Goal: Information Seeking & Learning: Learn about a topic

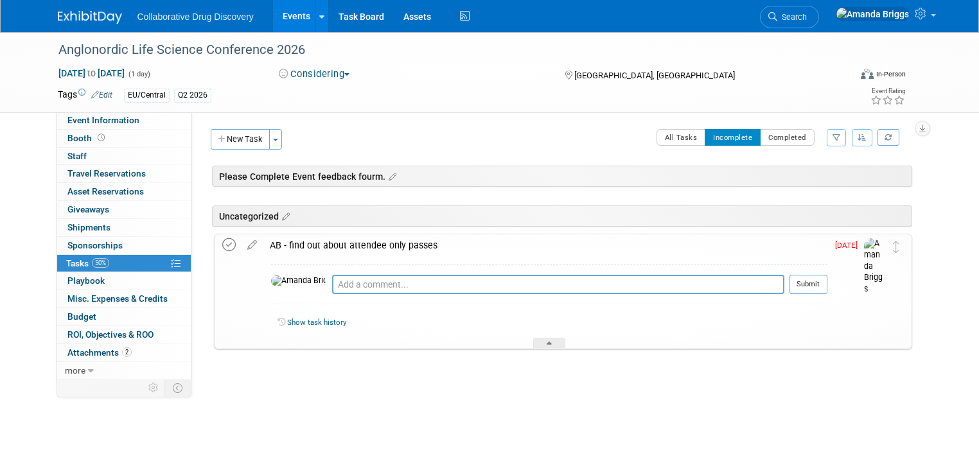
click at [222, 242] on icon at bounding box center [228, 244] width 13 height 13
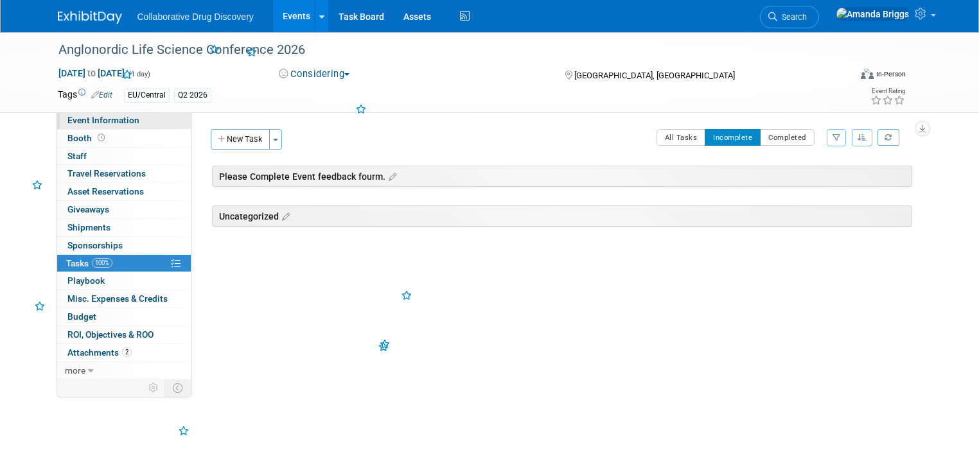
click at [113, 118] on span "Event Information" at bounding box center [103, 120] width 72 height 10
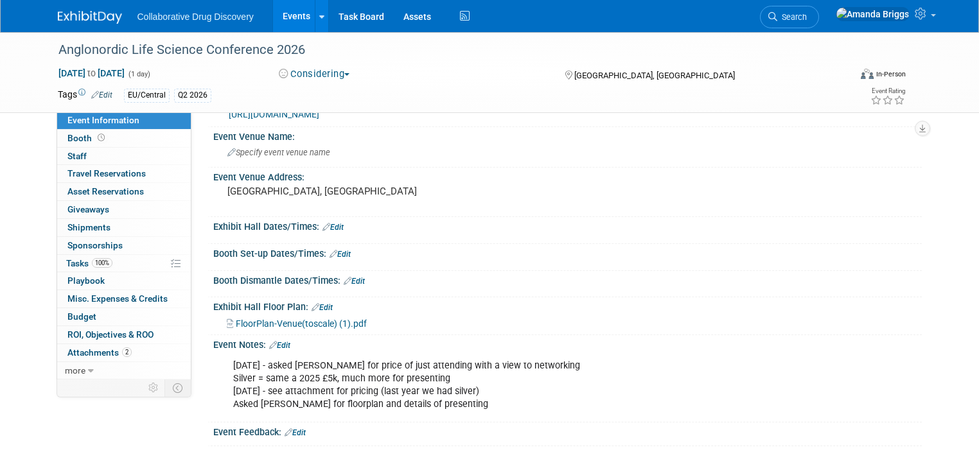
scroll to position [75, 0]
click at [275, 341] on link "Edit" at bounding box center [279, 344] width 21 height 9
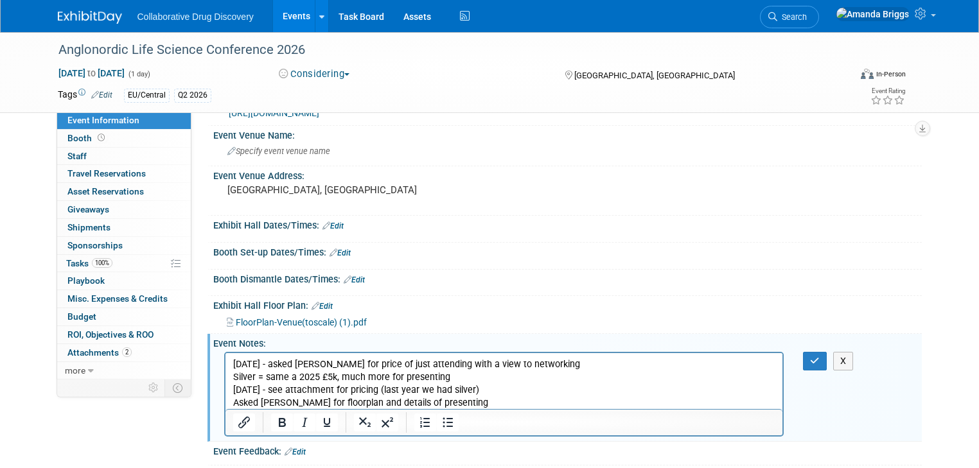
scroll to position [0, 0]
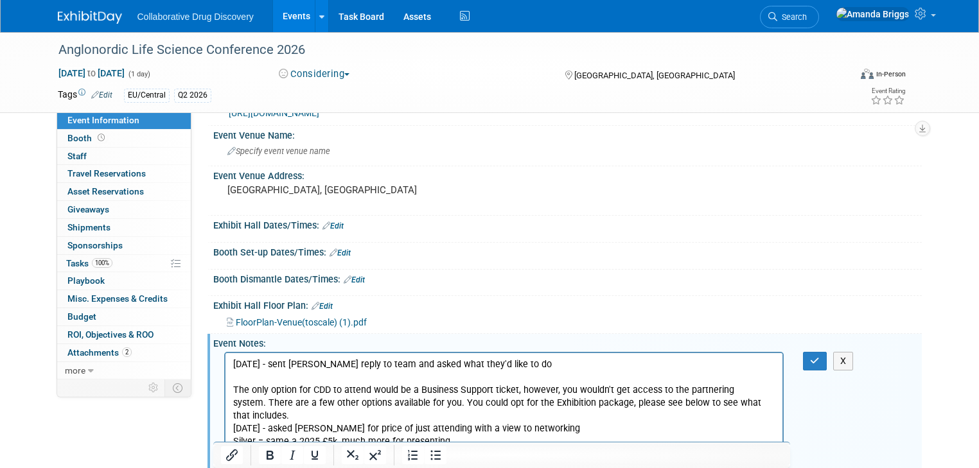
click at [746, 403] on p "The only option for CDD to attend would be a Business Support ticket, however, …" at bounding box center [504, 403] width 543 height 39
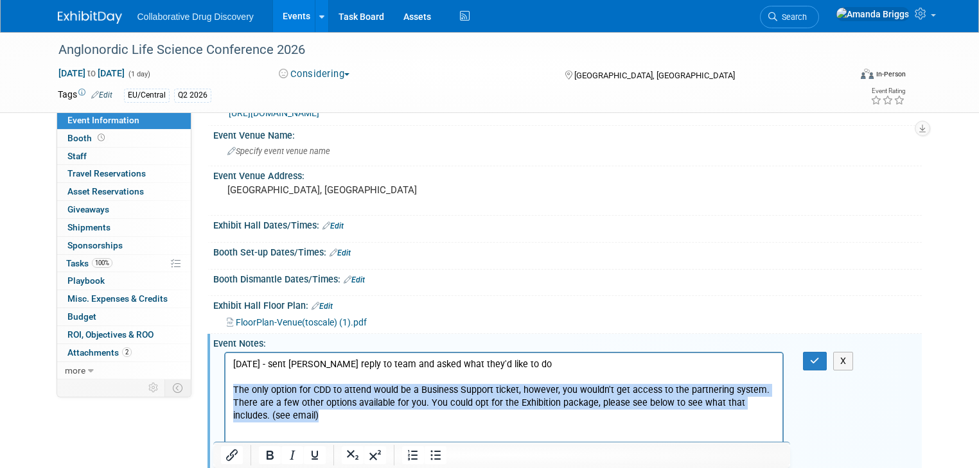
drag, startPoint x: 795, startPoint y: 405, endPoint x: 231, endPoint y: 393, distance: 564.3
click at [231, 393] on html "27AUG2025 - sent Fionas reply to team and asked what they'd like to do The only…" at bounding box center [504, 426] width 558 height 147
click at [292, 455] on icon "Italic" at bounding box center [293, 455] width 6 height 9
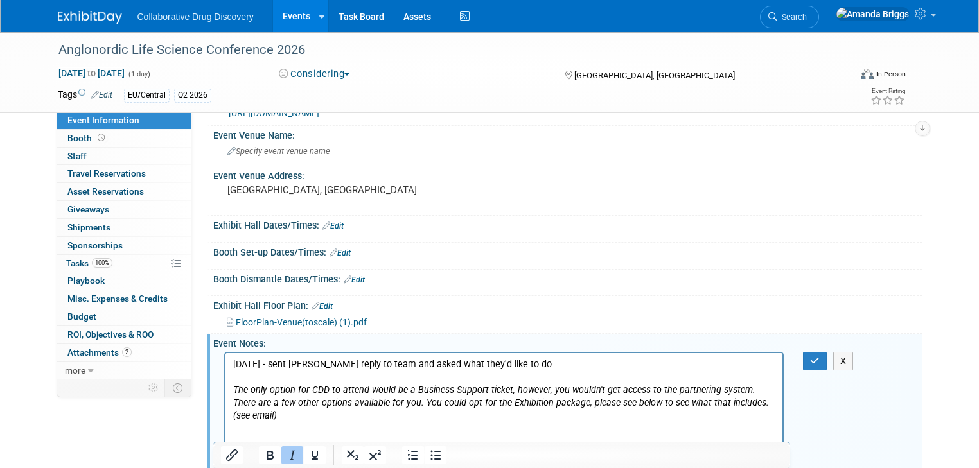
click at [610, 436] on p "Rich Text Area. Press ALT-0 for help." at bounding box center [504, 442] width 543 height 13
click at [754, 403] on icon "The only option for CDD to attend would be a Business Support ticket, however, …" at bounding box center [501, 403] width 536 height 37
click at [827, 362] on button "button" at bounding box center [815, 361] width 24 height 19
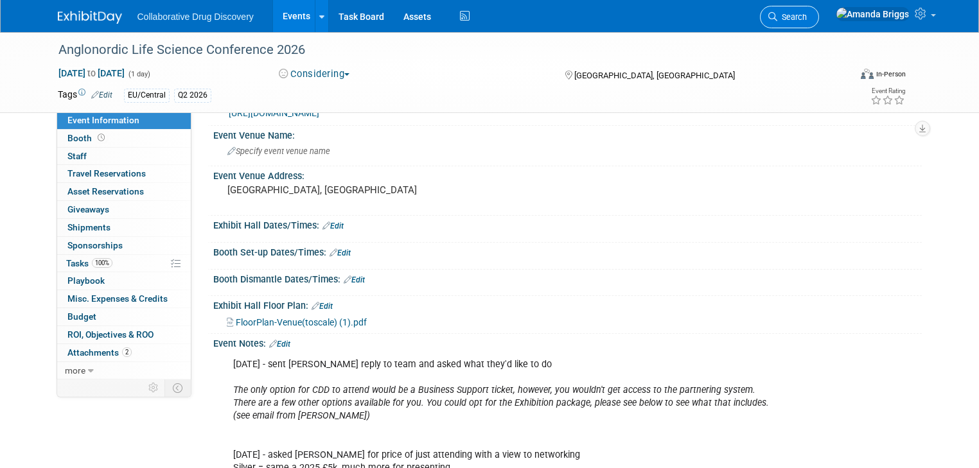
click at [807, 20] on span "Search" at bounding box center [792, 17] width 30 height 10
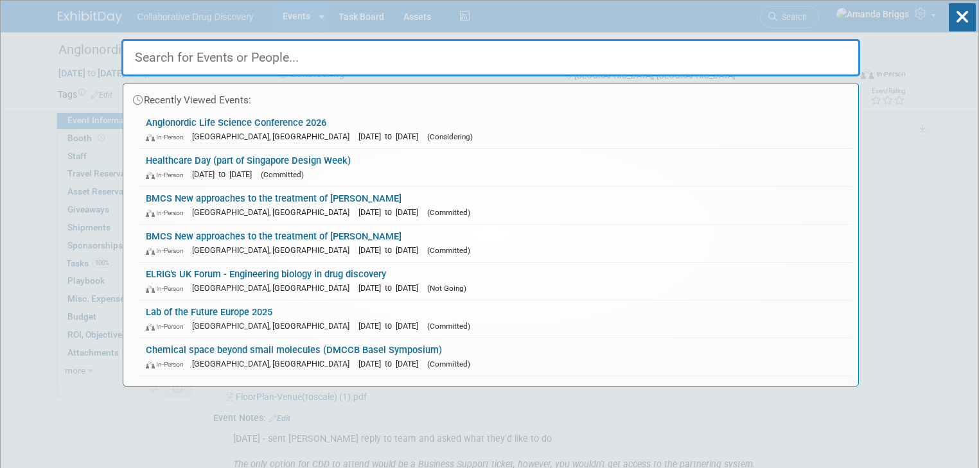
click at [571, 46] on input "text" at bounding box center [490, 57] width 739 height 37
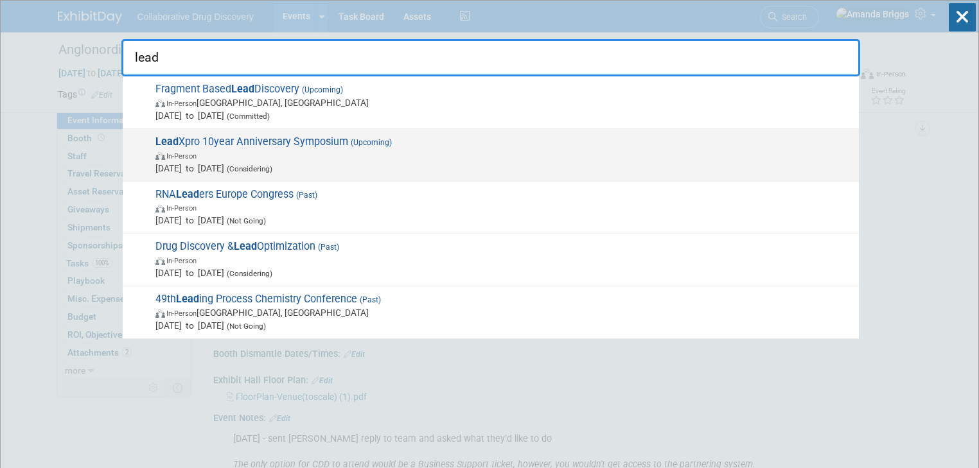
type input "lead"
click at [251, 141] on span "Lead Xpro 10year Anniversary Symposium (Upcoming) In-Person Oct 27, 2025 to Oct…" at bounding box center [502, 155] width 701 height 39
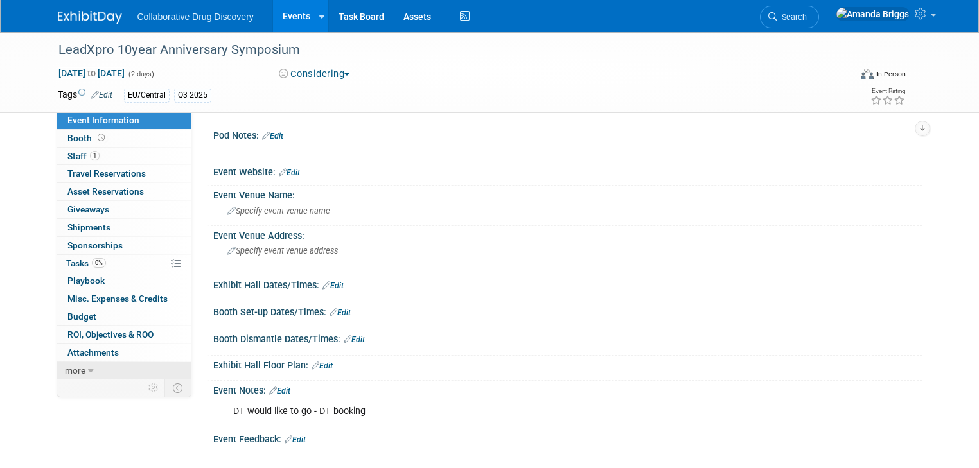
click at [88, 368] on icon at bounding box center [91, 371] width 6 height 9
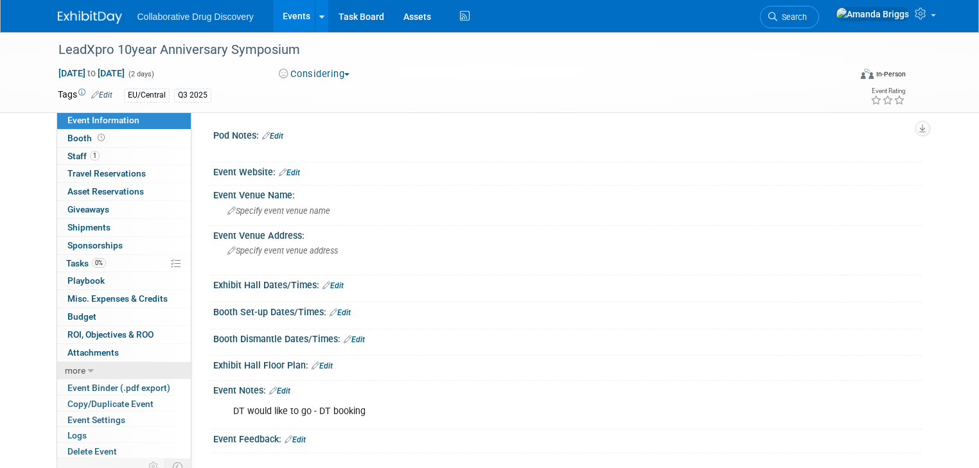
scroll to position [31, 0]
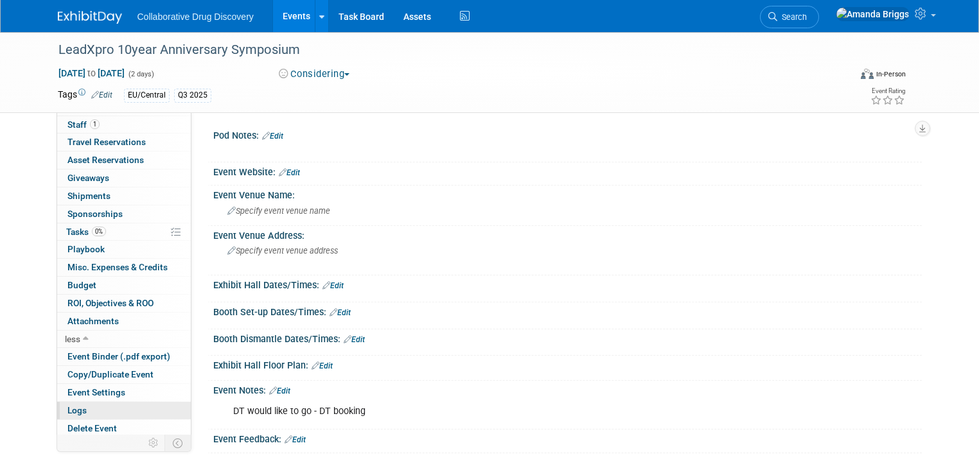
click at [83, 406] on link "Logs" at bounding box center [124, 410] width 134 height 17
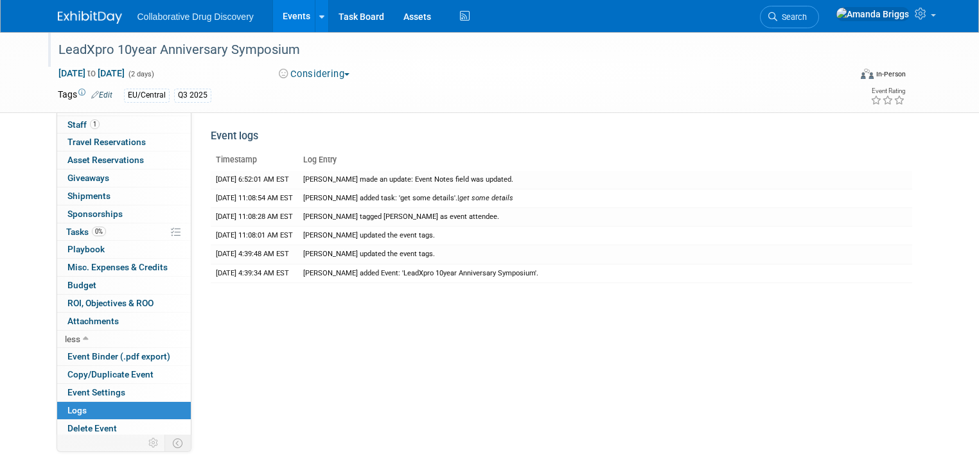
drag, startPoint x: 288, startPoint y: 50, endPoint x: 48, endPoint y: 44, distance: 239.7
click at [54, 44] on div "LeadXpro 10year Anniversary Symposium" at bounding box center [444, 50] width 780 height 23
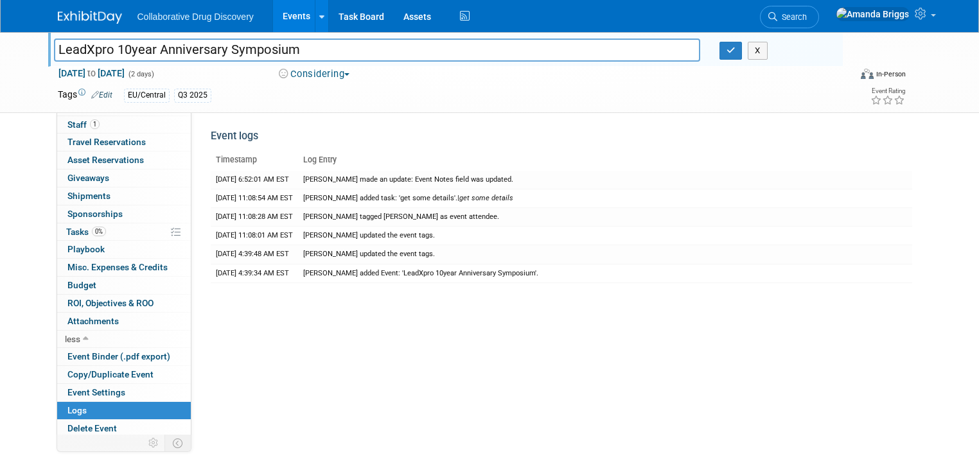
drag, startPoint x: 303, startPoint y: 50, endPoint x: 29, endPoint y: 48, distance: 274.4
click at [29, 48] on div "LeadXpro 10year Anniversary Symposium LeadXpro 10year Anniversary Symposium X O…" at bounding box center [489, 72] width 979 height 81
click at [66, 234] on span "Tasks 0%" at bounding box center [86, 232] width 40 height 10
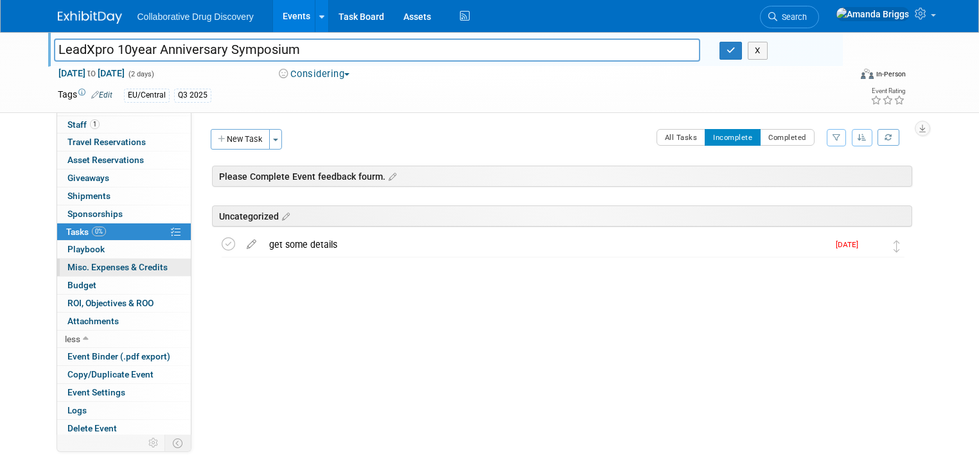
scroll to position [0, 0]
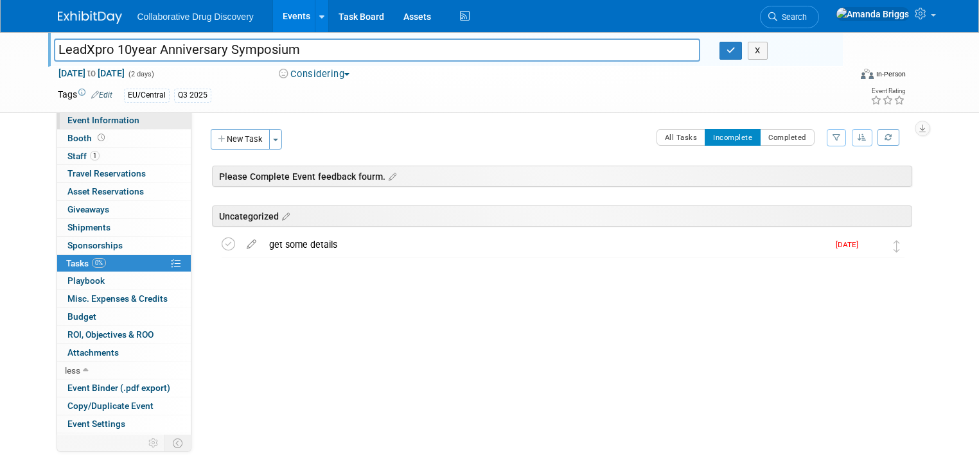
click at [94, 123] on span "Event Information" at bounding box center [103, 120] width 72 height 10
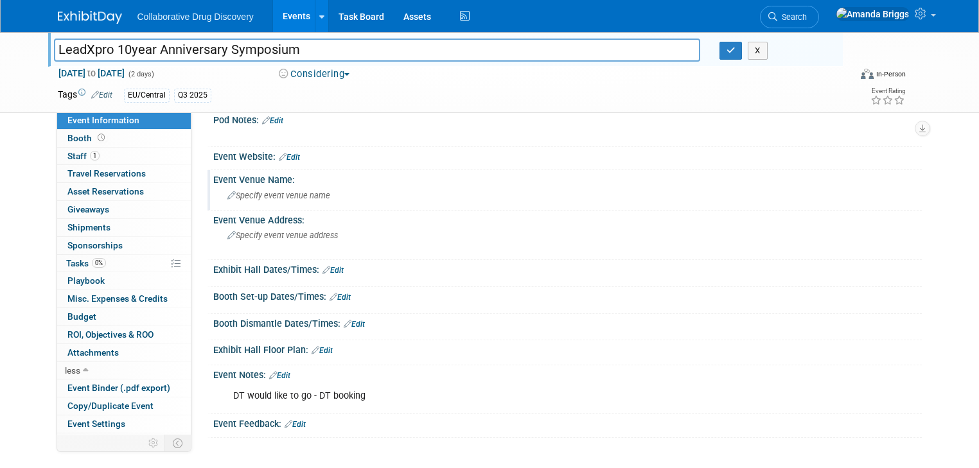
scroll to position [24, 0]
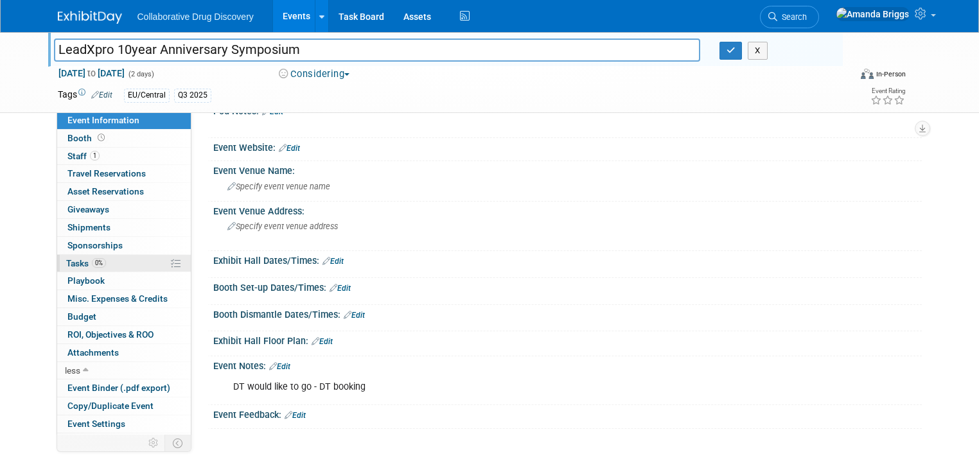
click at [66, 264] on span "Tasks 0%" at bounding box center [86, 263] width 40 height 10
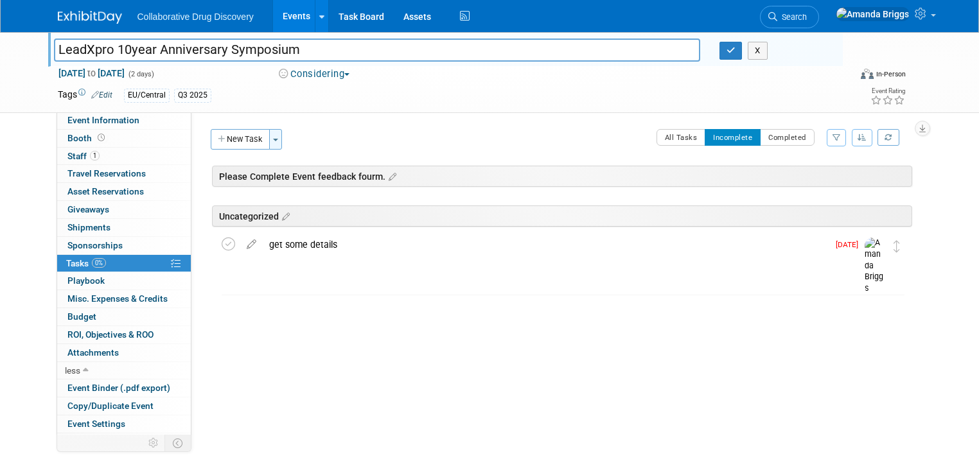
click at [269, 141] on button "Toggle Dropdown" at bounding box center [275, 139] width 13 height 21
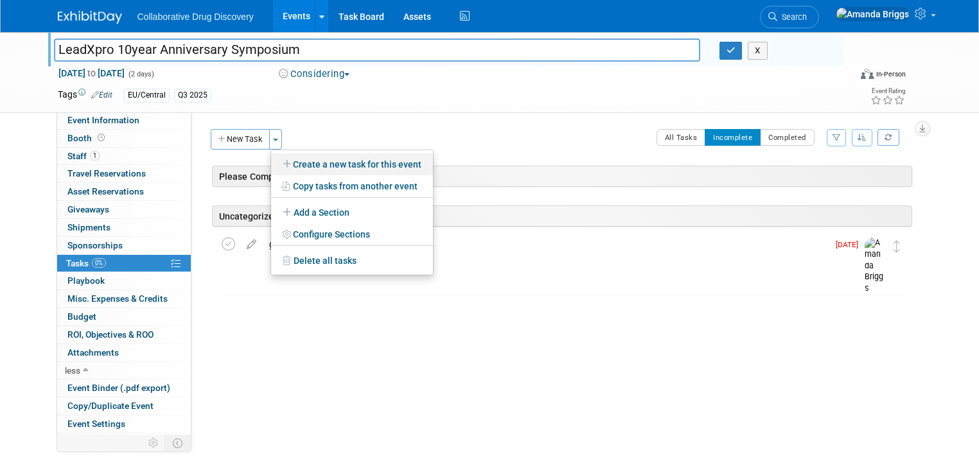
click at [293, 164] on link "Create a new task for this event" at bounding box center [352, 165] width 162 height 22
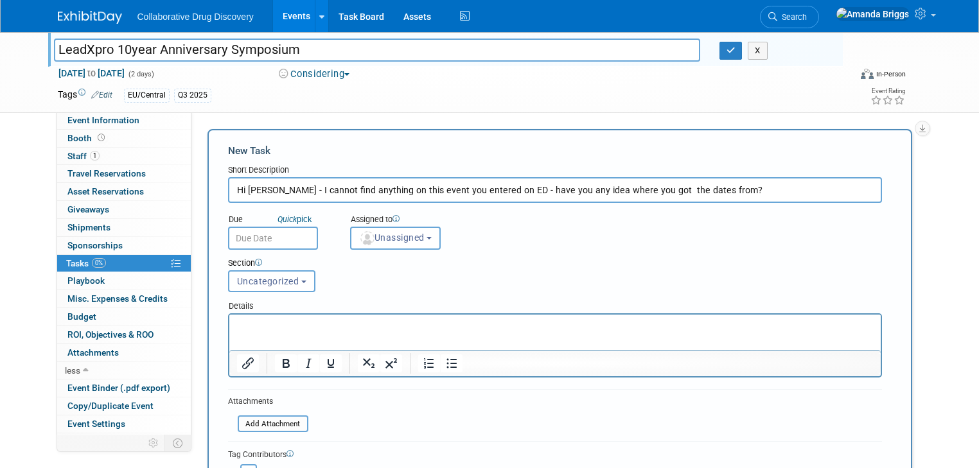
type input "Hi Dimitris - I cannot find anything on this event you entered on ED - have you…"
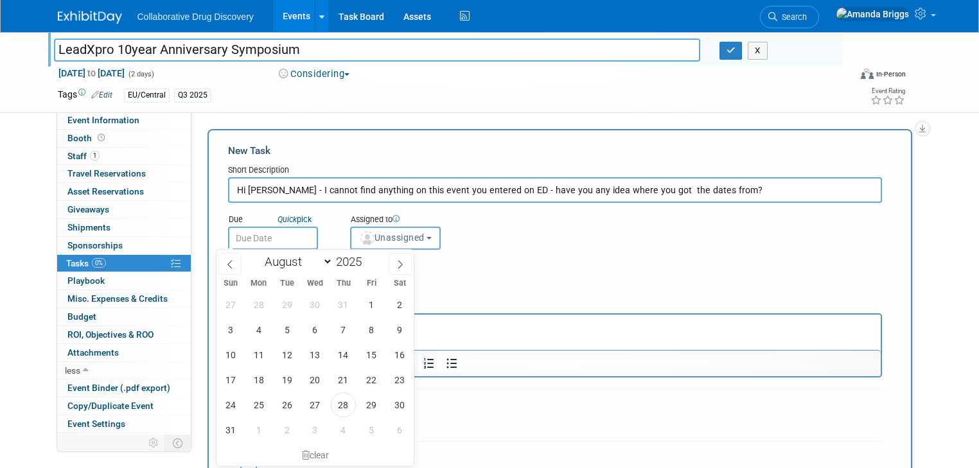
click at [276, 231] on input "text" at bounding box center [273, 238] width 90 height 23
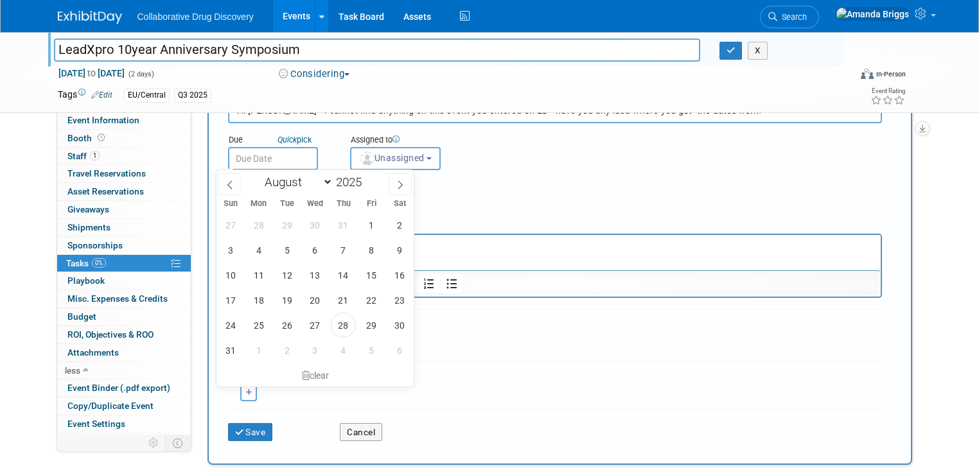
scroll to position [103, 0]
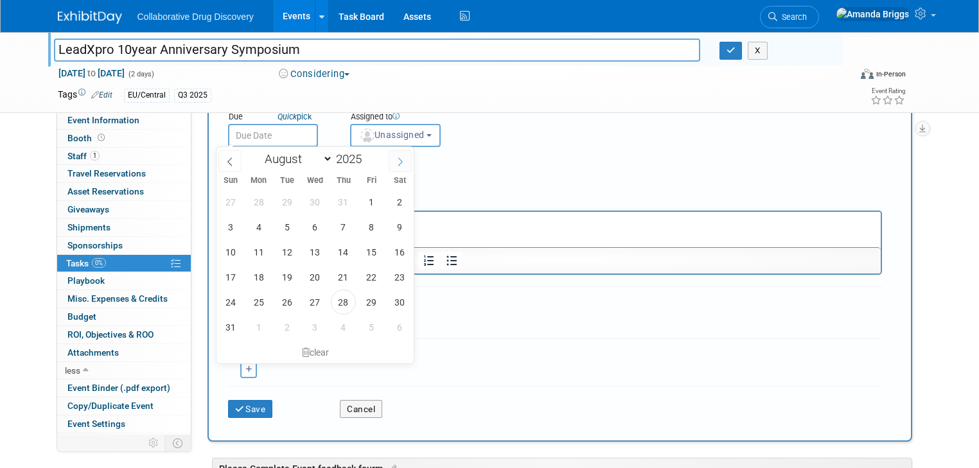
click at [400, 161] on icon at bounding box center [400, 161] width 9 height 9
select select "8"
click at [285, 202] on span "2" at bounding box center [286, 202] width 25 height 25
type input "Sep 2, 2025"
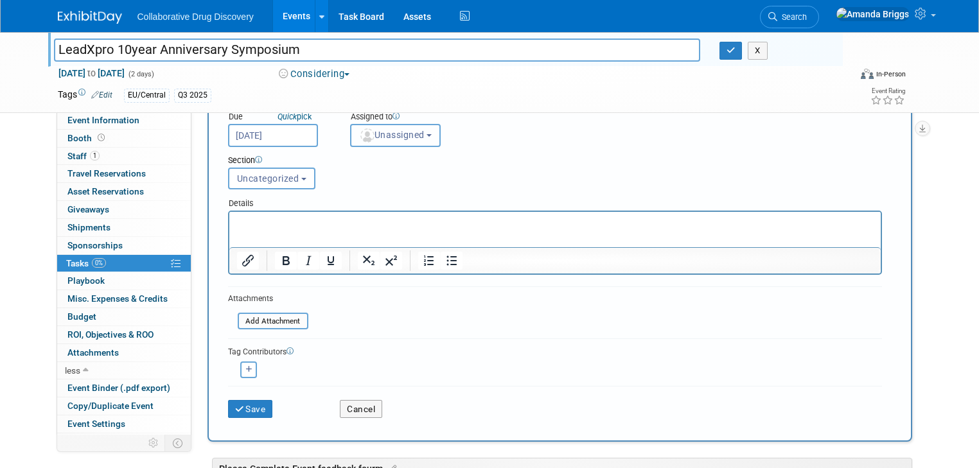
click at [421, 132] on button "Unassigned" at bounding box center [395, 135] width 91 height 23
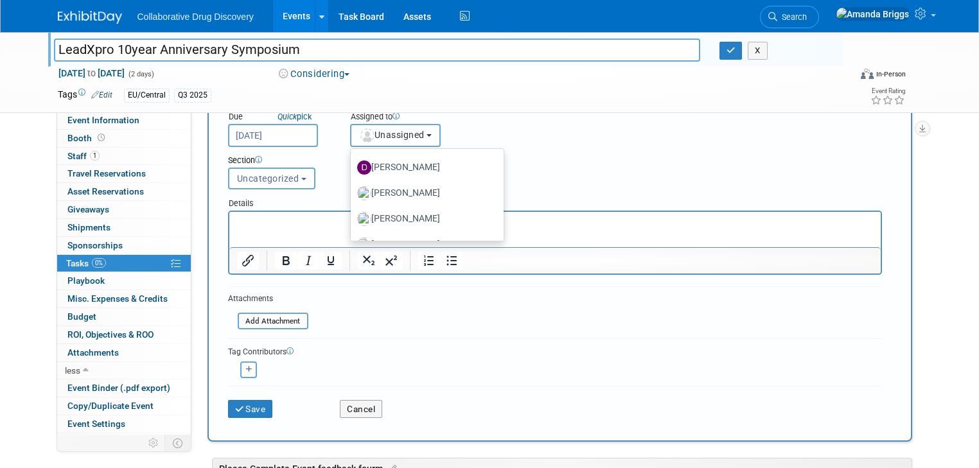
scroll to position [360, 0]
click at [397, 166] on label "Dimitris Tsionos" at bounding box center [424, 167] width 134 height 21
click at [353, 166] on input "Dimitris Tsionos" at bounding box center [348, 166] width 8 height 8
select select "f6150874-f8c1-4d44-aeff-07084920ff5d"
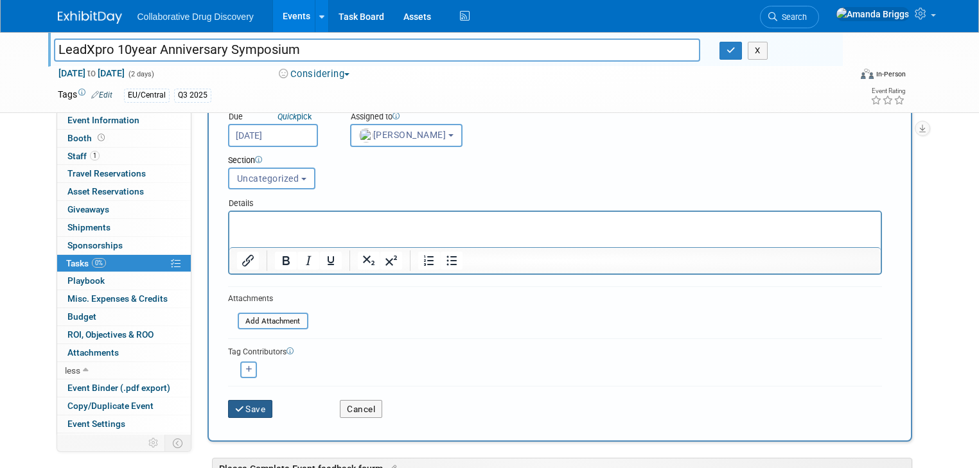
click at [238, 409] on button "Save" at bounding box center [250, 409] width 45 height 18
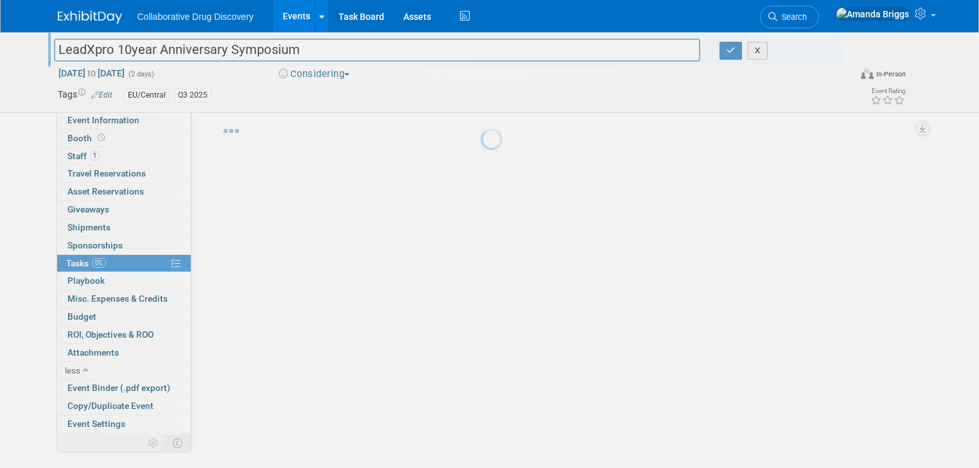
scroll to position [24, 0]
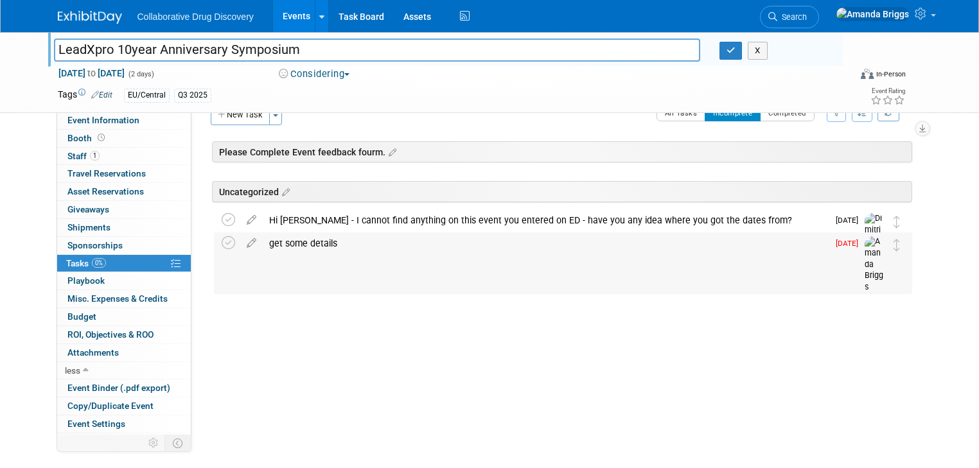
click at [269, 242] on div "get some details" at bounding box center [545, 244] width 565 height 22
click at [342, 281] on textarea at bounding box center [558, 283] width 452 height 19
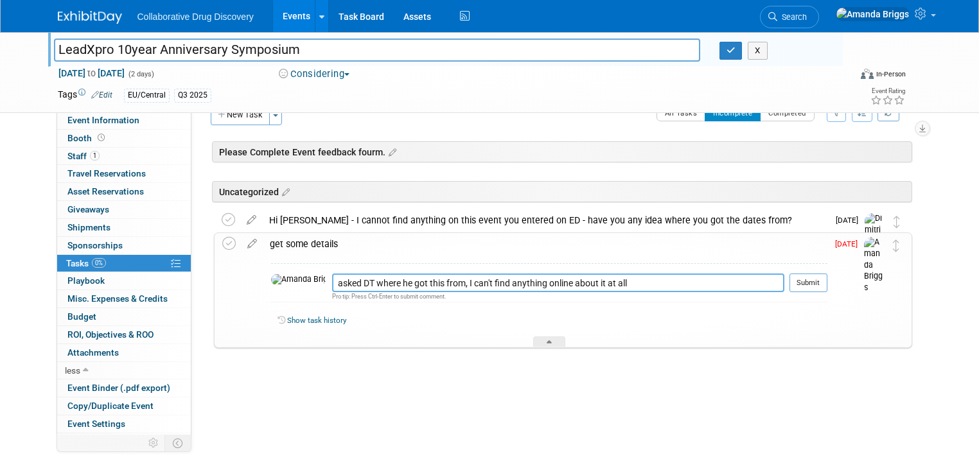
drag, startPoint x: 594, startPoint y: 283, endPoint x: 283, endPoint y: 301, distance: 311.5
click at [283, 301] on tr "asked DT where he got this from, I can't find anything online about it at all P…" at bounding box center [549, 288] width 556 height 29
type textarea "asked DT where he got this from, I can't find anything online about it at all"
click at [817, 285] on button "Submit" at bounding box center [809, 283] width 38 height 19
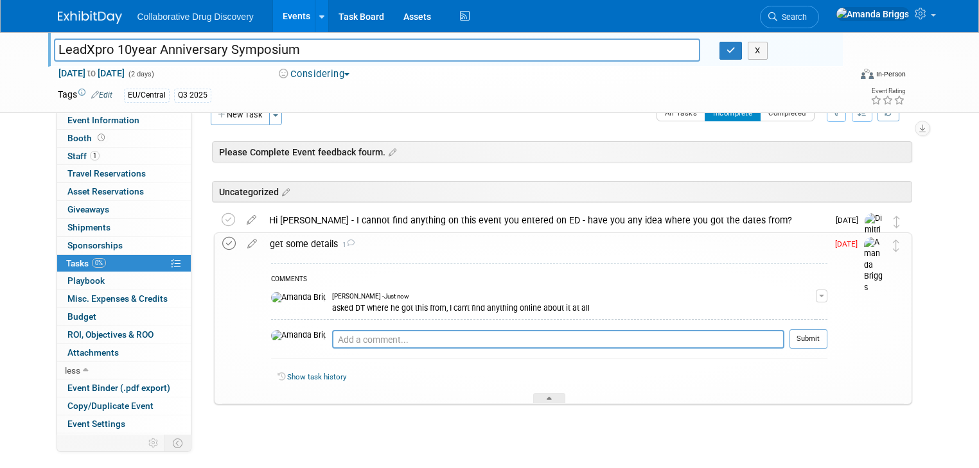
click at [222, 246] on icon at bounding box center [228, 243] width 13 height 13
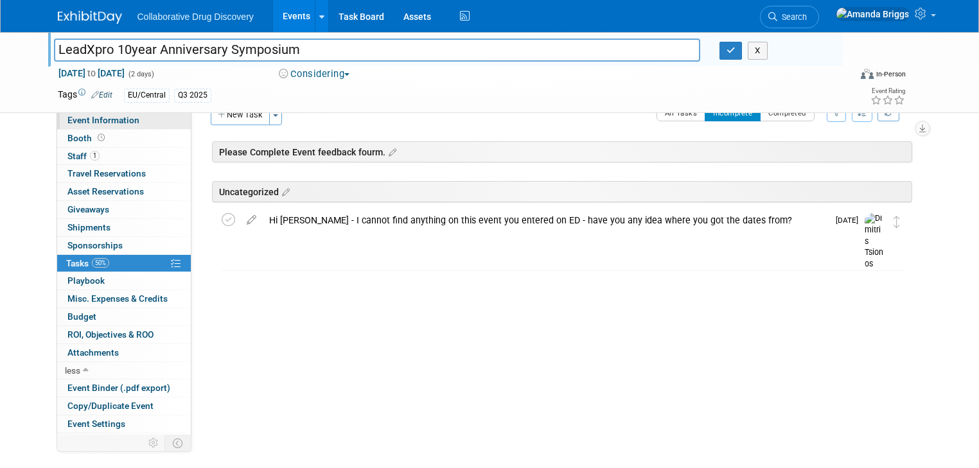
click at [104, 123] on span "Event Information" at bounding box center [103, 120] width 72 height 10
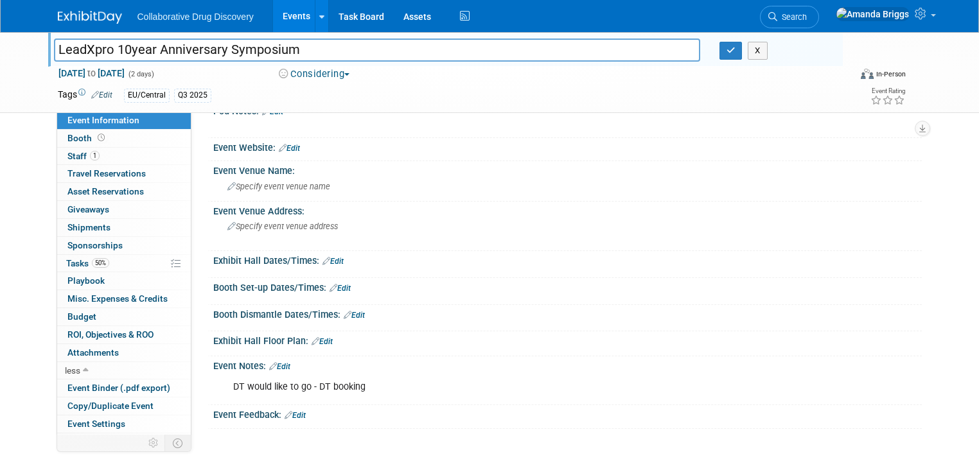
click at [279, 364] on link "Edit" at bounding box center [279, 366] width 21 height 9
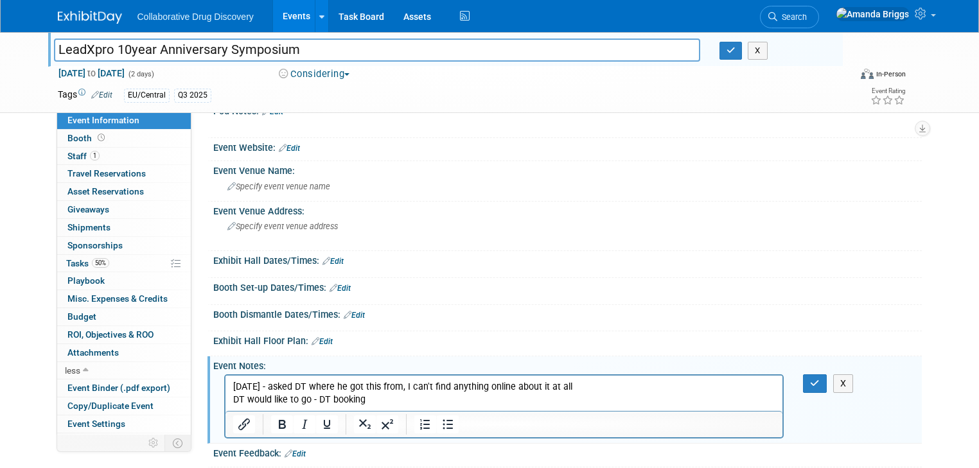
scroll to position [46, 0]
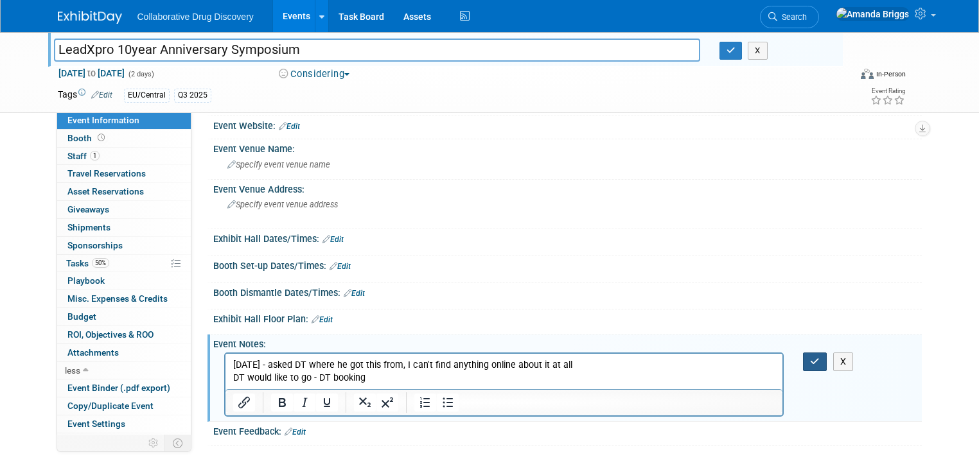
click at [820, 362] on icon "button" at bounding box center [815, 361] width 10 height 9
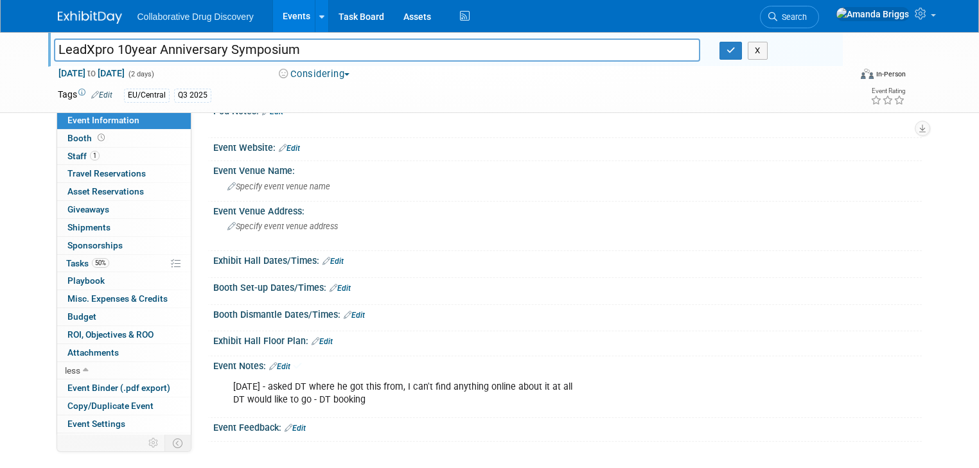
scroll to position [24, 0]
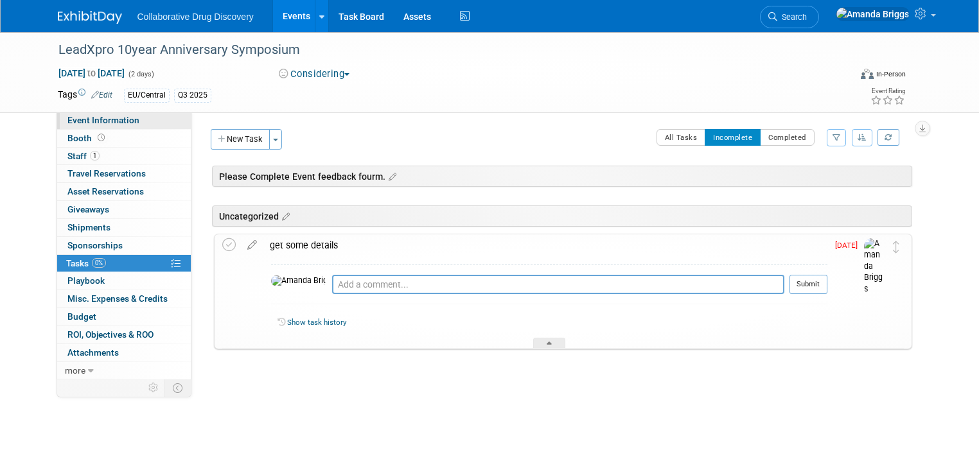
click at [80, 125] on span "Event Information" at bounding box center [103, 120] width 72 height 10
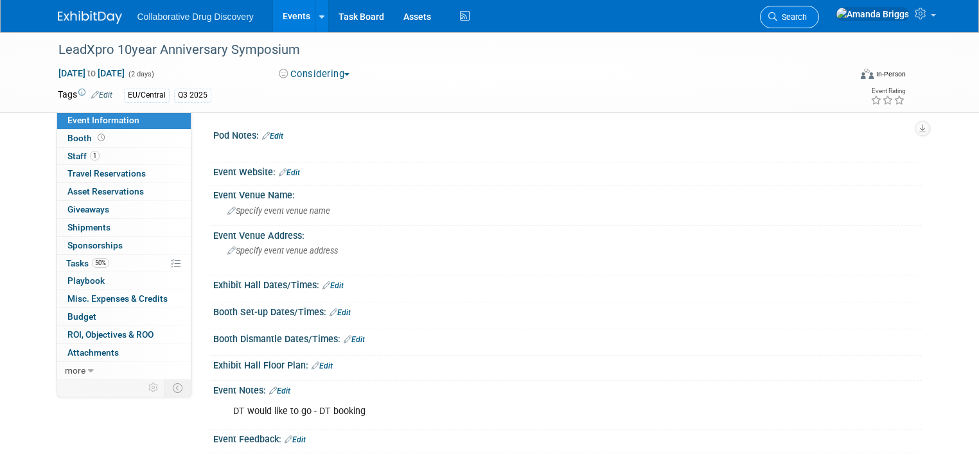
click at [807, 20] on span "Search" at bounding box center [792, 17] width 30 height 10
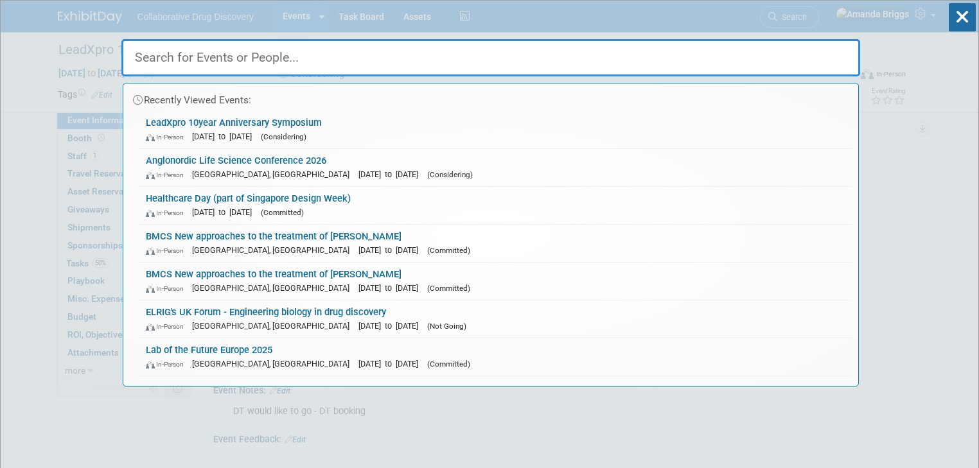
click at [427, 57] on input "text" at bounding box center [490, 57] width 739 height 37
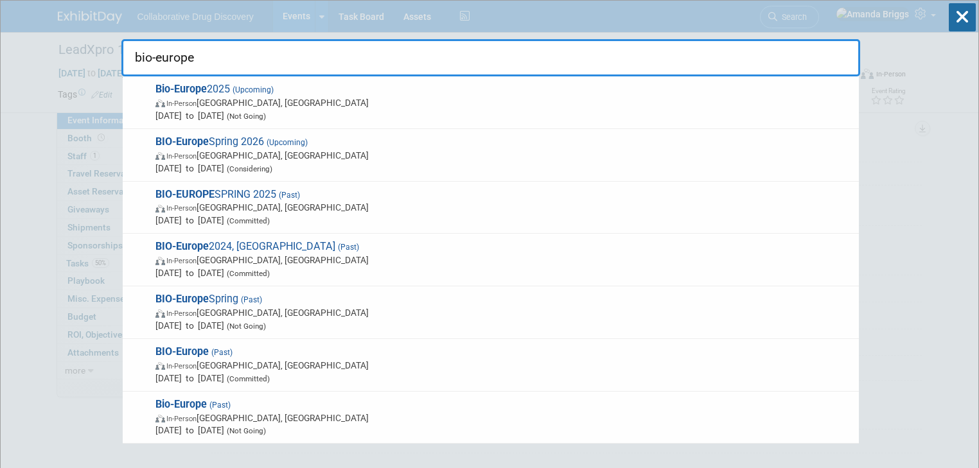
type input "bio-europe"
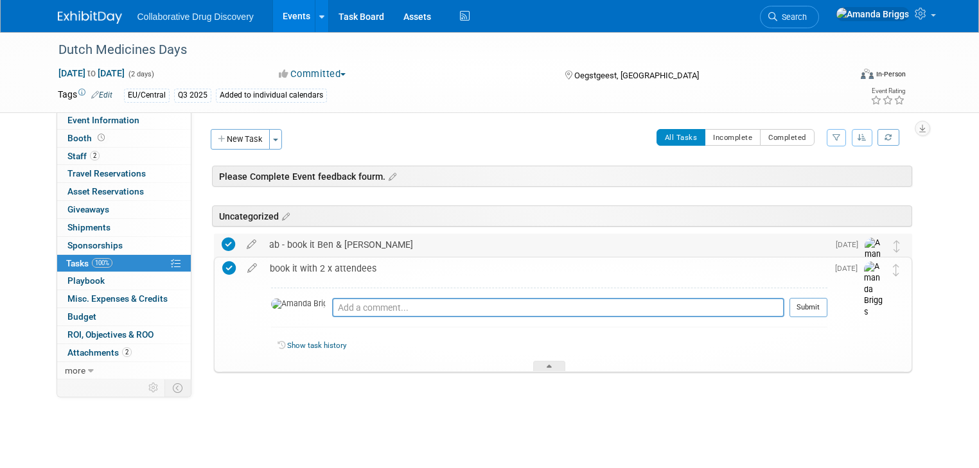
click at [222, 248] on icon at bounding box center [228, 244] width 13 height 13
click at [222, 266] on icon at bounding box center [228, 267] width 13 height 13
click at [828, 313] on button "Submit" at bounding box center [809, 307] width 38 height 19
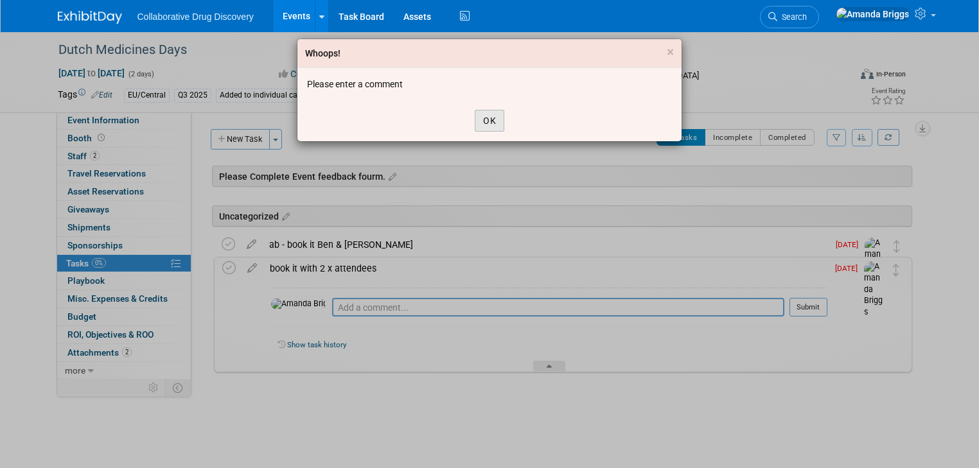
click at [482, 123] on button "OK" at bounding box center [490, 121] width 30 height 22
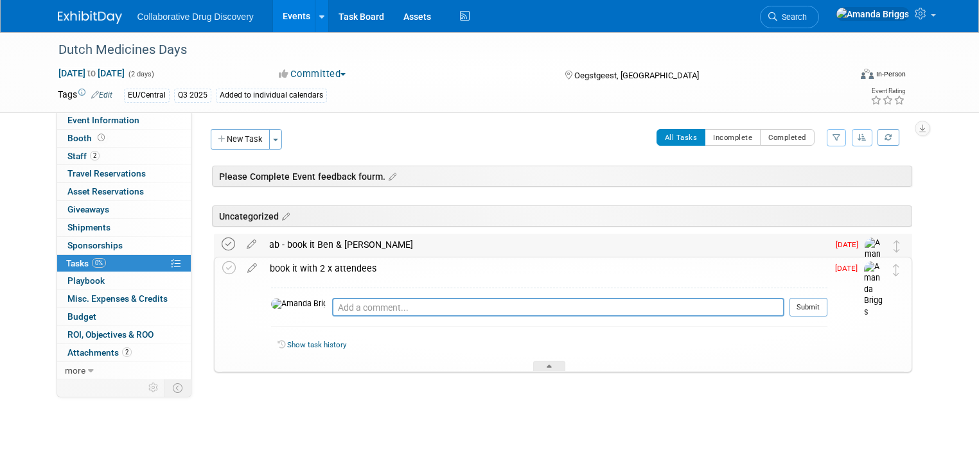
click at [222, 242] on icon at bounding box center [228, 244] width 13 height 13
click at [222, 268] on icon at bounding box center [228, 267] width 13 height 13
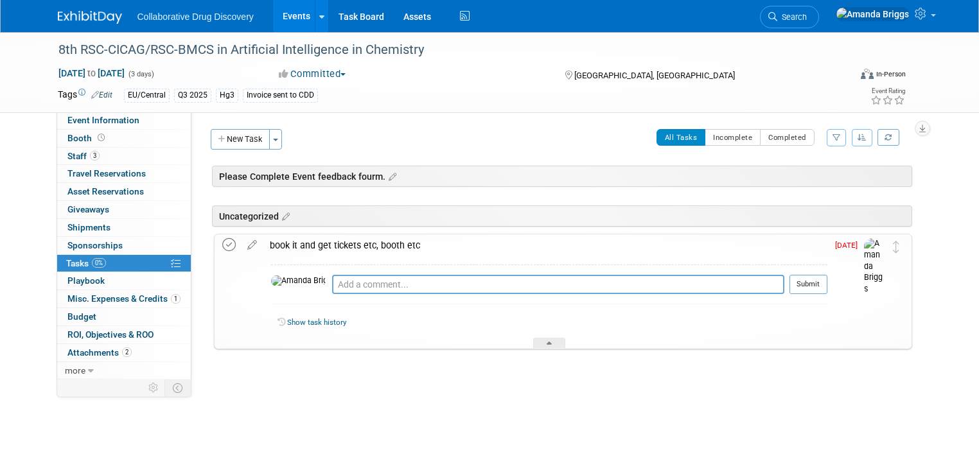
click at [222, 247] on icon at bounding box center [228, 244] width 13 height 13
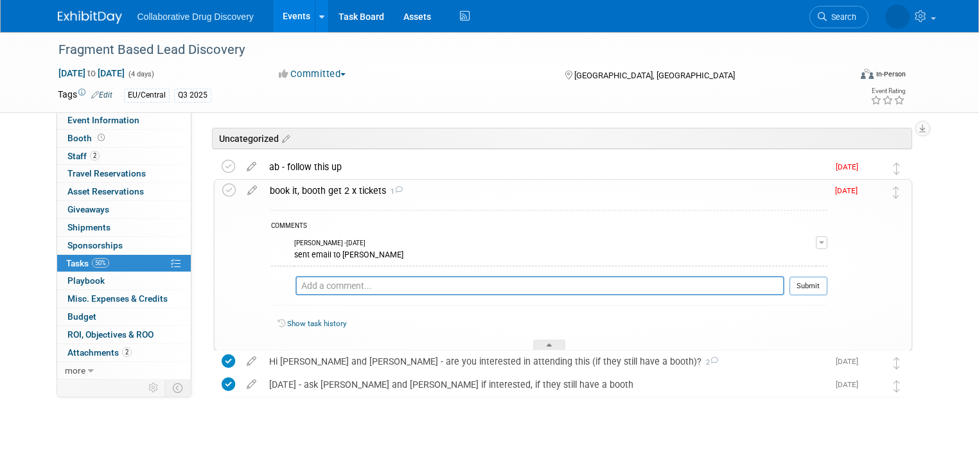
scroll to position [84, 0]
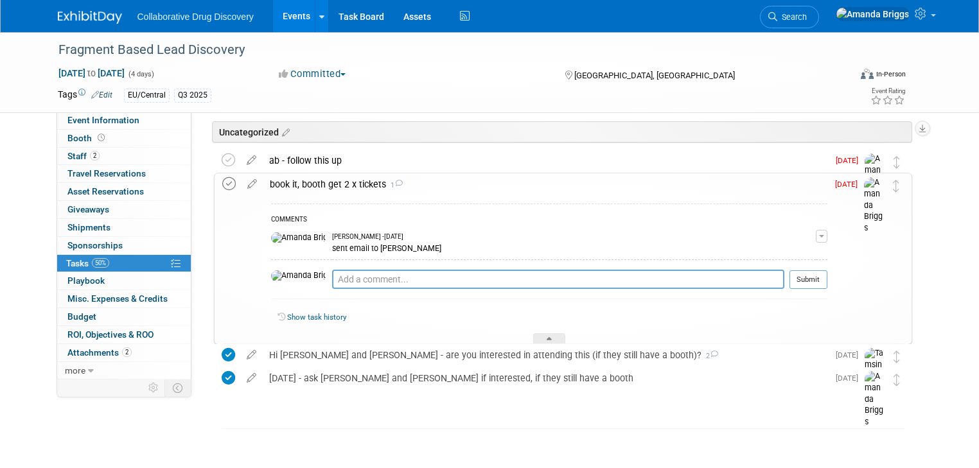
click at [222, 186] on icon at bounding box center [228, 183] width 13 height 13
click at [222, 163] on icon at bounding box center [228, 160] width 13 height 13
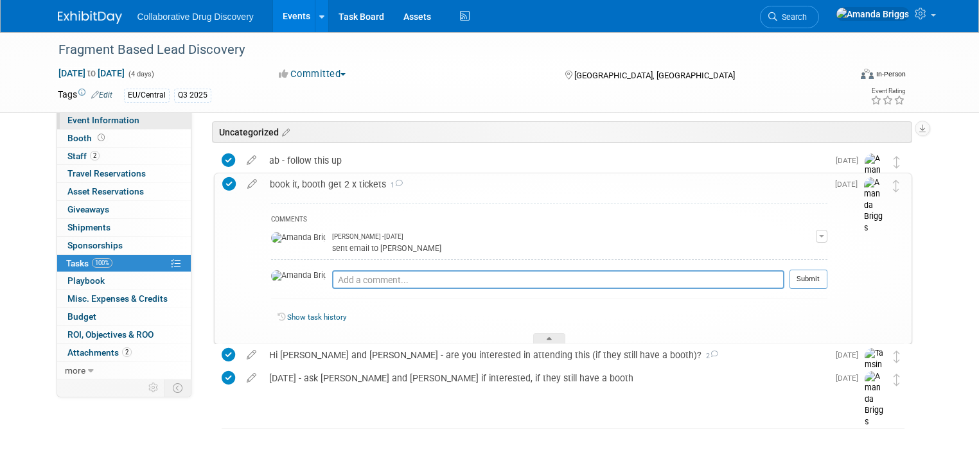
click at [95, 122] on span "Event Information" at bounding box center [103, 120] width 72 height 10
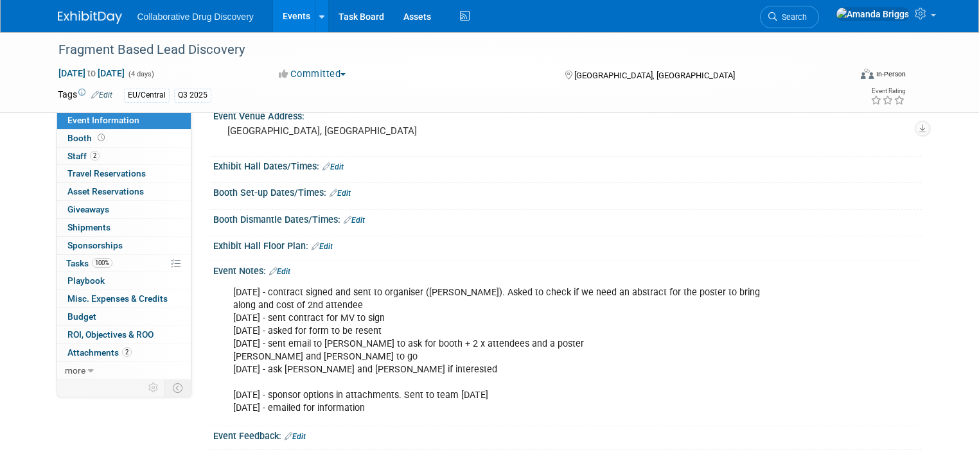
scroll to position [371, 0]
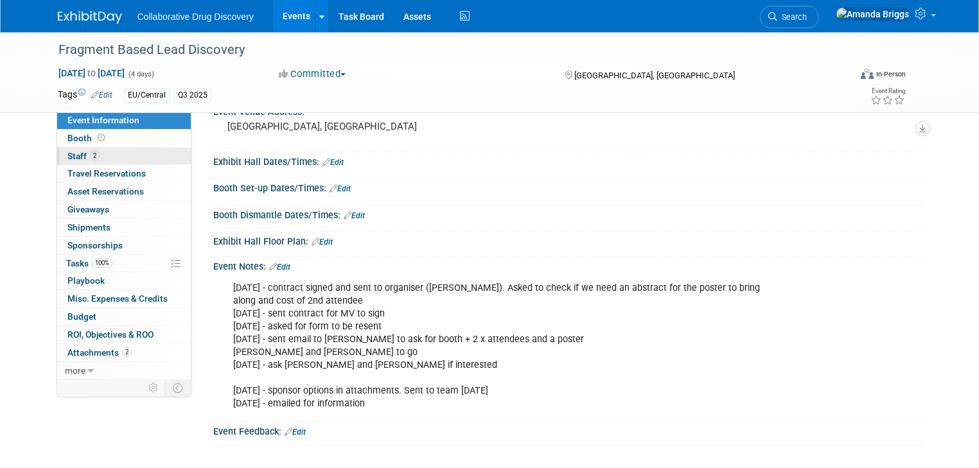
click at [68, 158] on span "Staff 2" at bounding box center [83, 156] width 32 height 10
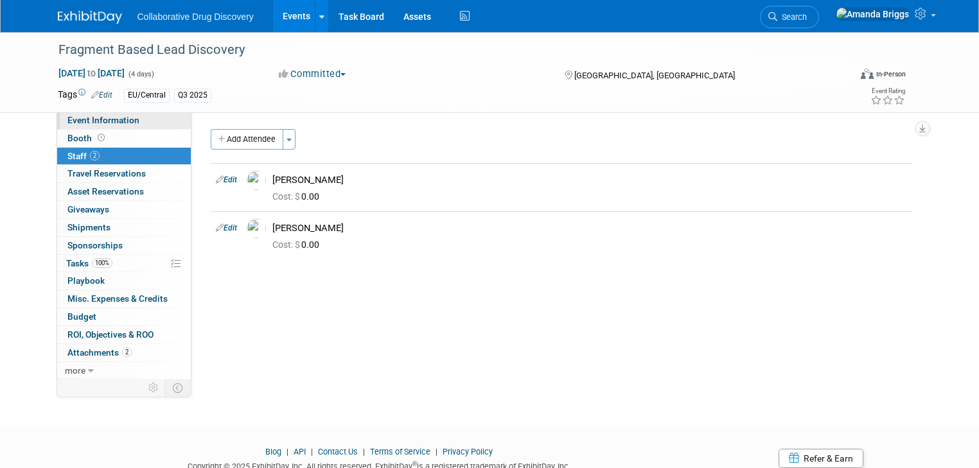
click at [77, 126] on link "Event Information" at bounding box center [124, 120] width 134 height 17
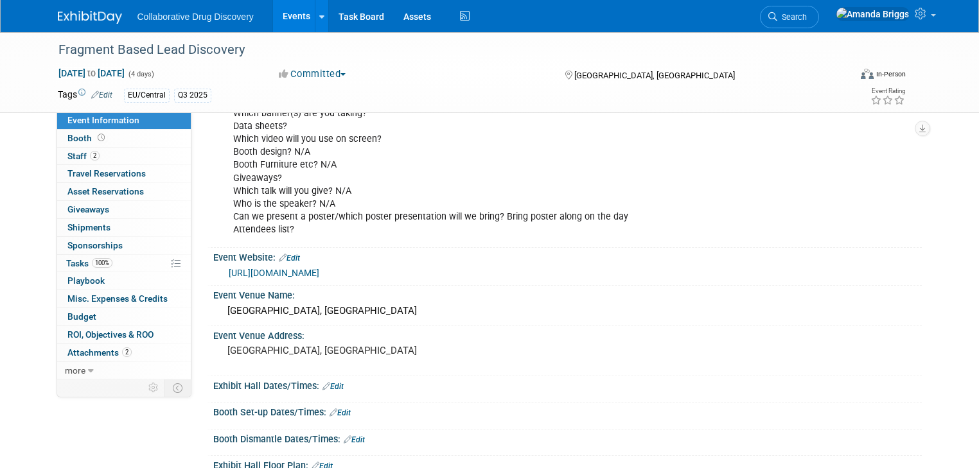
scroll to position [206, 0]
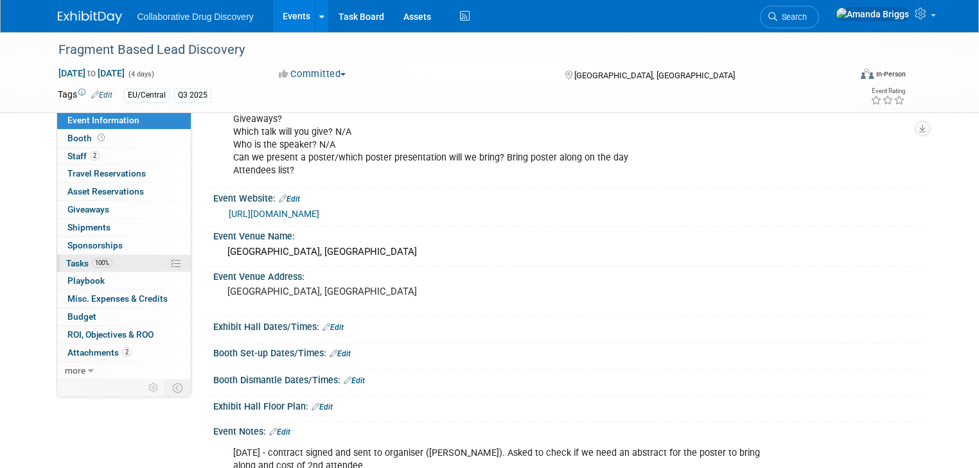
click at [66, 261] on span "Tasks 100%" at bounding box center [89, 263] width 46 height 10
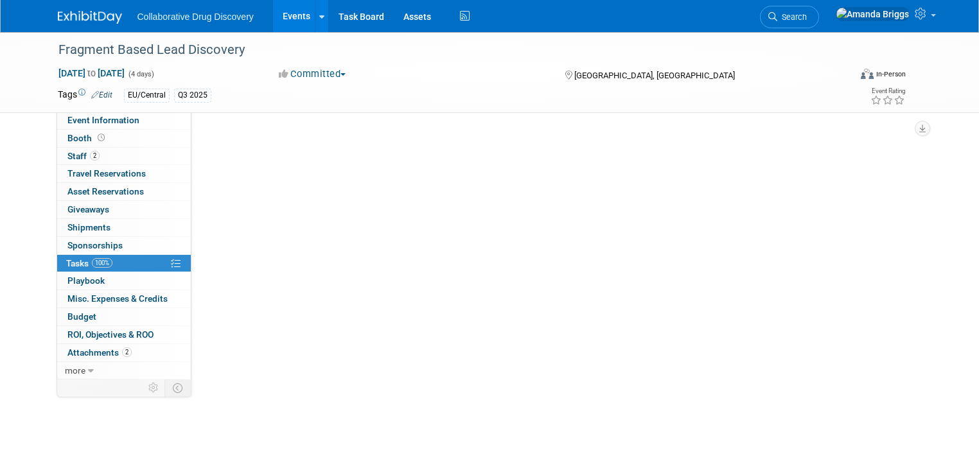
scroll to position [0, 0]
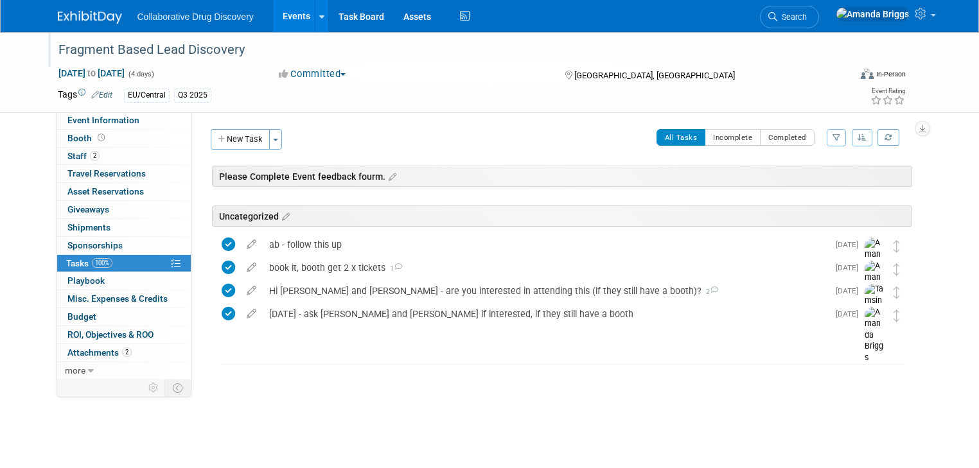
click at [233, 52] on div "Fragment Based Lead Discovery" at bounding box center [444, 50] width 780 height 23
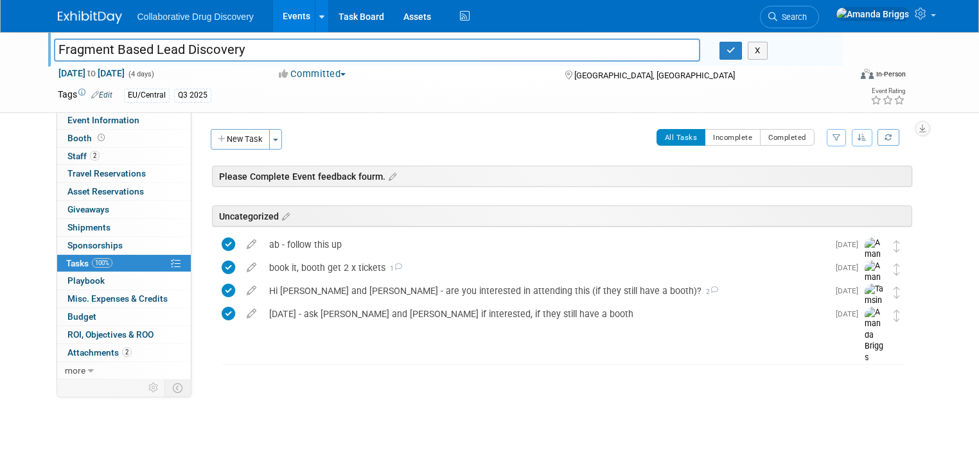
drag, startPoint x: 233, startPoint y: 52, endPoint x: 46, endPoint y: 54, distance: 187.0
click at [54, 54] on input "Fragment Based Lead Discovery" at bounding box center [377, 50] width 646 height 22
click at [395, 54] on input "Fragment Based Lead Discovery" at bounding box center [377, 50] width 646 height 22
drag, startPoint x: 384, startPoint y: 49, endPoint x: 30, endPoint y: 54, distance: 354.1
click at [30, 54] on div "Fragment Based Lead Discovery Fragment Based Lead Discovery X Sep 21, 2025 to S…" at bounding box center [489, 72] width 979 height 81
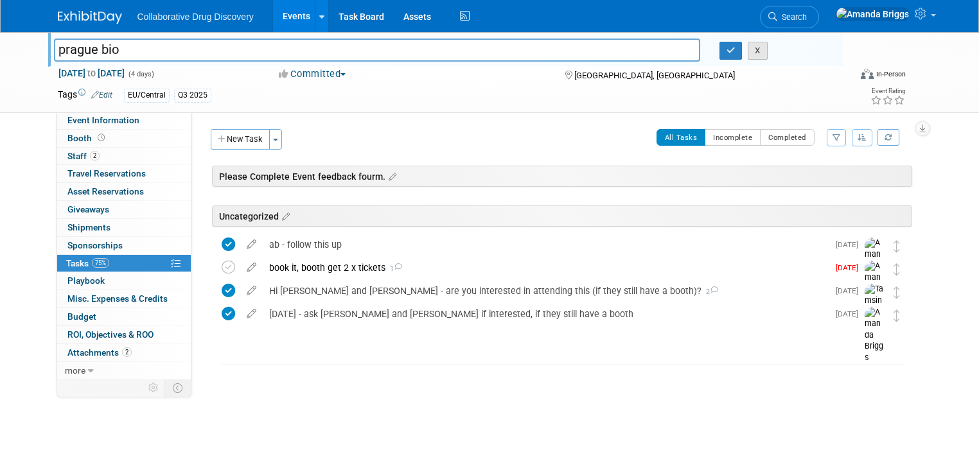
type input "prague bio"
click at [760, 50] on button "X" at bounding box center [758, 51] width 20 height 18
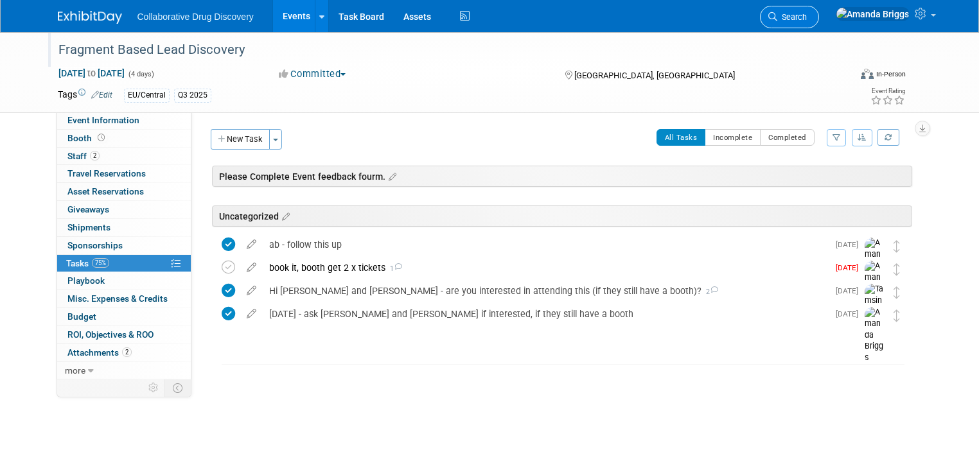
click at [807, 16] on span "Search" at bounding box center [792, 17] width 30 height 10
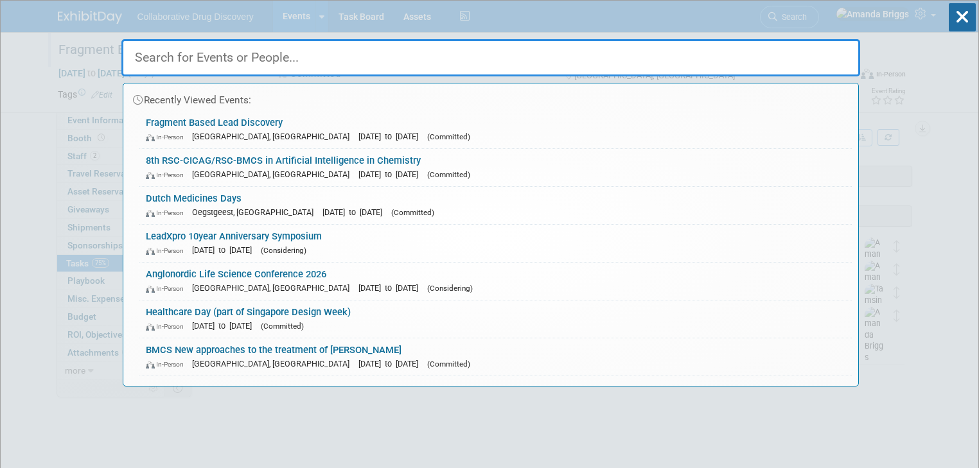
click at [580, 48] on input "text" at bounding box center [490, 57] width 739 height 37
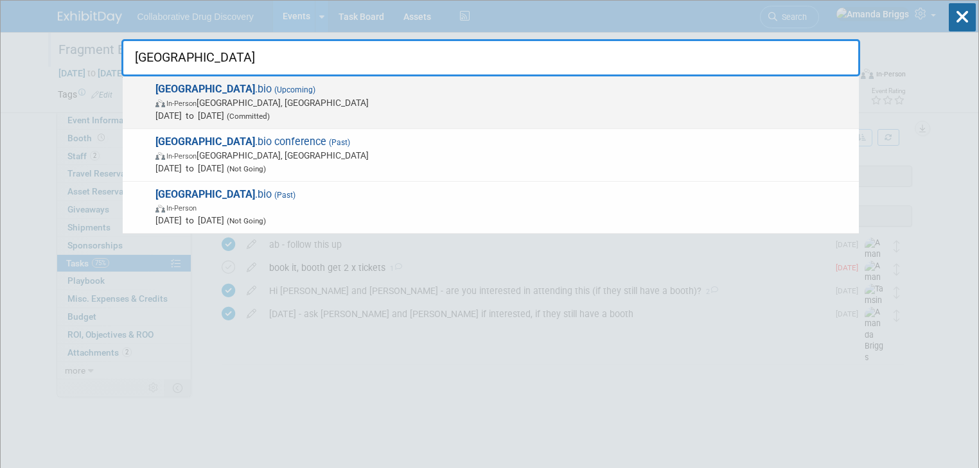
type input "prague"
click at [170, 87] on strong "Prague" at bounding box center [205, 89] width 100 height 12
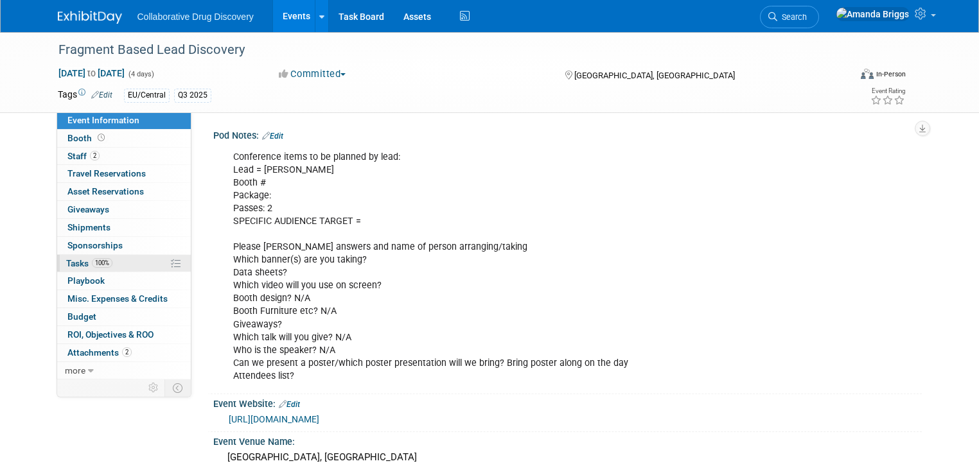
click at [67, 265] on span "Tasks 100%" at bounding box center [89, 263] width 46 height 10
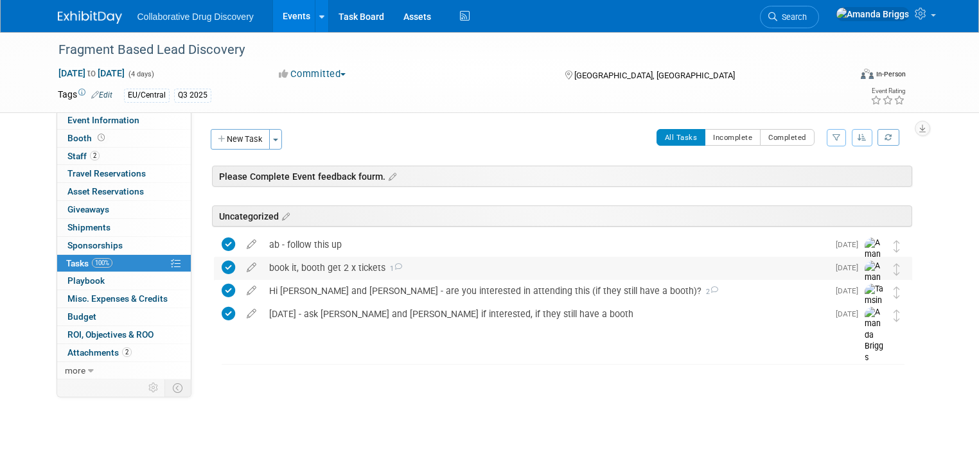
click at [222, 270] on icon at bounding box center [228, 267] width 13 height 13
click at [111, 118] on span "Event Information" at bounding box center [103, 120] width 72 height 10
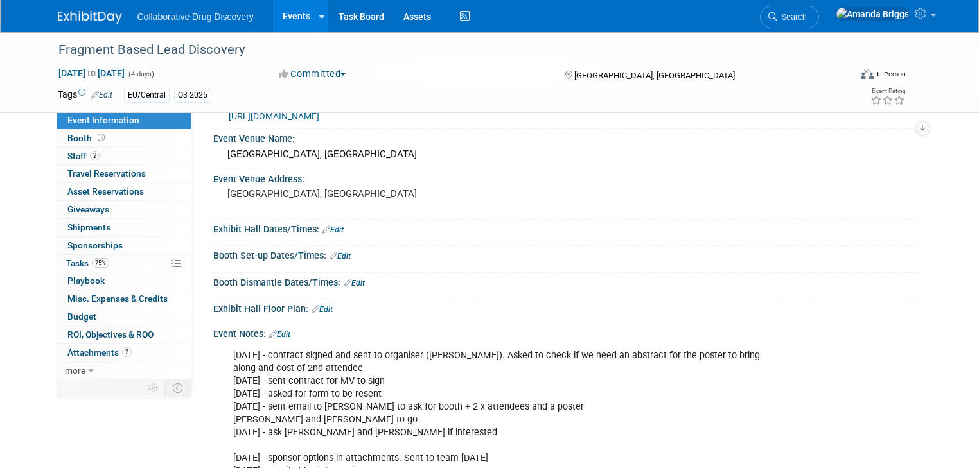
scroll to position [371, 0]
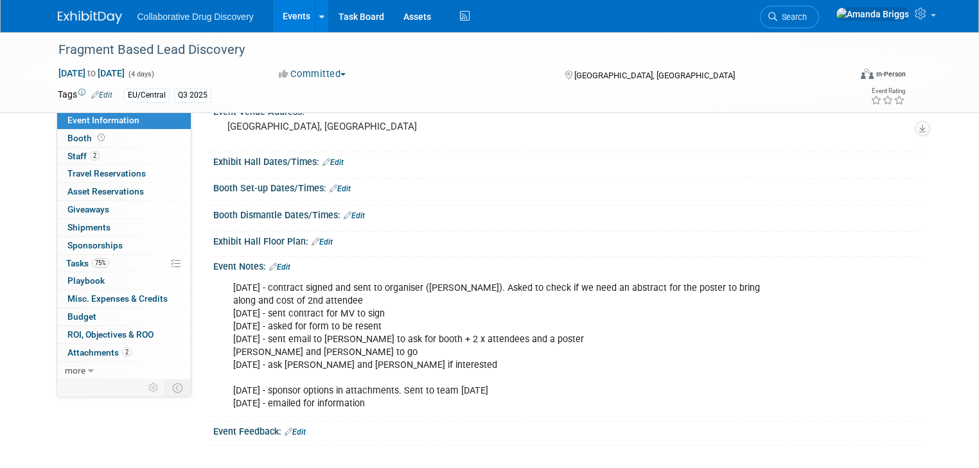
click at [277, 267] on link "Edit" at bounding box center [279, 267] width 21 height 9
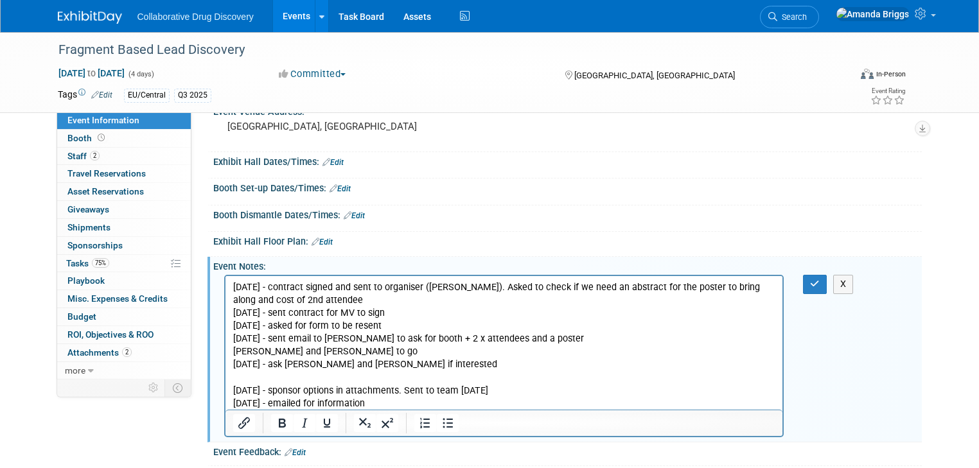
scroll to position [0, 0]
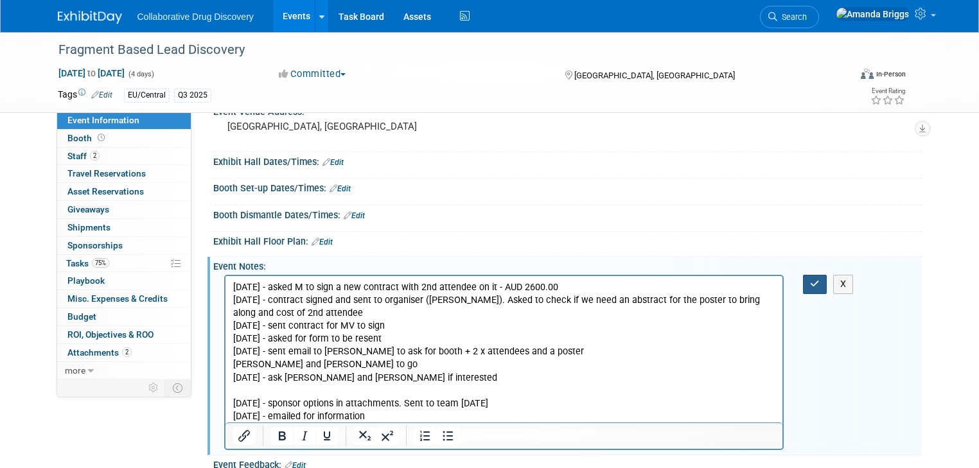
click at [820, 287] on button "button" at bounding box center [815, 284] width 24 height 19
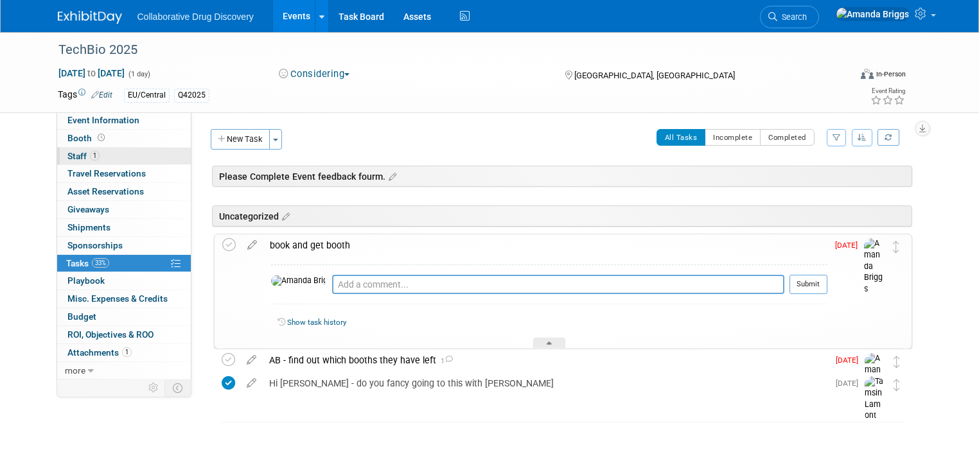
click at [67, 157] on span "Staff 1" at bounding box center [83, 156] width 32 height 10
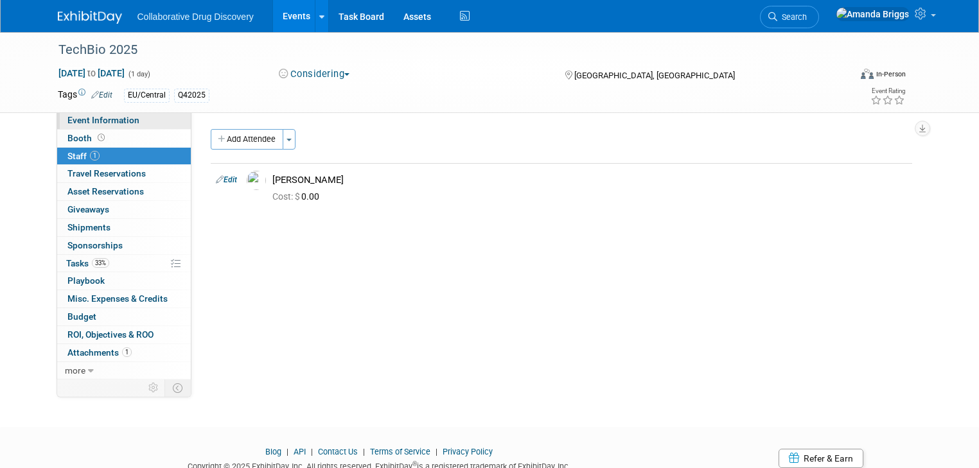
click at [102, 125] on span "Event Information" at bounding box center [103, 120] width 72 height 10
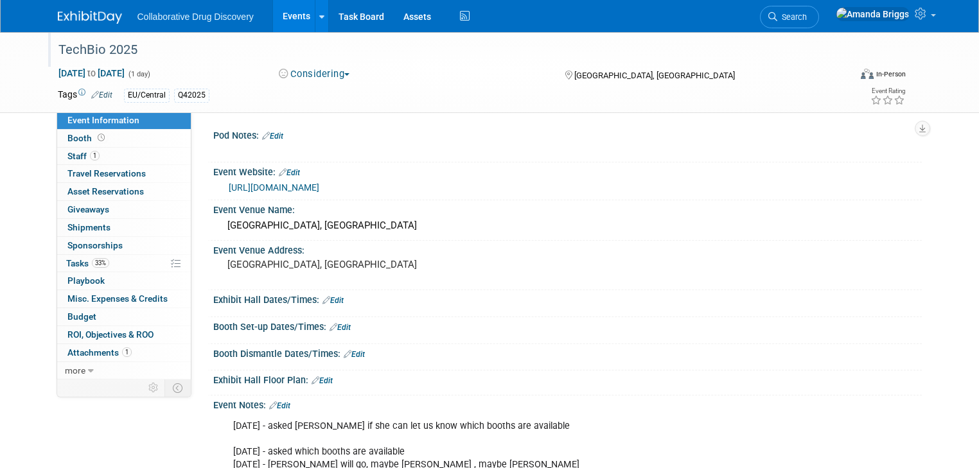
drag, startPoint x: 129, startPoint y: 53, endPoint x: 44, endPoint y: 51, distance: 84.8
click at [54, 51] on div "TechBio 2025" at bounding box center [444, 50] width 780 height 23
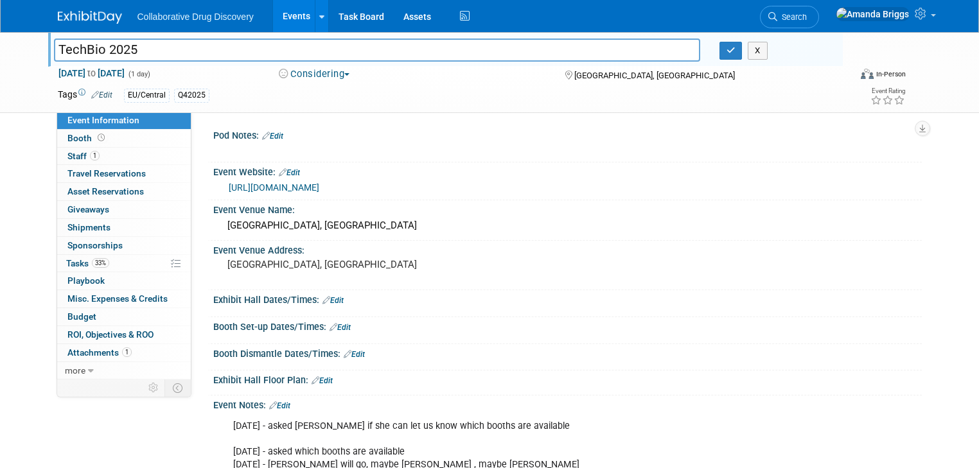
click at [275, 17] on link "Events" at bounding box center [296, 16] width 47 height 32
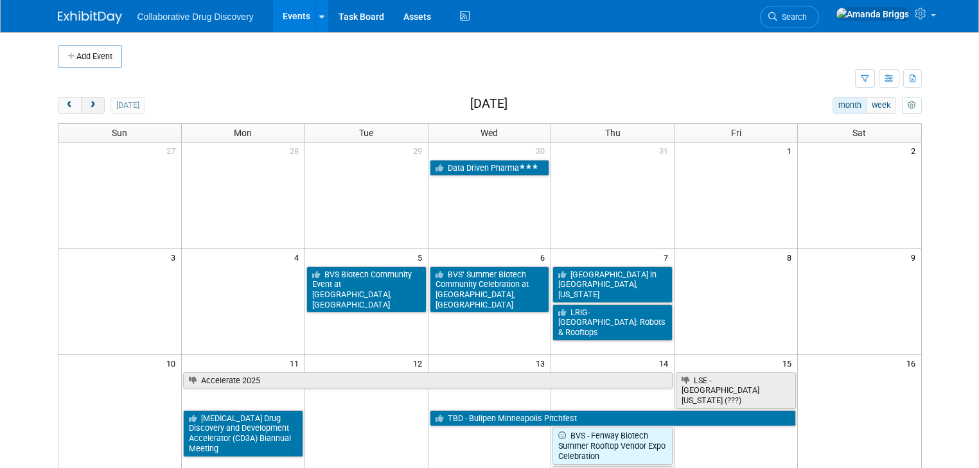
click at [87, 105] on button "next" at bounding box center [93, 105] width 24 height 17
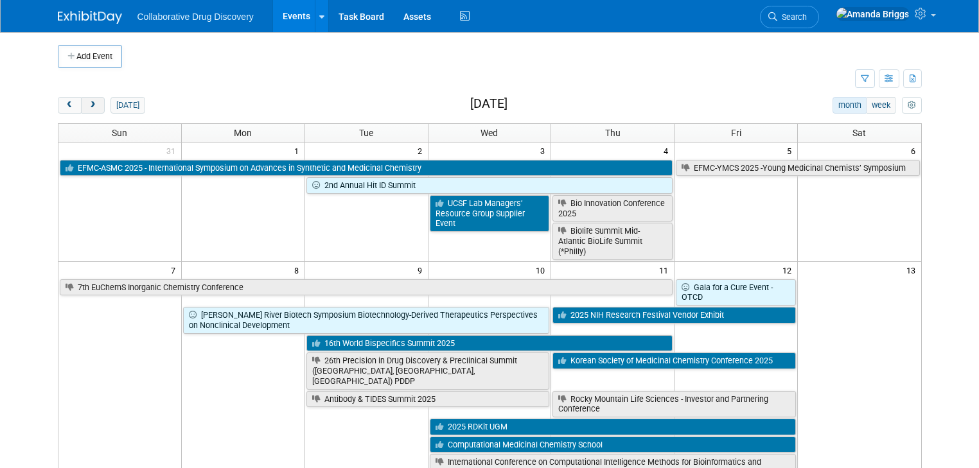
click at [87, 105] on button "next" at bounding box center [93, 105] width 24 height 17
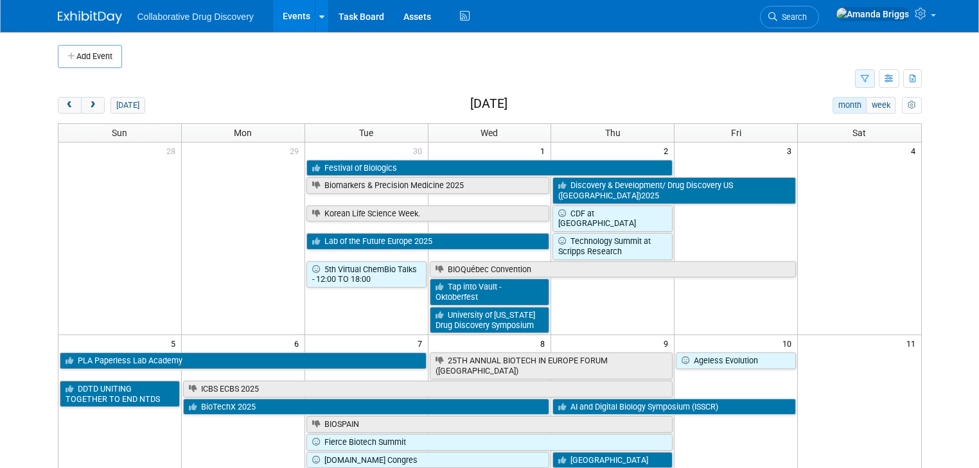
click at [869, 75] on icon "button" at bounding box center [865, 79] width 8 height 8
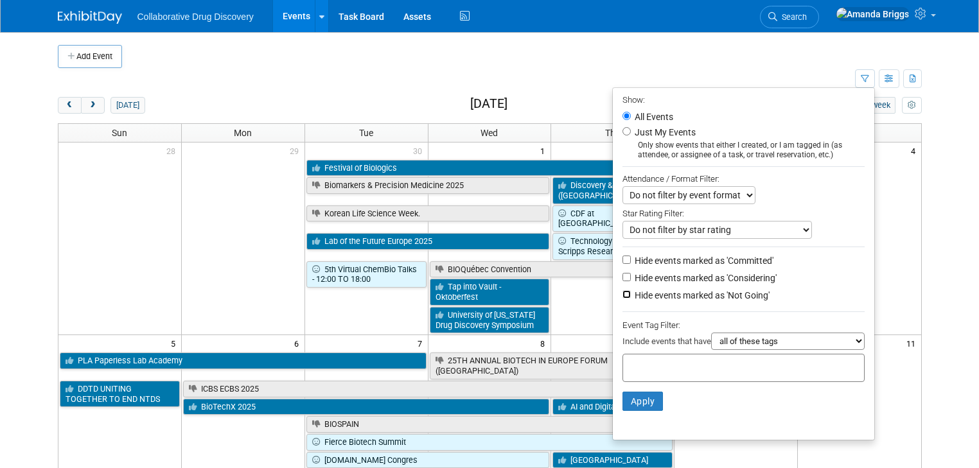
click at [630, 294] on input "Hide events marked as 'Not Going'" at bounding box center [627, 294] width 8 height 8
checkbox input "true"
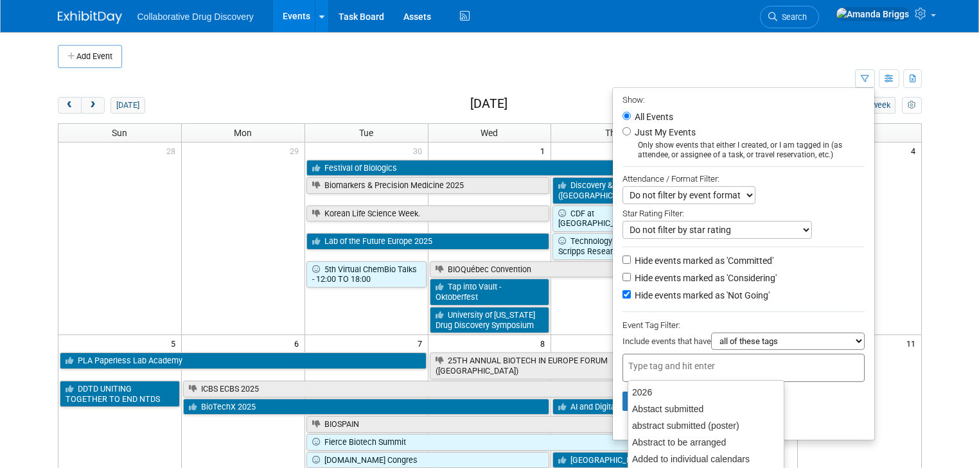
click at [645, 360] on input "text" at bounding box center [679, 366] width 103 height 13
type input "eu"
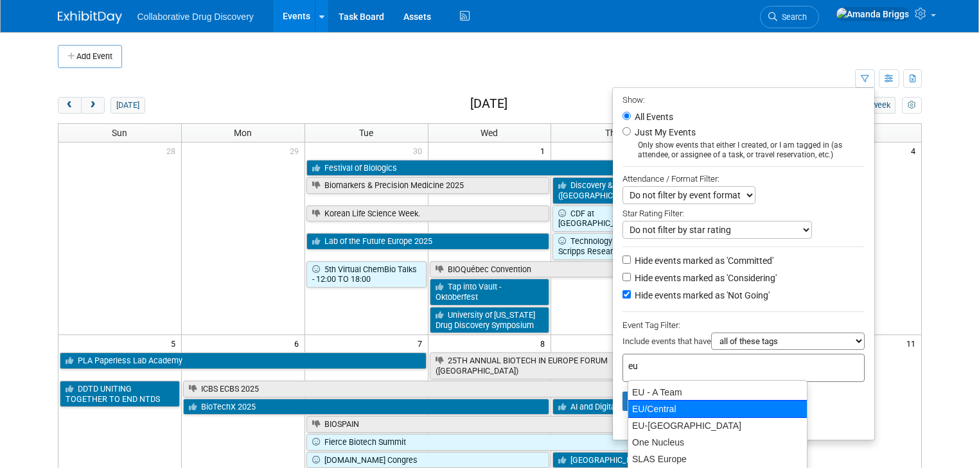
click at [642, 409] on div "EU/Central" at bounding box center [718, 409] width 180 height 18
type input "EU/Central"
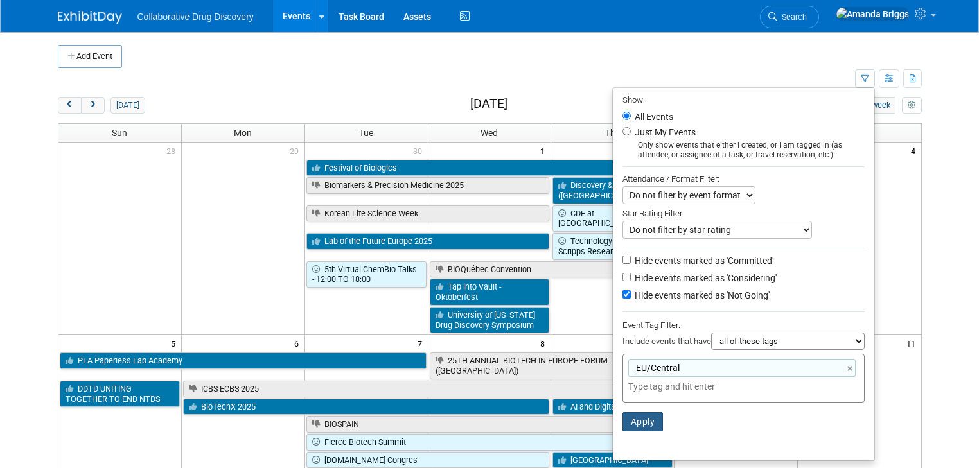
click at [653, 416] on button "Apply" at bounding box center [643, 421] width 41 height 19
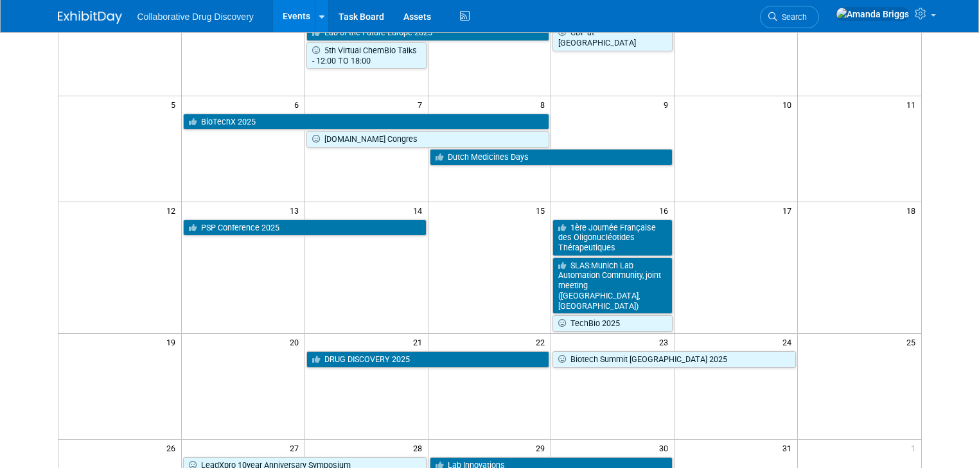
scroll to position [154, 0]
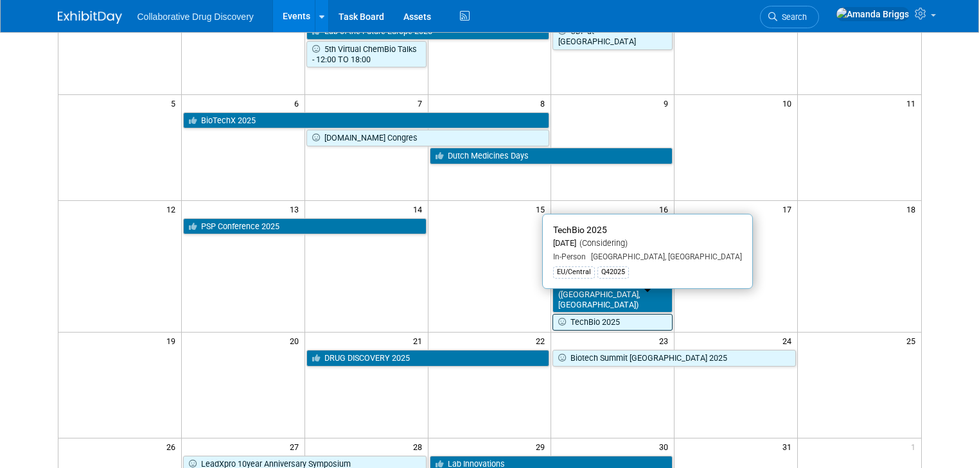
click at [574, 314] on link "TechBio 2025" at bounding box center [613, 322] width 120 height 17
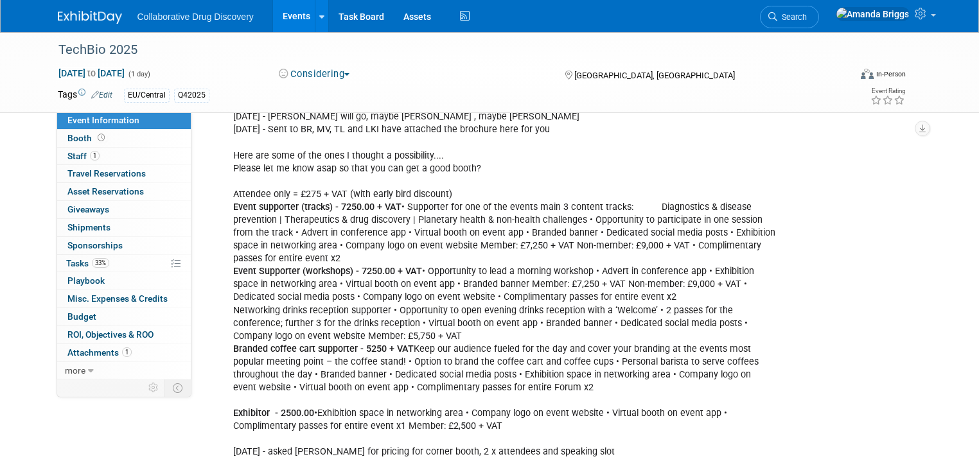
scroll to position [411, 0]
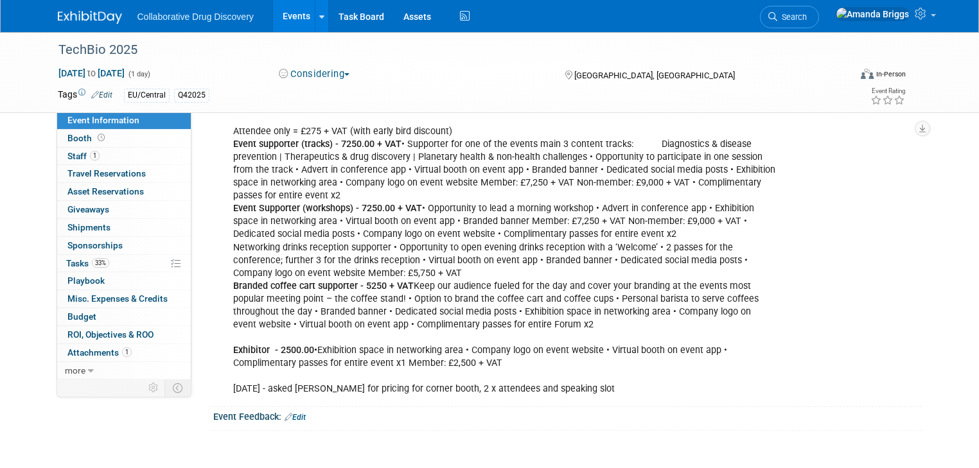
drag, startPoint x: 398, startPoint y: 349, endPoint x: 269, endPoint y: 337, distance: 129.7
click at [269, 337] on div "28JUL2025 - asked Emma if she can let us know which booths are available 10JUN2…" at bounding box center [504, 203] width 560 height 400
click at [443, 347] on div "28JUL2025 - asked Emma if she can let us know which booths are available 10JUN2…" at bounding box center [504, 203] width 560 height 400
drag, startPoint x: 429, startPoint y: 352, endPoint x: 222, endPoint y: 339, distance: 207.3
click at [224, 339] on div "28JUL2025 - asked Emma if she can let us know which booths are available 10JUN2…" at bounding box center [504, 203] width 560 height 400
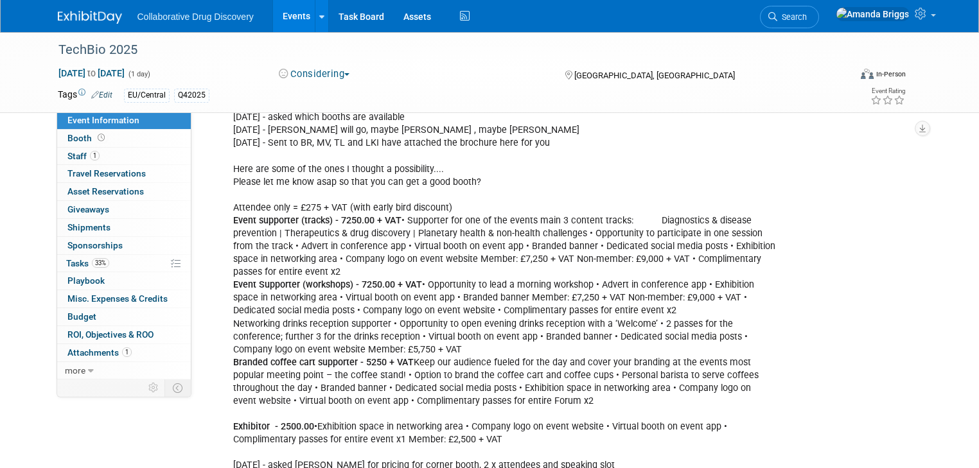
scroll to position [308, 0]
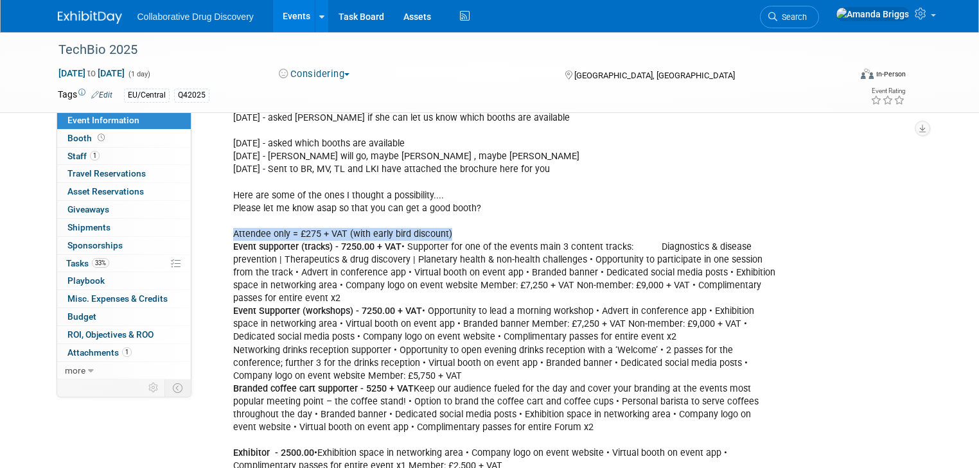
drag, startPoint x: 386, startPoint y: 229, endPoint x: 218, endPoint y: 233, distance: 167.1
click at [224, 233] on div "28JUL2025 - asked Emma if she can let us know which booths are available 10JUN2…" at bounding box center [504, 305] width 560 height 400
click at [72, 263] on span "Tasks 33%" at bounding box center [87, 263] width 43 height 10
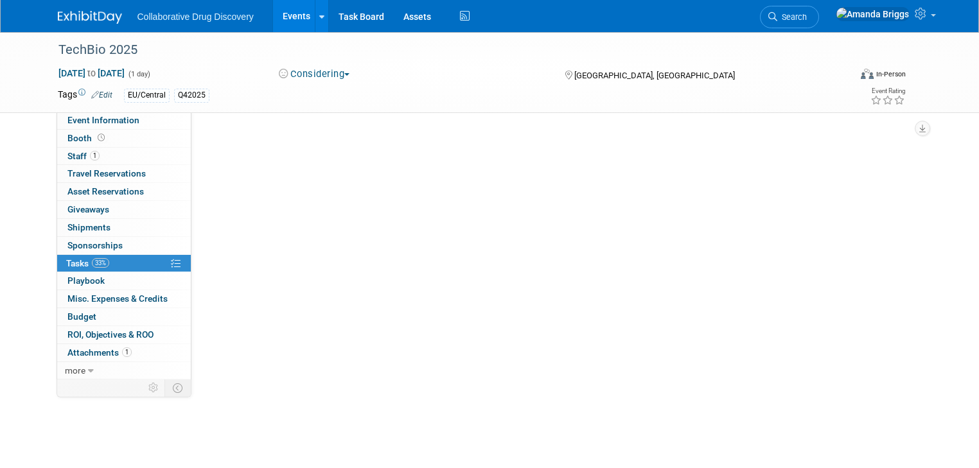
scroll to position [0, 0]
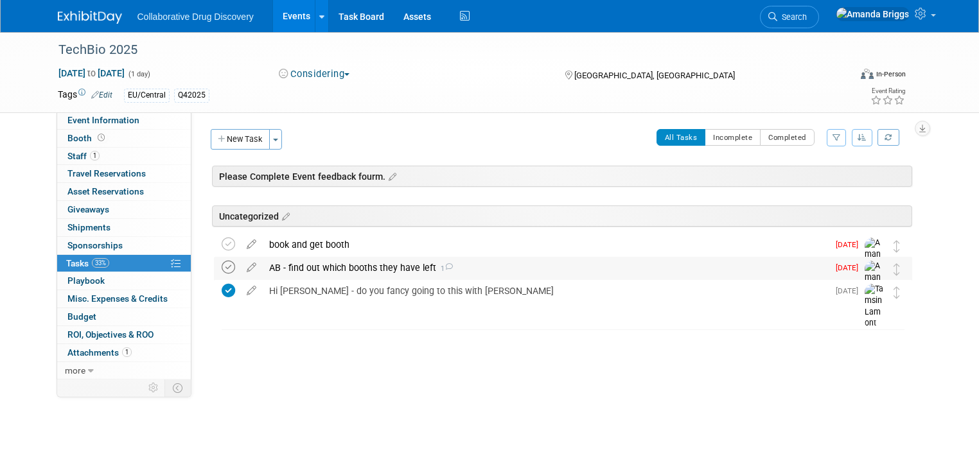
click at [222, 267] on icon at bounding box center [228, 267] width 13 height 13
click at [295, 285] on div "Hi Tamsin - do you fancy going to this with Lauren" at bounding box center [545, 291] width 565 height 22
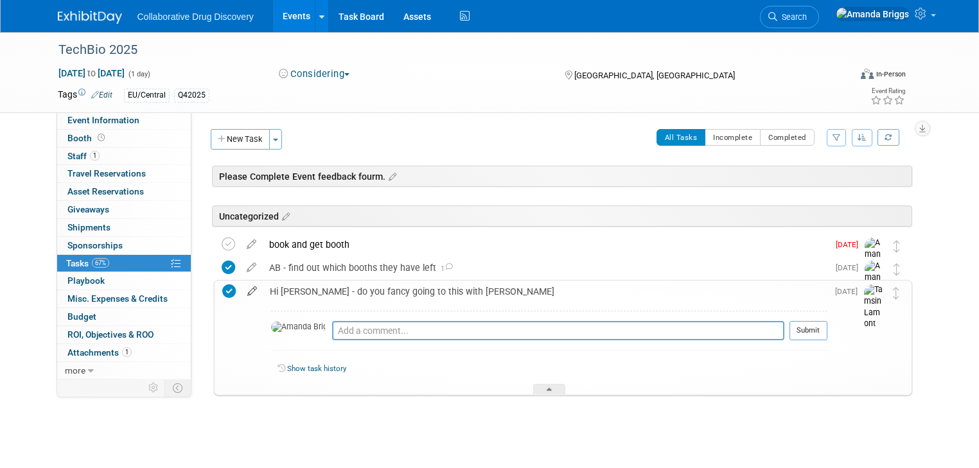
click at [241, 288] on icon at bounding box center [252, 289] width 22 height 16
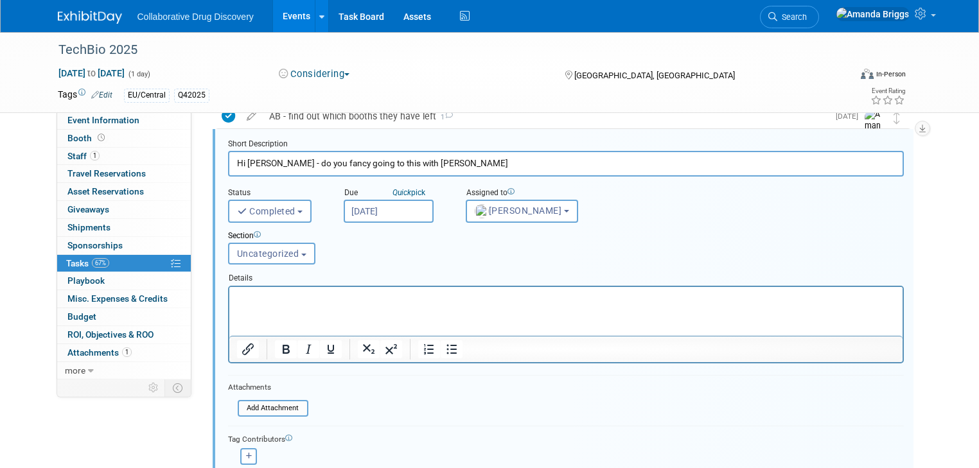
scroll to position [247, 0]
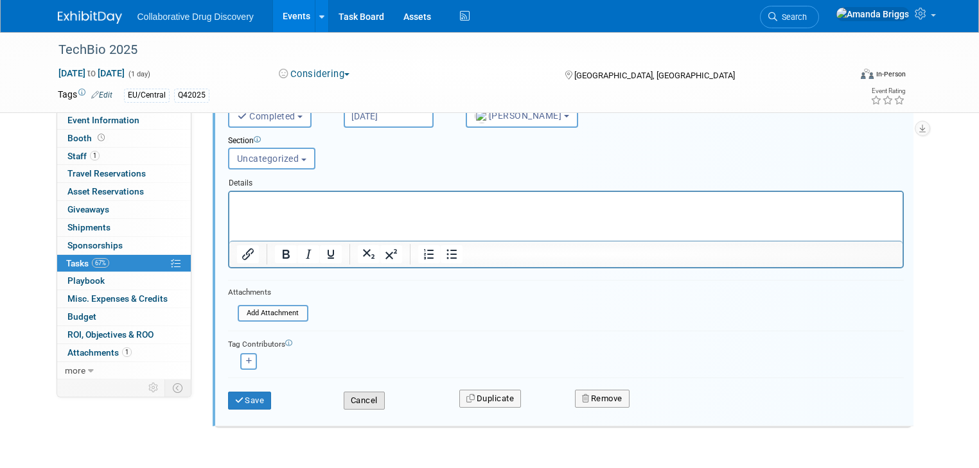
click at [374, 392] on button "Cancel" at bounding box center [364, 401] width 41 height 18
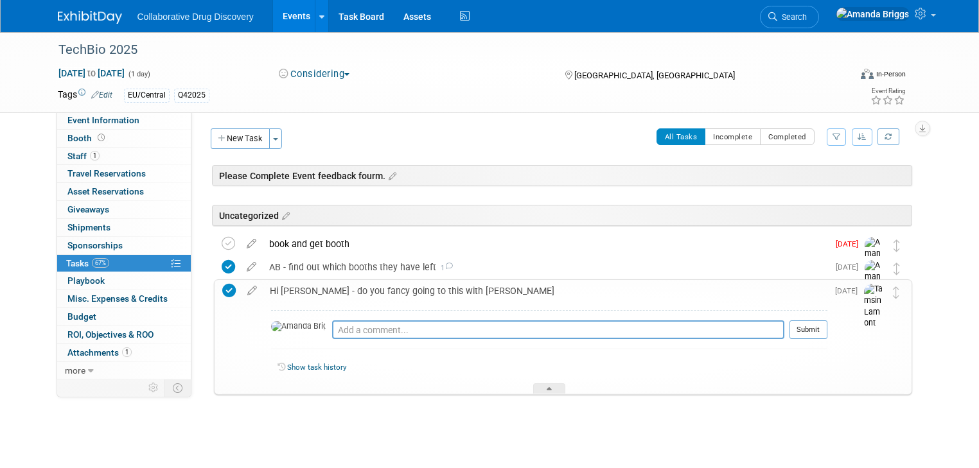
scroll to position [0, 0]
click at [118, 119] on span "Event Information" at bounding box center [103, 120] width 72 height 10
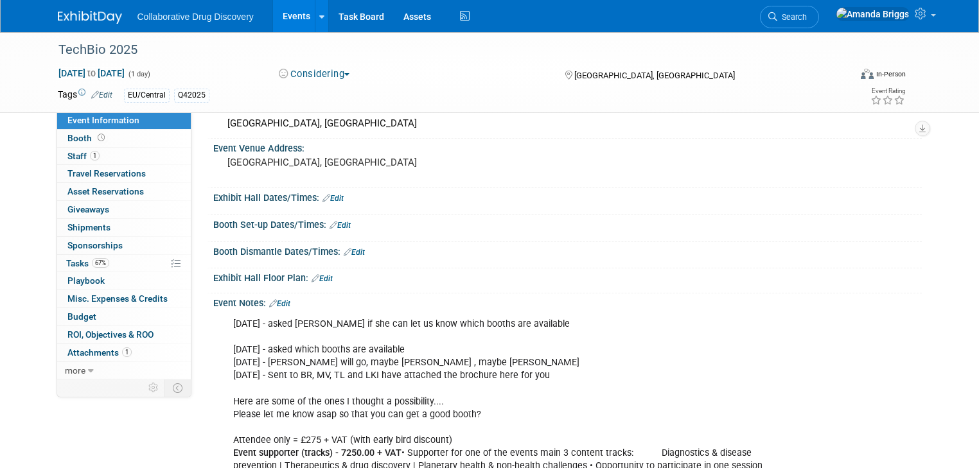
scroll to position [103, 0]
click at [275, 301] on link "Edit" at bounding box center [279, 303] width 21 height 9
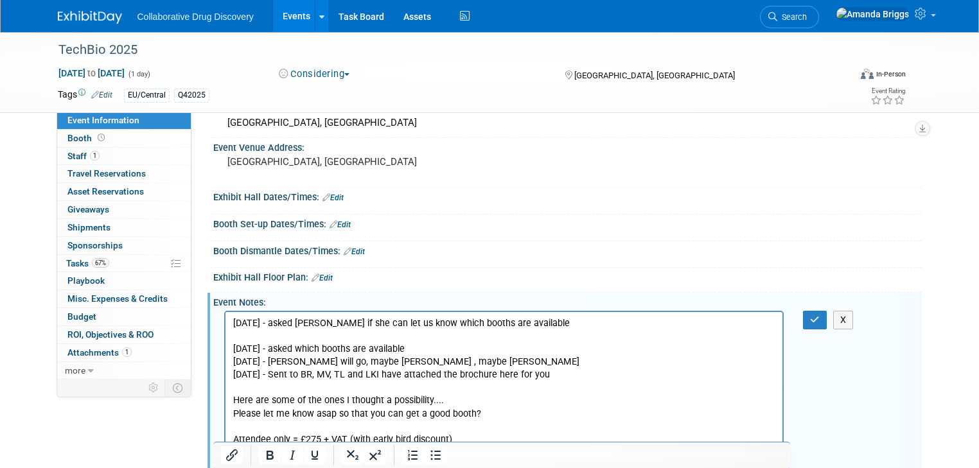
scroll to position [0, 0]
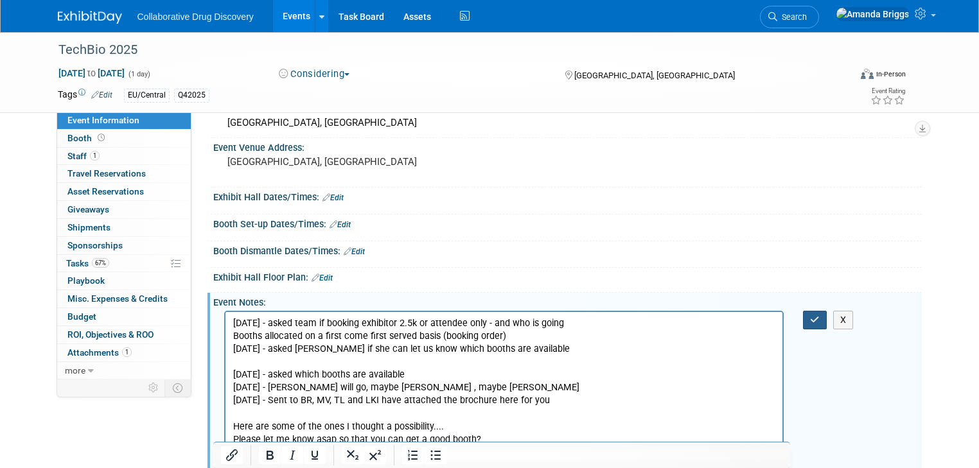
click at [815, 314] on button "button" at bounding box center [815, 320] width 24 height 19
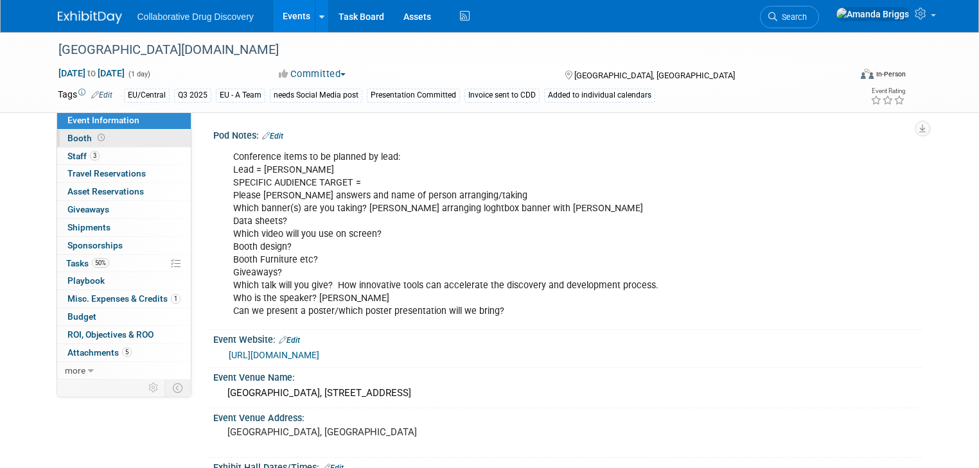
click at [68, 141] on span "Booth" at bounding box center [87, 138] width 40 height 10
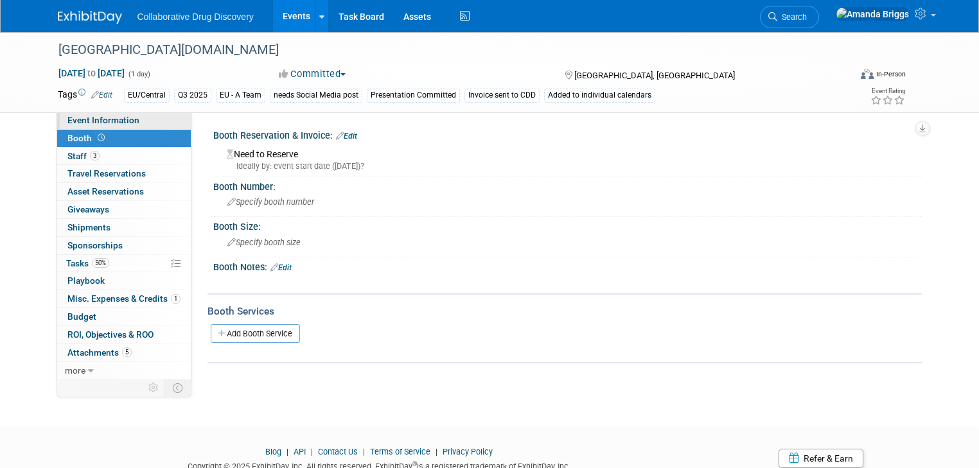
click at [75, 126] on link "Event Information" at bounding box center [124, 120] width 134 height 17
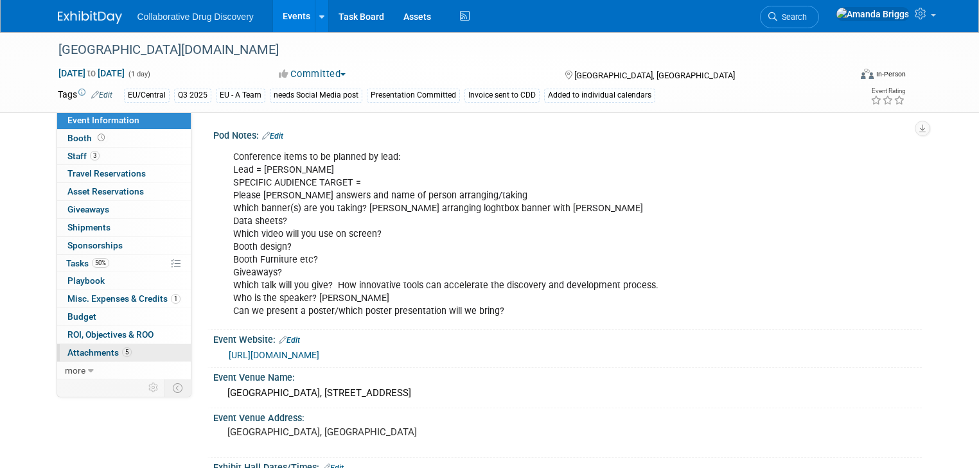
click at [100, 352] on span "Attachments 5" at bounding box center [99, 353] width 64 height 10
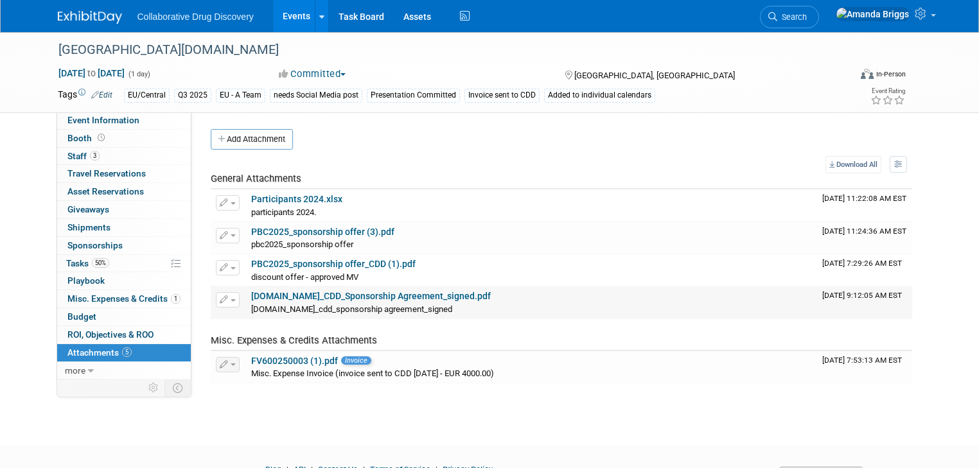
click at [325, 295] on link "Prague.bio_CDD_Sponsorship Agreement_signed.pdf" at bounding box center [371, 296] width 240 height 10
click at [116, 122] on span "Event Information" at bounding box center [103, 120] width 72 height 10
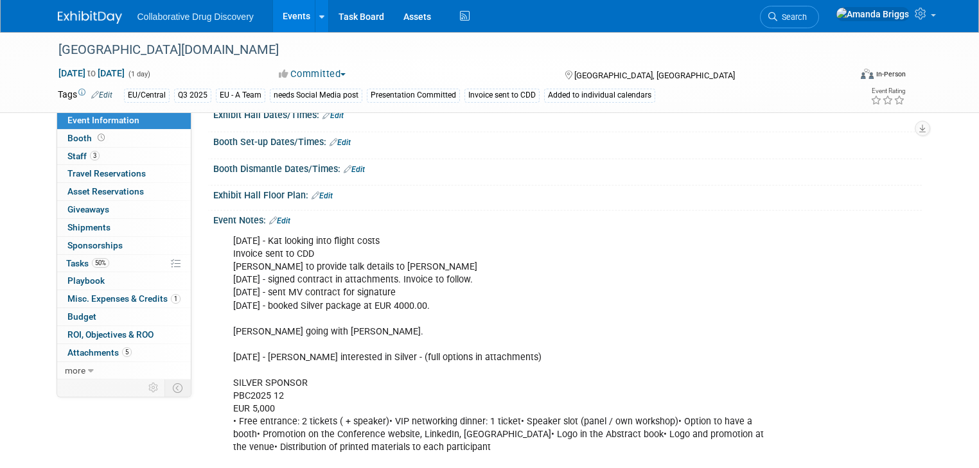
scroll to position [360, 0]
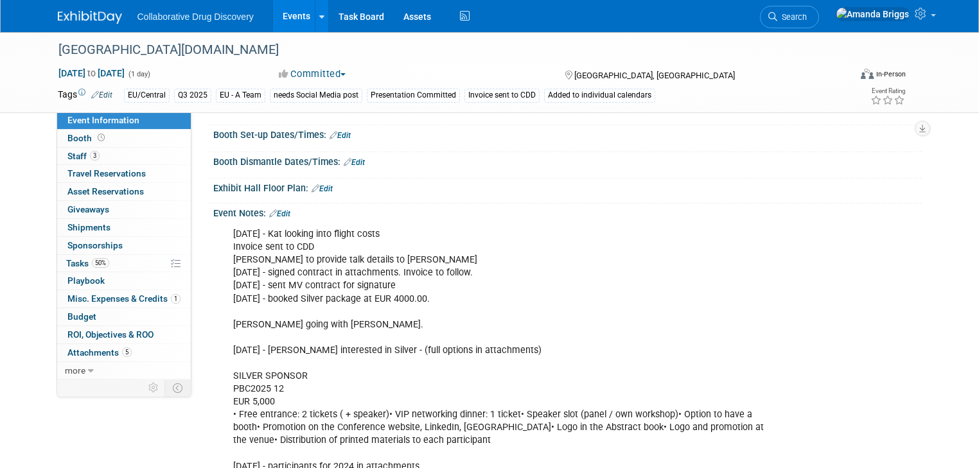
click at [272, 213] on link "Edit" at bounding box center [279, 213] width 21 height 9
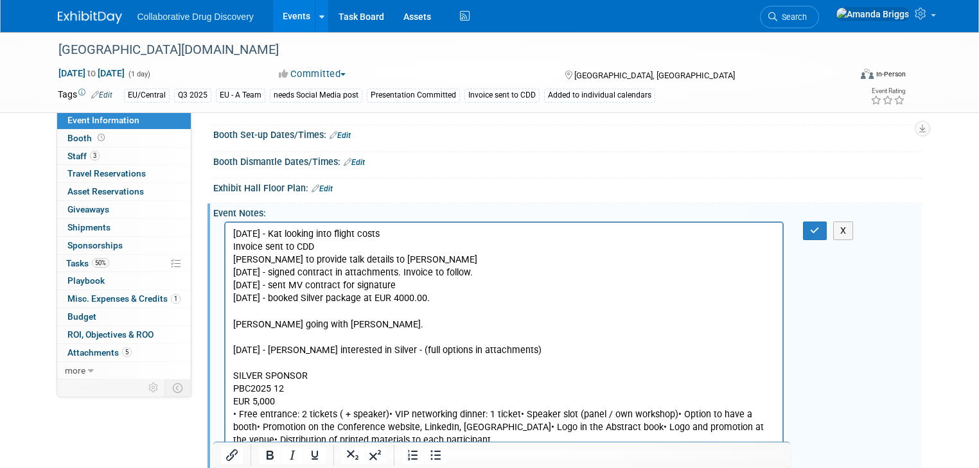
scroll to position [0, 0]
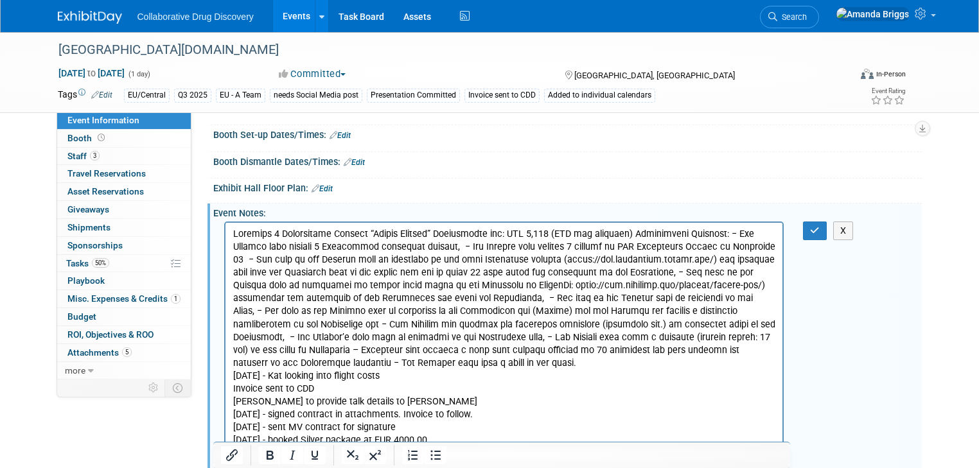
click at [314, 362] on p "Rich Text Area. Press ALT-0 for help." at bounding box center [504, 299] width 543 height 142
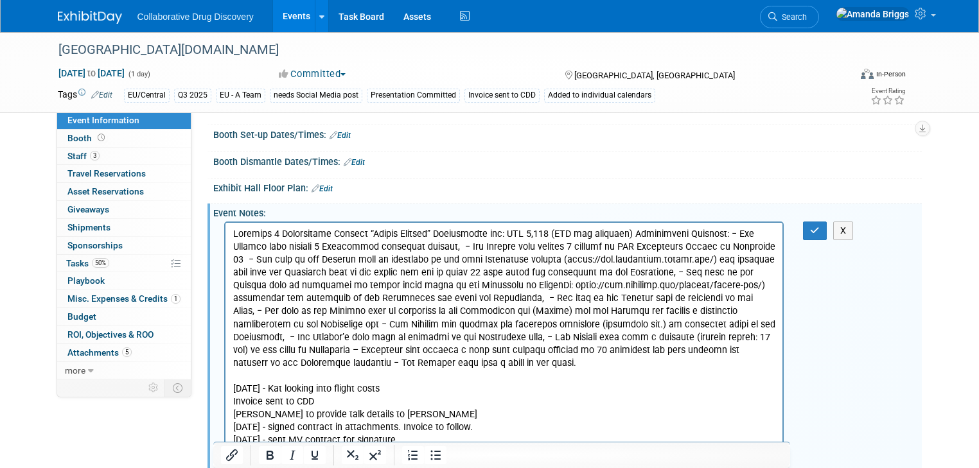
click at [631, 232] on p "Rich Text Area. Press ALT-0 for help." at bounding box center [504, 299] width 543 height 142
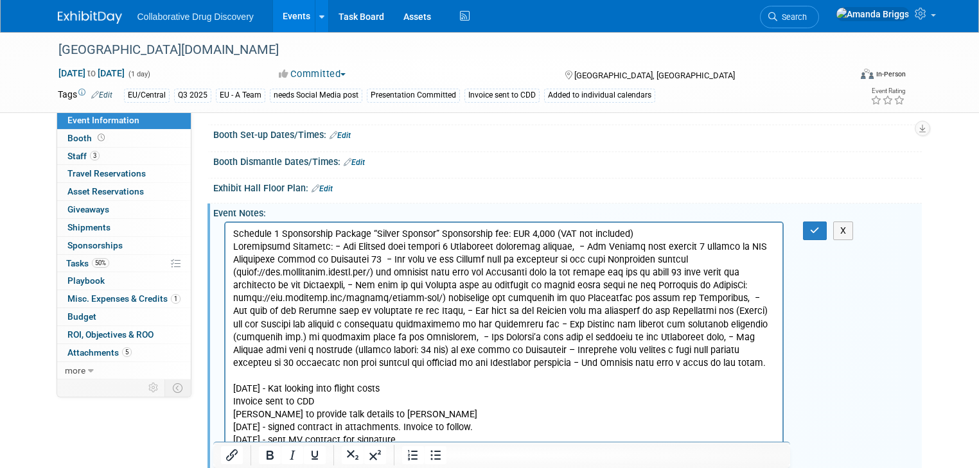
click at [576, 247] on p "Rich Text Area. Press ALT-0 for help." at bounding box center [504, 305] width 543 height 129
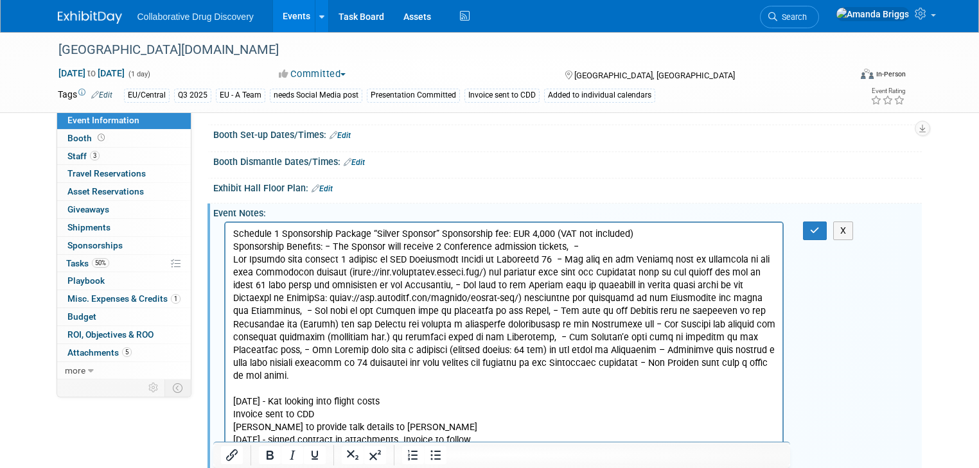
click at [560, 261] on p "Rich Text Area. Press ALT-0 for help." at bounding box center [504, 318] width 543 height 129
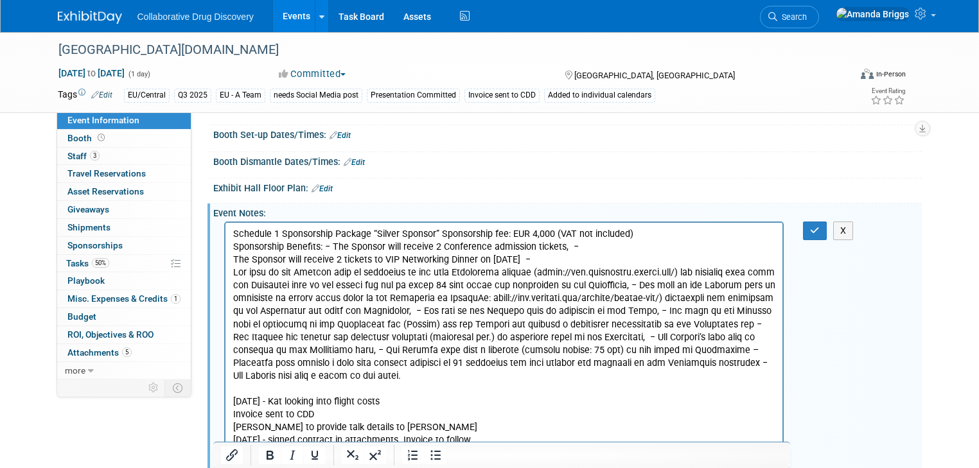
click at [639, 287] on p "Rich Text Area. Press ALT-0 for help." at bounding box center [504, 325] width 543 height 116
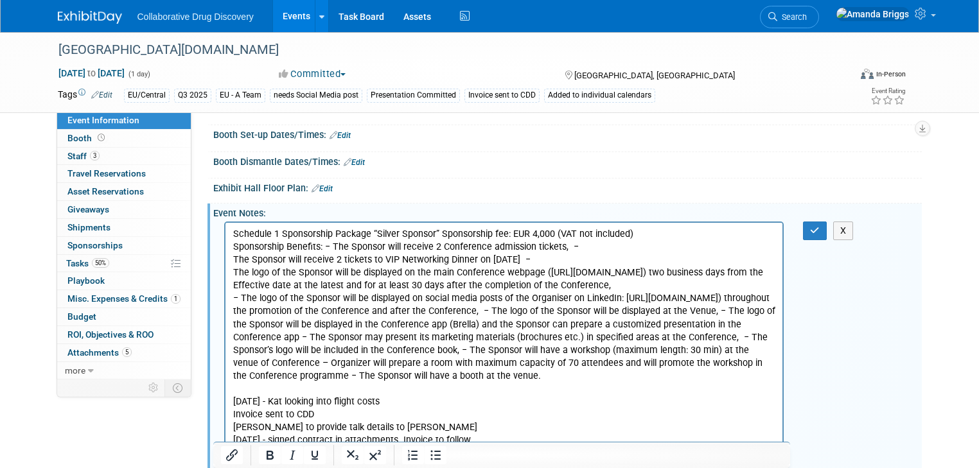
click at [724, 310] on p "− The logo of the Sponsor will be displayed on social media posts of the Organi…" at bounding box center [504, 337] width 543 height 91
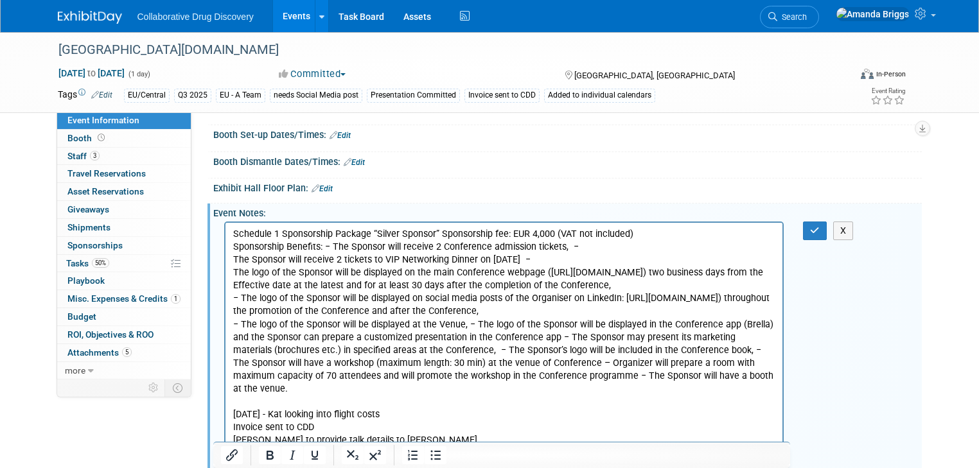
click at [475, 326] on p "− The logo of the Sponsor will be displayed at the Venue, − The logo of the Spo…" at bounding box center [504, 357] width 543 height 77
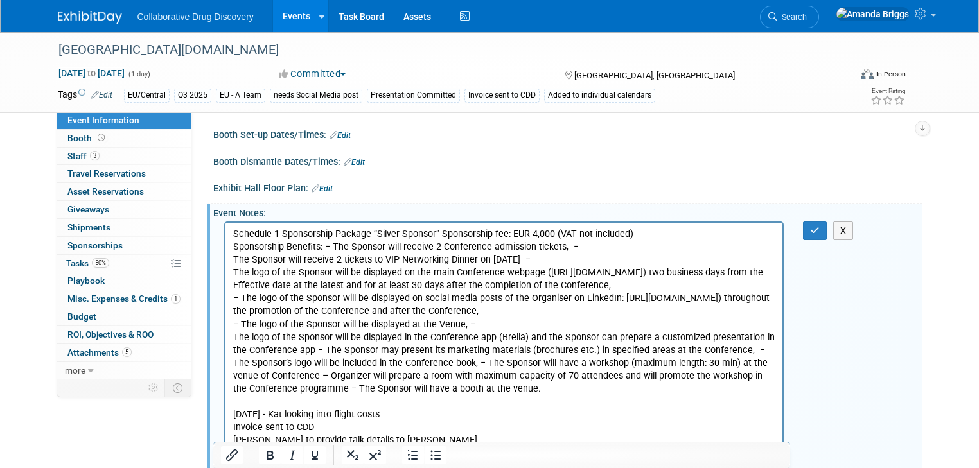
click at [730, 351] on p "The logo of the Sponsor will be displayed in the Conference app (Brella) and th…" at bounding box center [504, 364] width 543 height 64
click at [486, 363] on p "− The Sponsor’s logo will be included in the Conference book, − The Sponsor wil…" at bounding box center [504, 376] width 543 height 39
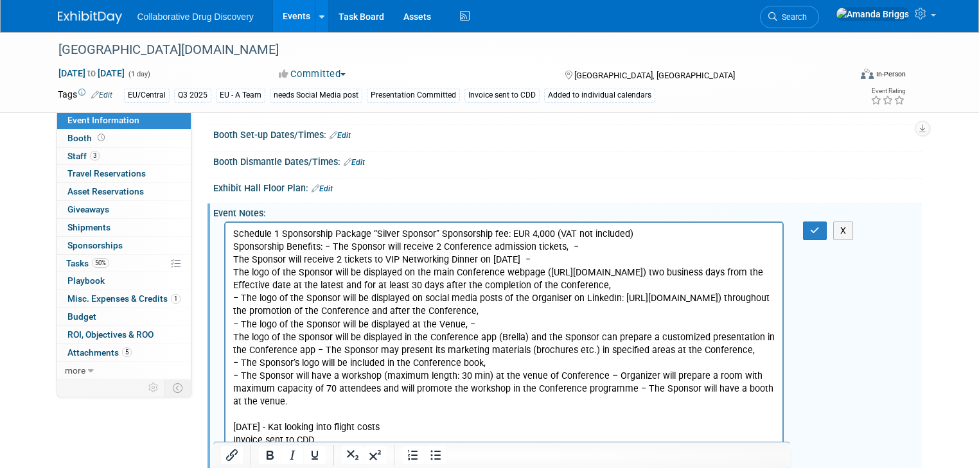
click at [605, 375] on p "− The Sponsor will have a workshop (maximum length: 30 min) at the venue of Con…" at bounding box center [504, 389] width 543 height 39
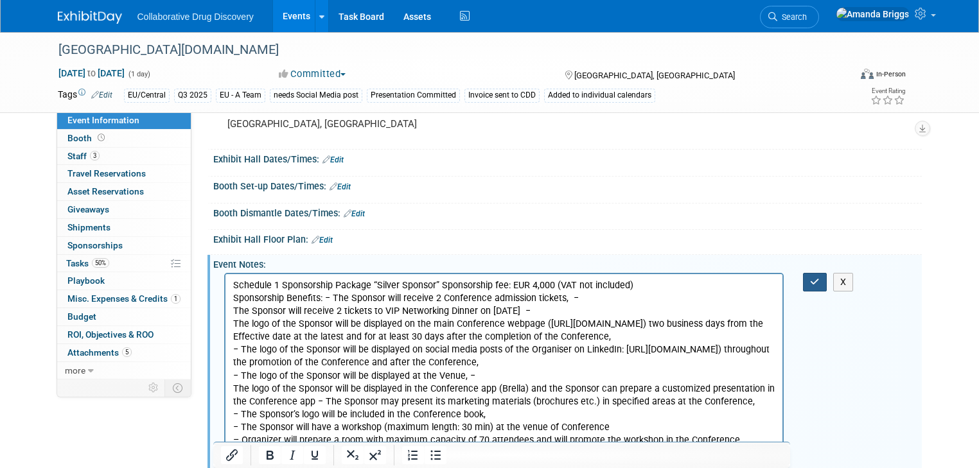
click at [826, 285] on button "button" at bounding box center [815, 282] width 24 height 19
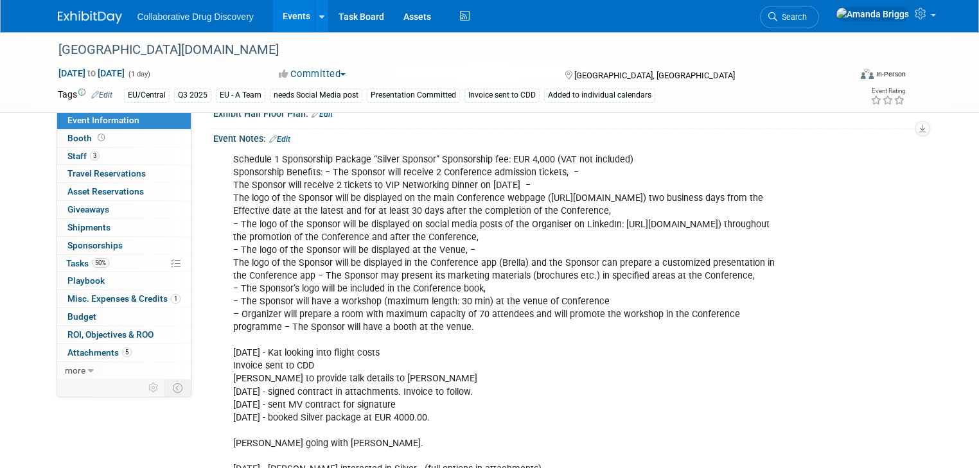
scroll to position [411, 0]
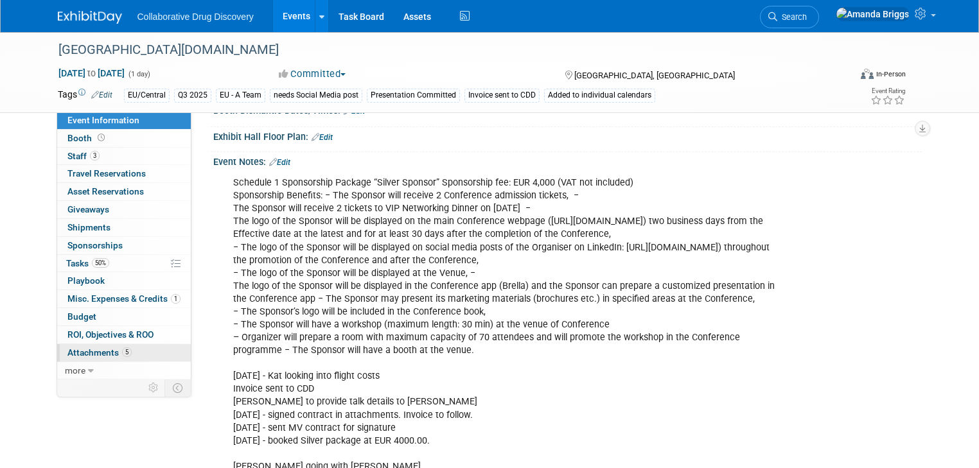
click at [91, 350] on span "Attachments 5" at bounding box center [99, 353] width 64 height 10
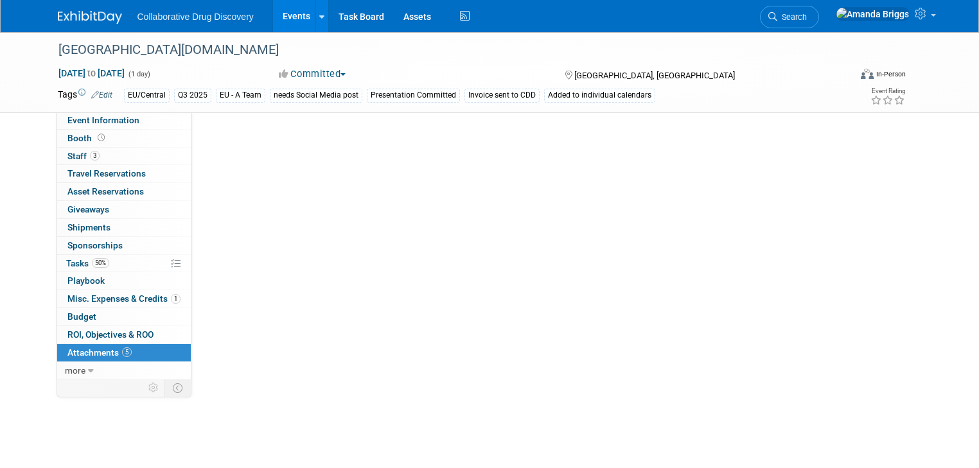
scroll to position [0, 0]
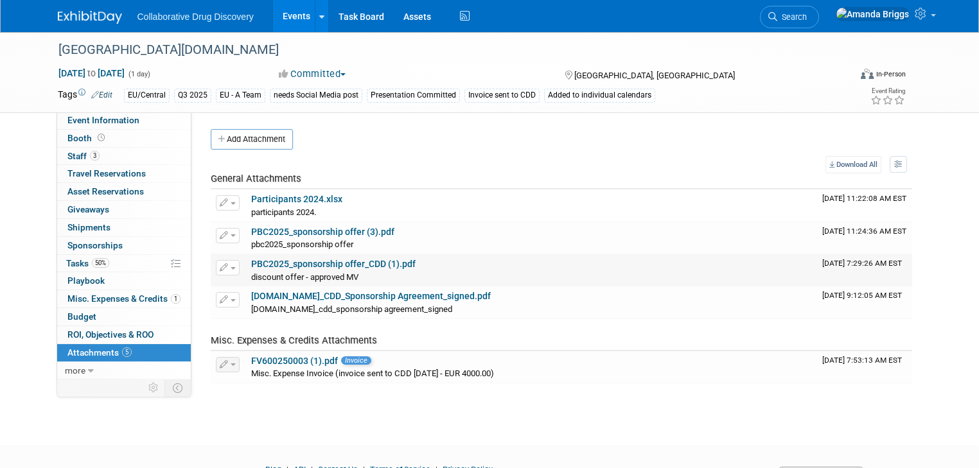
click at [299, 261] on link "PBC2025_sponsorship offer_CDD (1).pdf" at bounding box center [333, 264] width 164 height 10
click at [112, 120] on span "Event Information" at bounding box center [103, 120] width 72 height 10
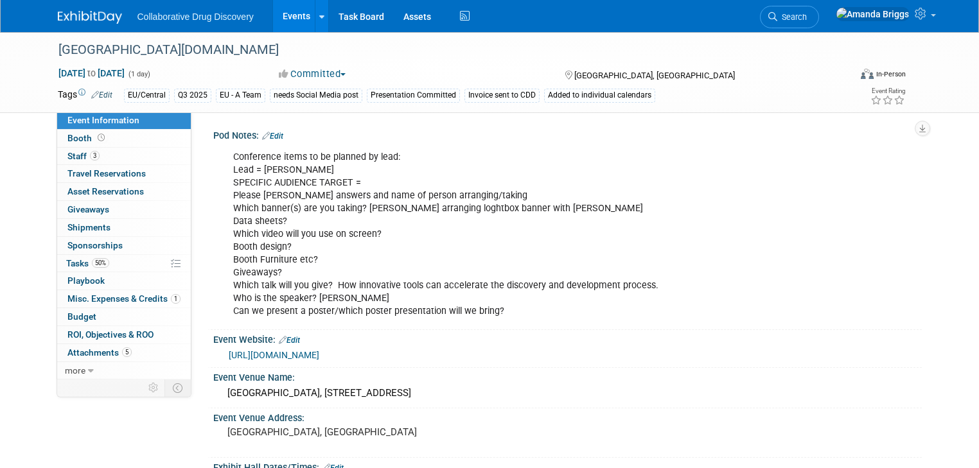
click at [268, 139] on link "Edit" at bounding box center [272, 136] width 21 height 9
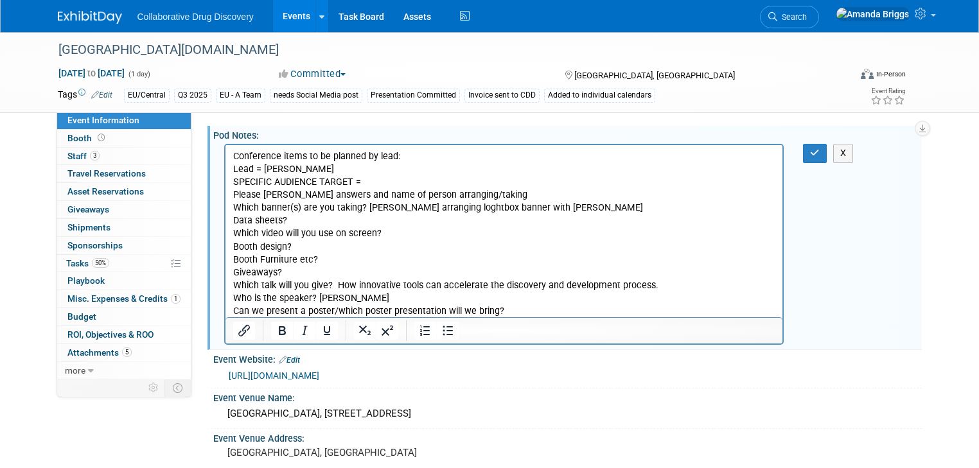
click at [524, 311] on p "Conference items to be planned by lead: Lead = Renate SPECIFIC AUDIENCE TARGET …" at bounding box center [504, 234] width 543 height 168
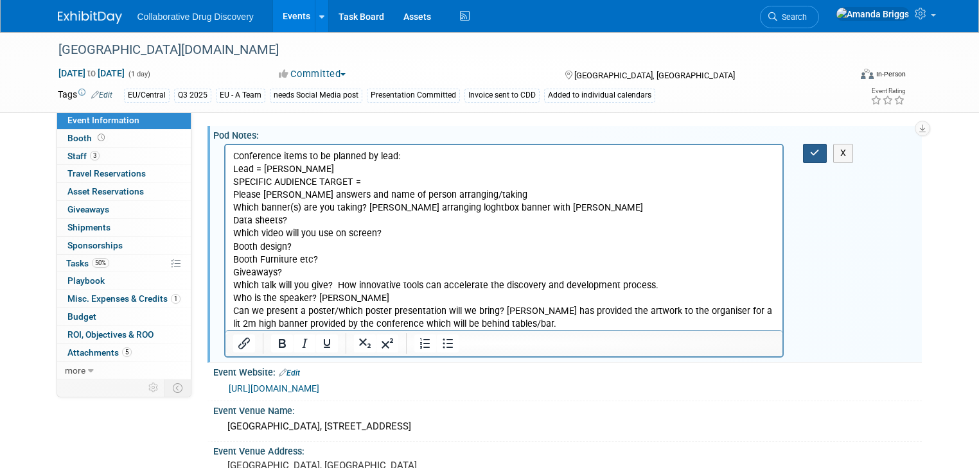
click at [820, 155] on icon "button" at bounding box center [815, 152] width 10 height 9
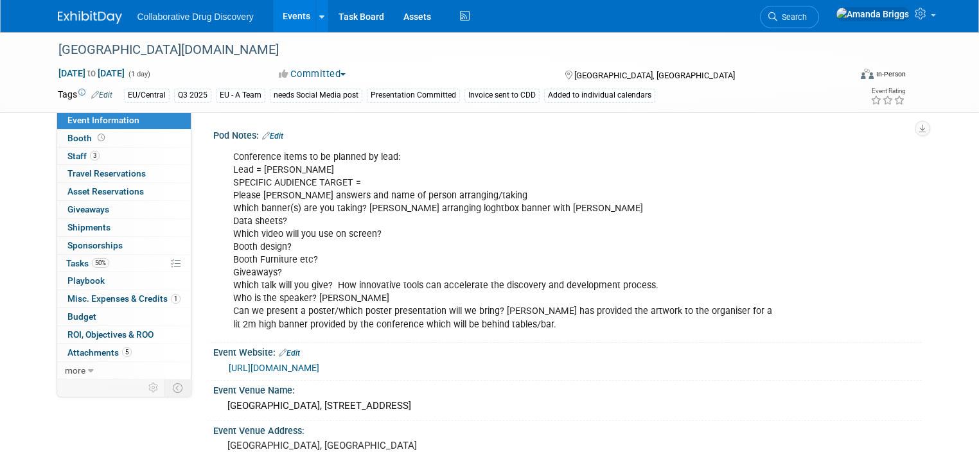
click at [273, 137] on link "Edit" at bounding box center [272, 136] width 21 height 9
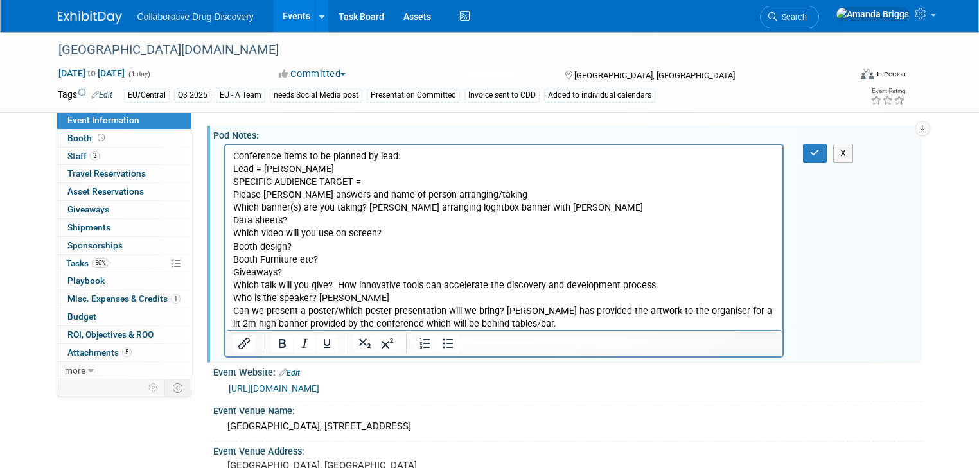
click at [323, 263] on p "Conference items to be planned by lead: Lead = Renate SPECIFIC AUDIENCE TARGET …" at bounding box center [504, 240] width 543 height 181
click at [820, 151] on icon "button" at bounding box center [815, 152] width 10 height 9
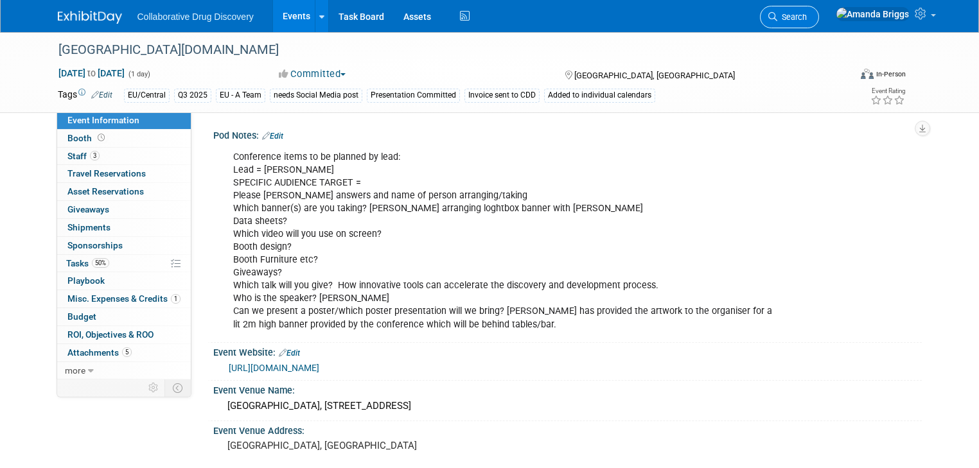
click at [807, 18] on span "Search" at bounding box center [792, 17] width 30 height 10
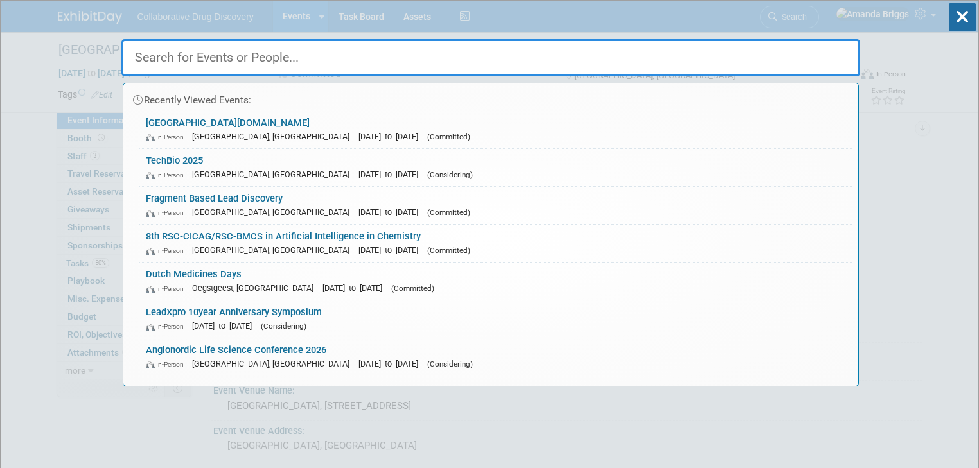
click at [220, 51] on input "text" at bounding box center [490, 57] width 739 height 37
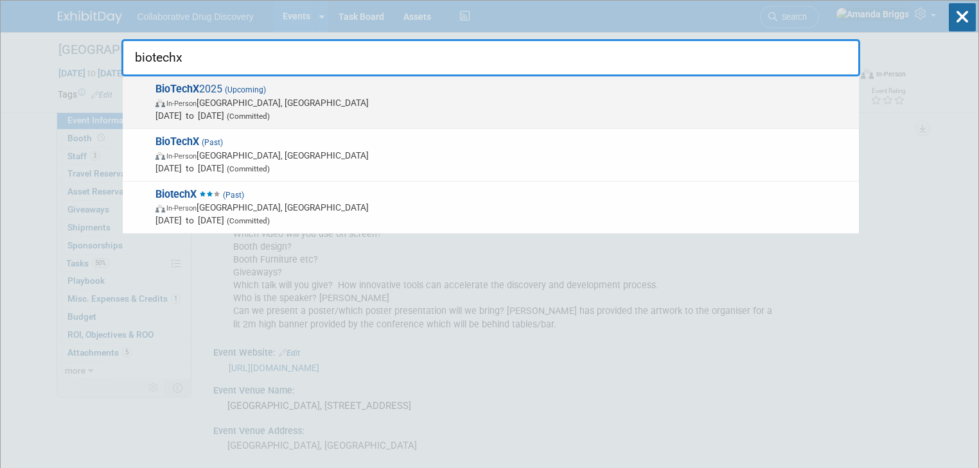
type input "biotechx"
click at [209, 92] on span "BioTechX 2025 (Upcoming) In-Person Basel, Switzerland Oct 6, 2025 to Oct 8, 202…" at bounding box center [502, 102] width 701 height 39
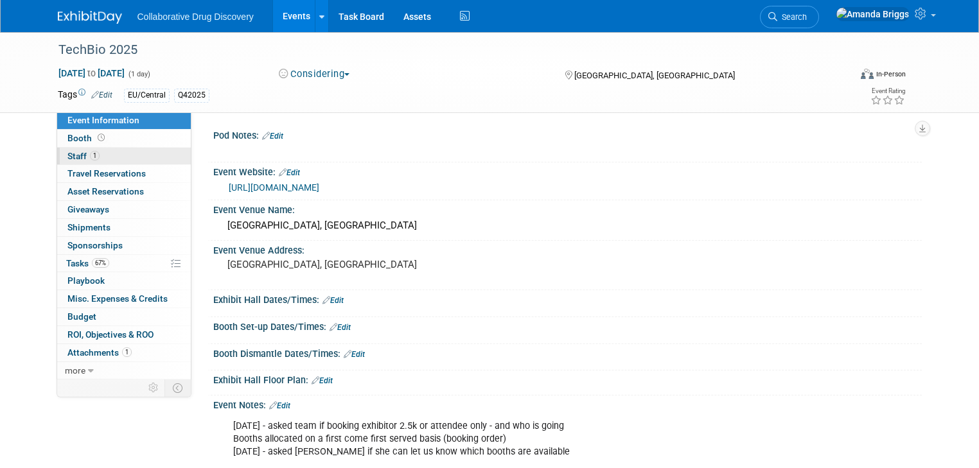
click at [67, 157] on span "Staff 1" at bounding box center [83, 156] width 32 height 10
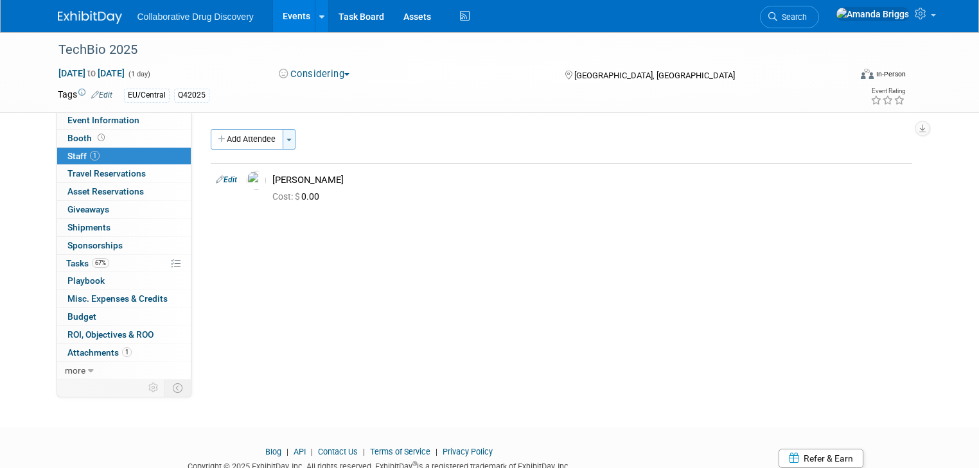
click at [283, 141] on button "Toggle Dropdown" at bounding box center [289, 139] width 13 height 21
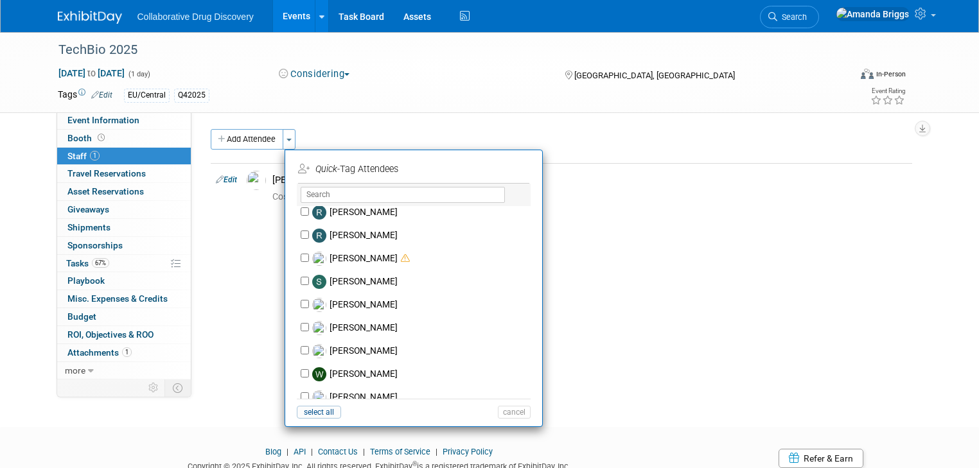
scroll to position [1131, 0]
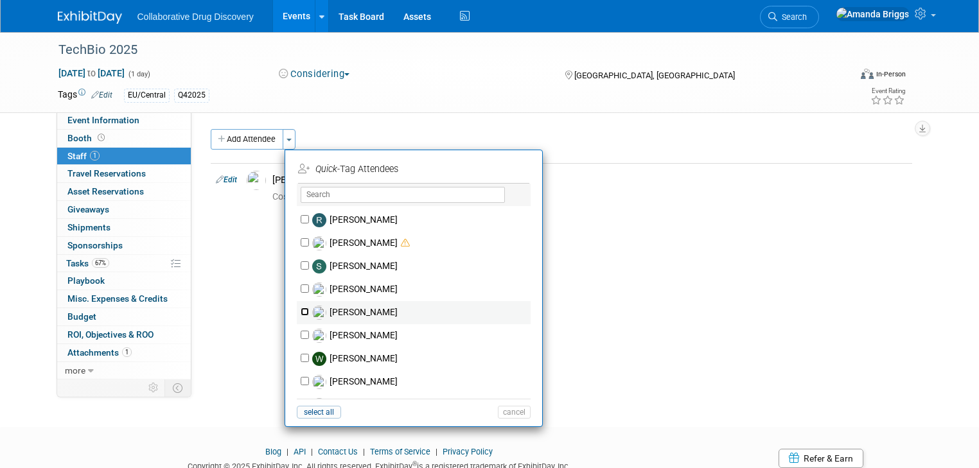
click at [301, 310] on input "[PERSON_NAME]" at bounding box center [305, 312] width 8 height 8
checkbox input "true"
click at [496, 172] on button "Apply" at bounding box center [509, 169] width 39 height 19
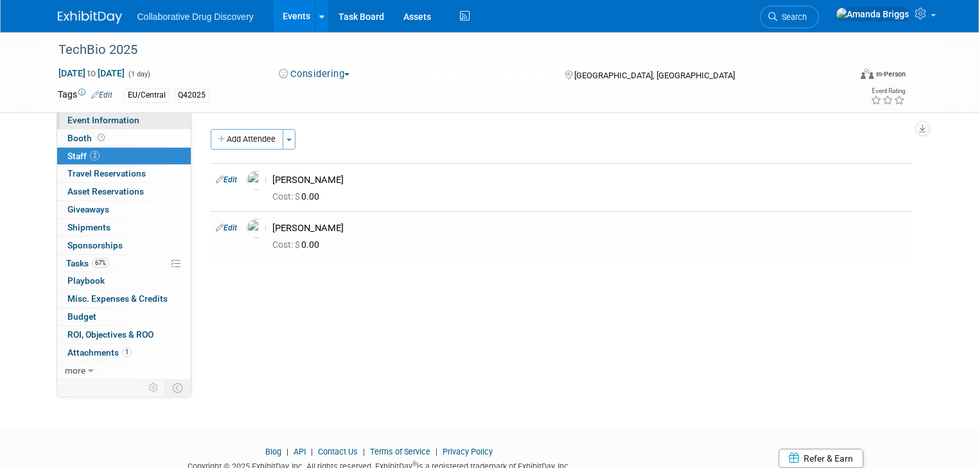
click at [122, 123] on span "Event Information" at bounding box center [103, 120] width 72 height 10
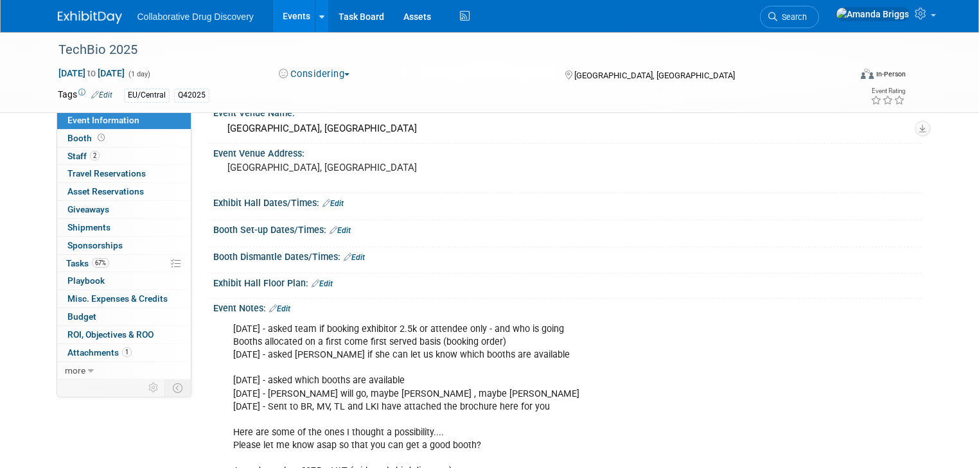
scroll to position [103, 0]
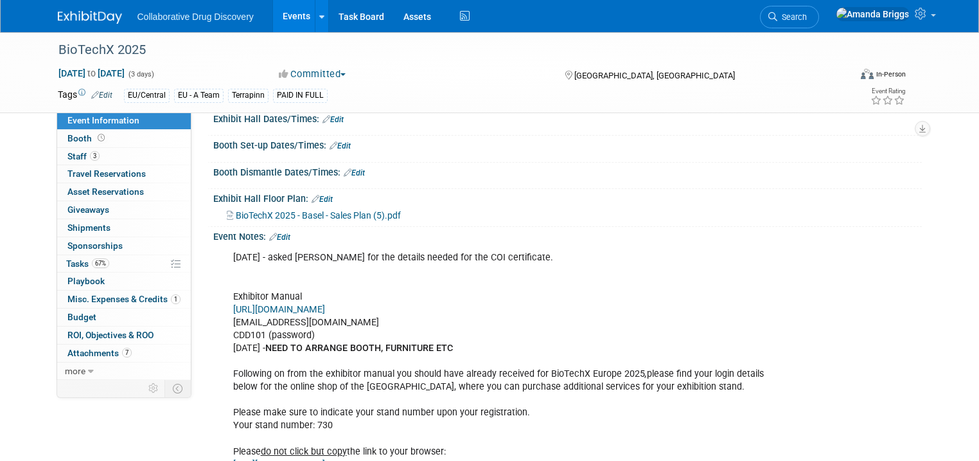
scroll to position [411, 0]
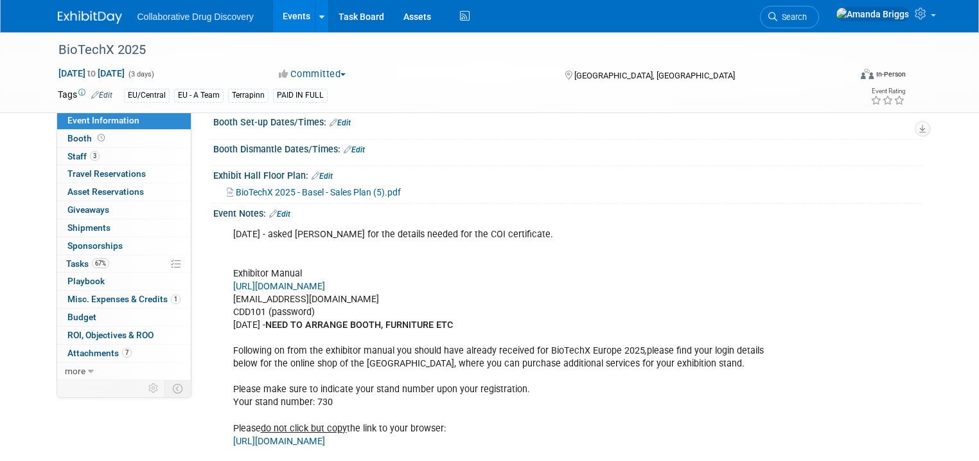
click at [272, 218] on link "Edit" at bounding box center [279, 213] width 21 height 9
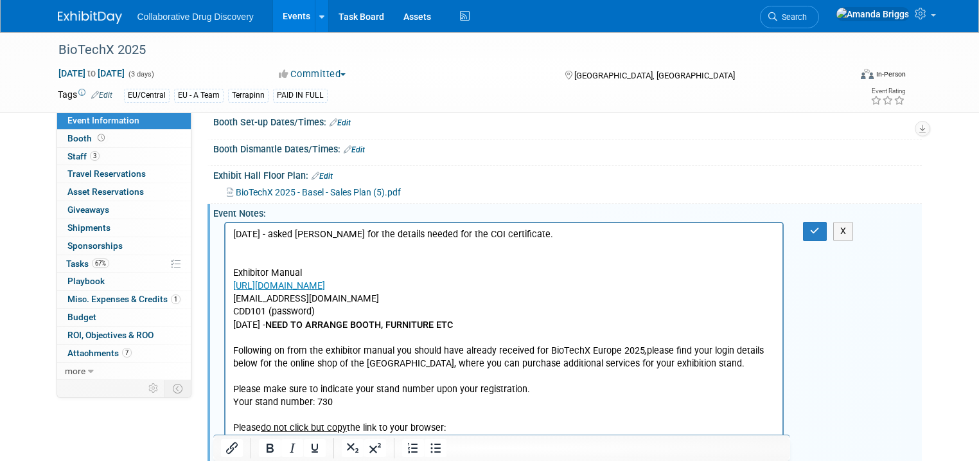
scroll to position [0, 0]
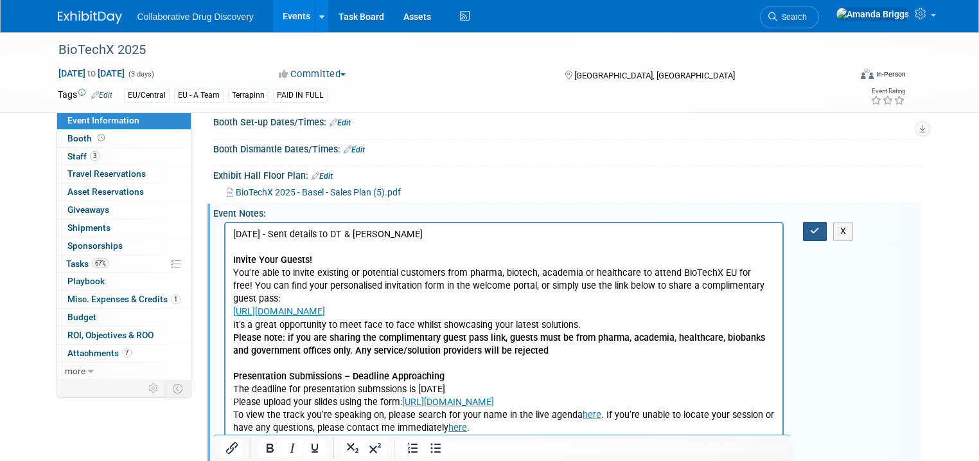
click at [817, 240] on button "button" at bounding box center [815, 231] width 24 height 19
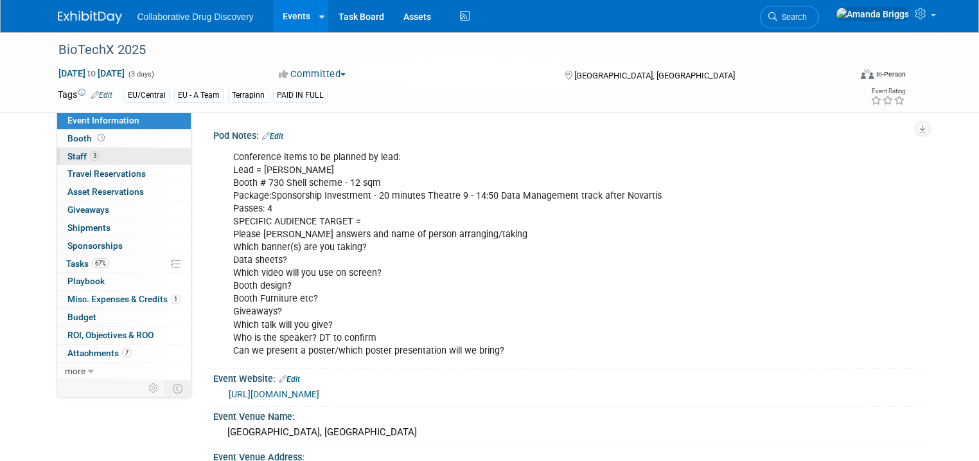
click at [90, 154] on span "3" at bounding box center [95, 156] width 10 height 10
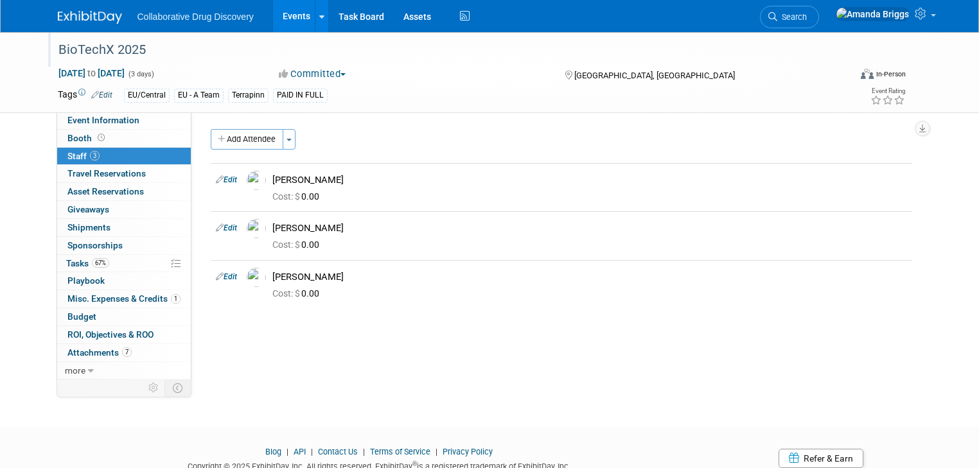
drag, startPoint x: 137, startPoint y: 46, endPoint x: 39, endPoint y: 44, distance: 98.3
click at [48, 44] on div "BioTechX 2025" at bounding box center [445, 49] width 795 height 35
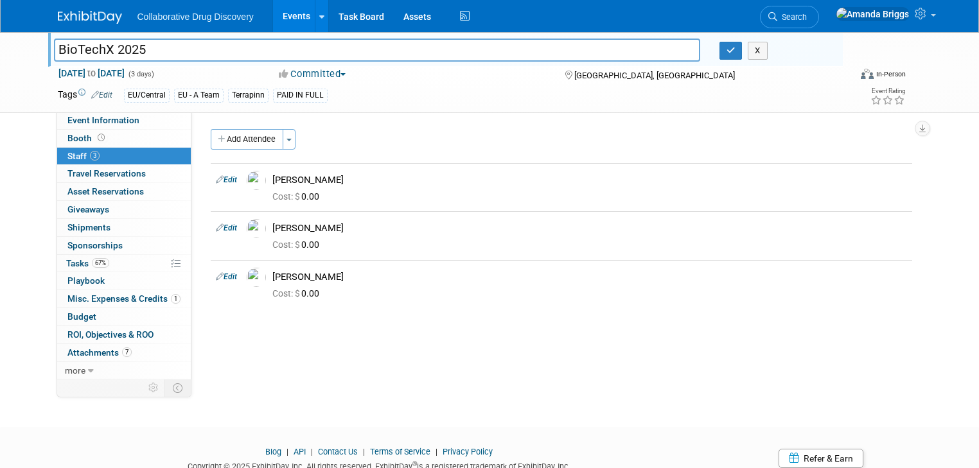
click at [44, 44] on div "BioTechX 2025" at bounding box center [377, 51] width 666 height 19
drag, startPoint x: 179, startPoint y: 51, endPoint x: 44, endPoint y: 49, distance: 135.6
click at [54, 49] on input "BioTechX 2025" at bounding box center [377, 50] width 646 height 22
click at [87, 116] on span "Event Information" at bounding box center [103, 120] width 72 height 10
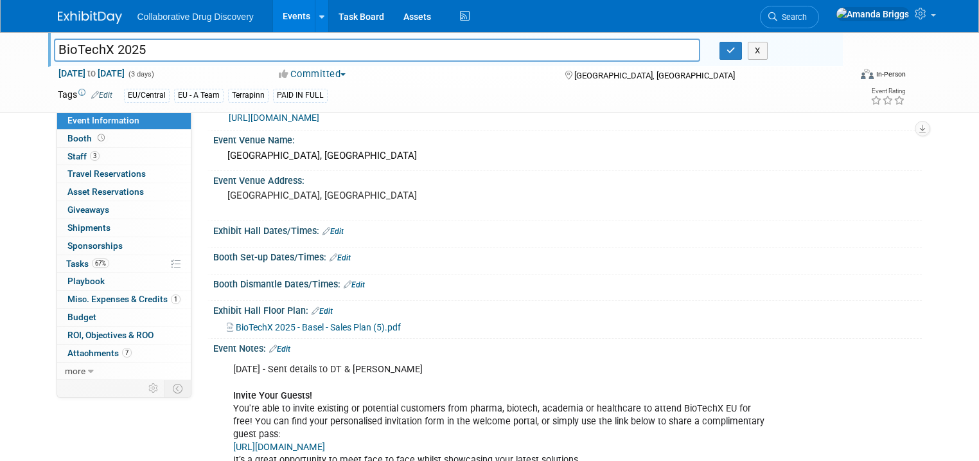
scroll to position [103, 0]
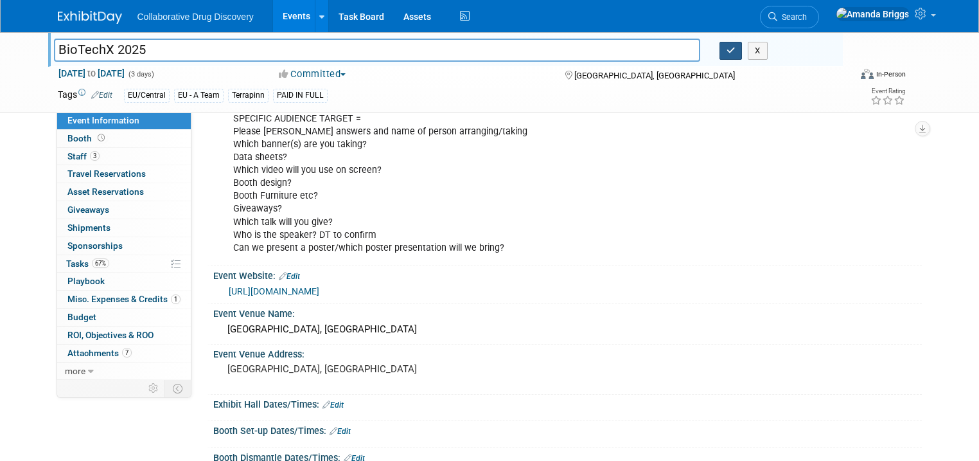
click at [735, 55] on button "button" at bounding box center [731, 51] width 23 height 18
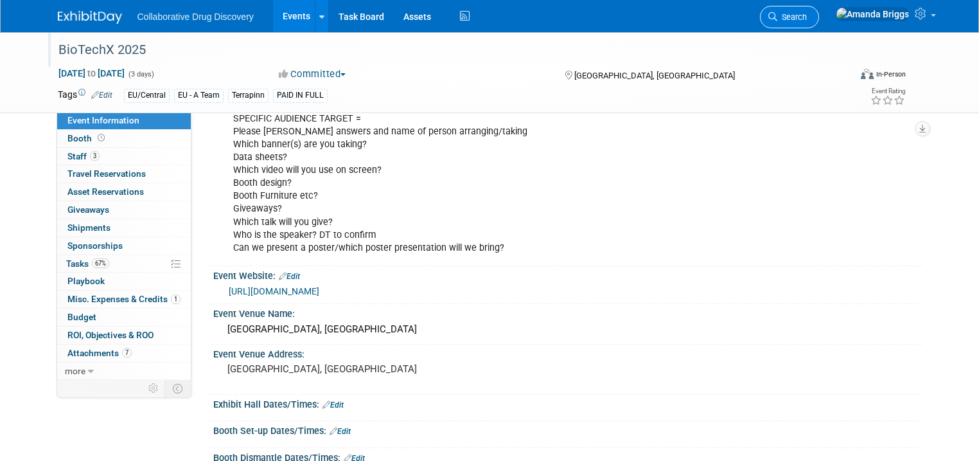
click at [807, 21] on span "Search" at bounding box center [792, 17] width 30 height 10
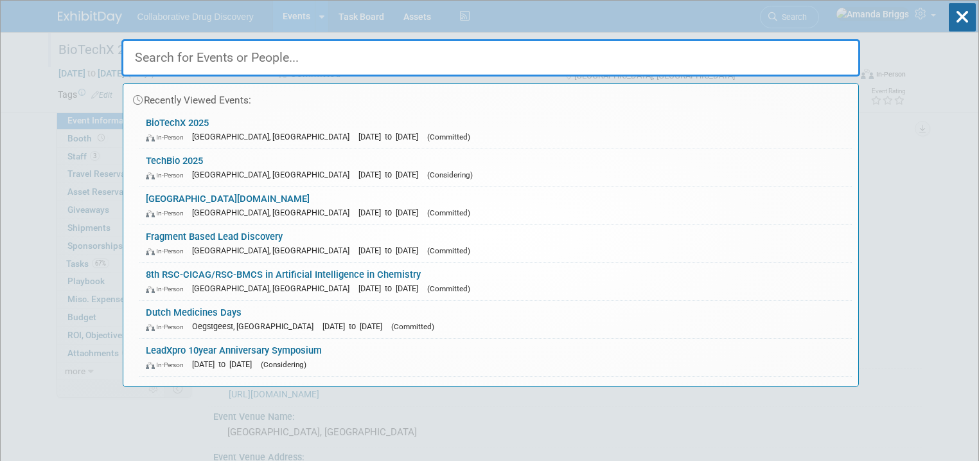
click at [482, 56] on input "text" at bounding box center [490, 57] width 739 height 37
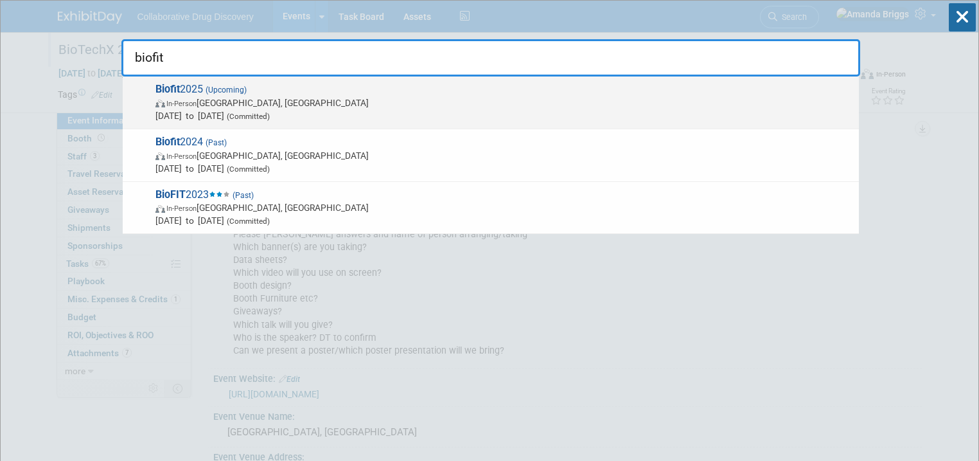
type input "biofit"
click at [197, 89] on span "Biofit 2025 (Upcoming) In-Person Strasbourg, France Dec 2, 2025 to Dec 3, 2025 …" at bounding box center [502, 102] width 701 height 39
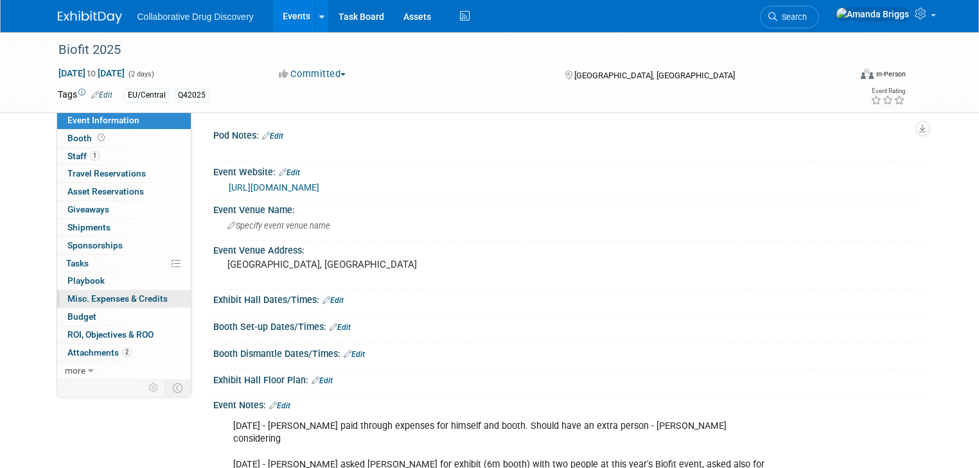
click at [87, 301] on span "Misc. Expenses & Credits 0" at bounding box center [117, 299] width 100 height 10
click at [0, 0] on div at bounding box center [0, 0] width 0 height 0
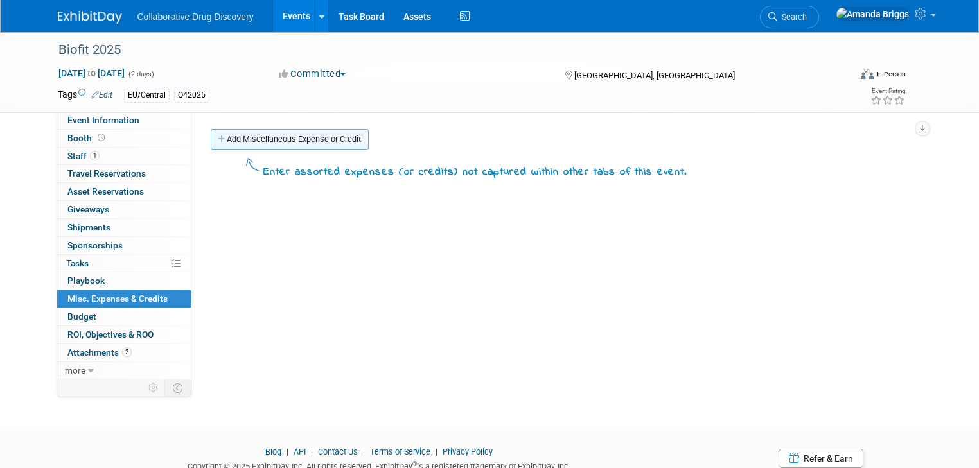
click at [256, 141] on link "Add Miscellaneous Expense or Credit" at bounding box center [290, 139] width 158 height 21
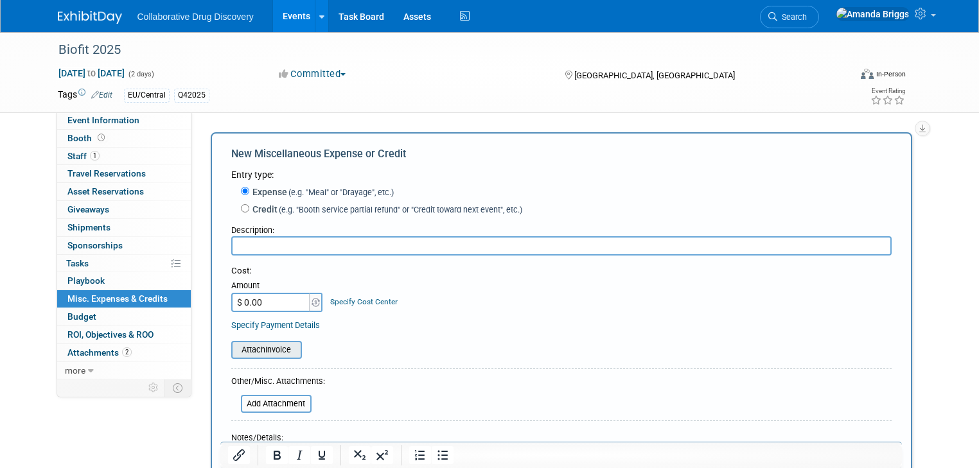
click at [251, 352] on input "file" at bounding box center [224, 349] width 153 height 15
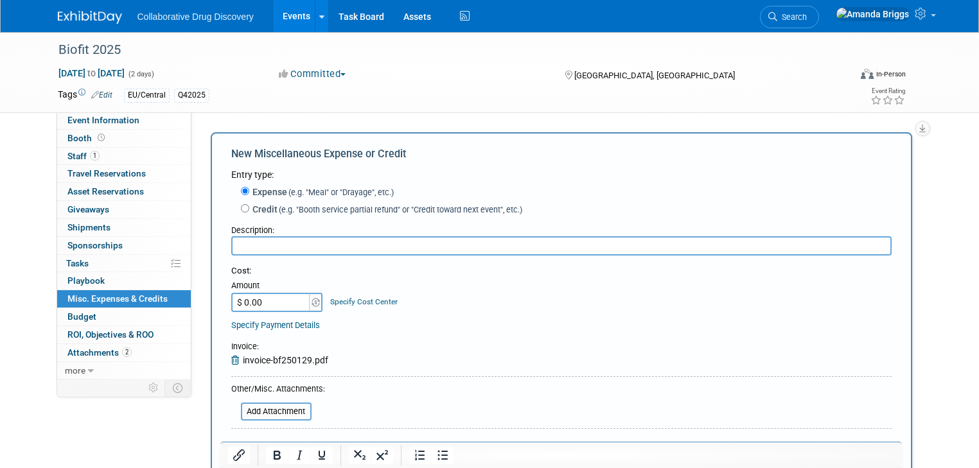
click at [318, 244] on input "text" at bounding box center [561, 245] width 660 height 19
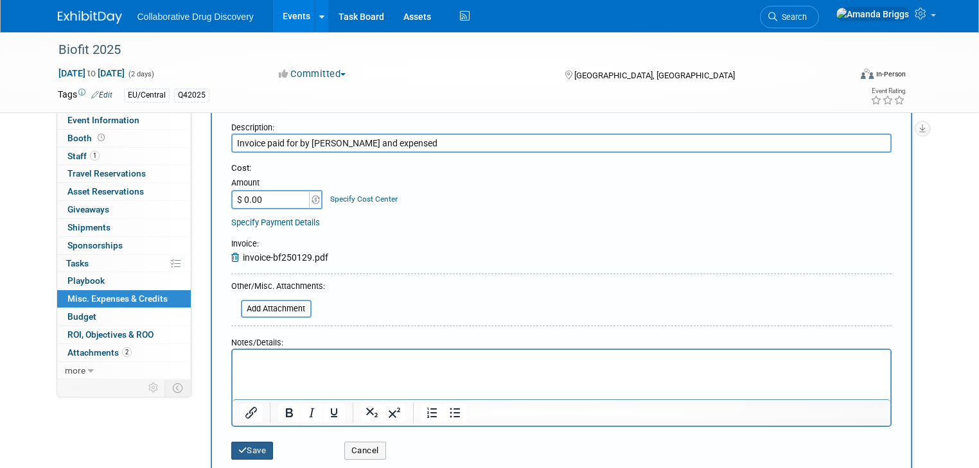
type input "Invoice paid for by [PERSON_NAME] and expensed"
click at [244, 448] on button "Save" at bounding box center [252, 451] width 42 height 18
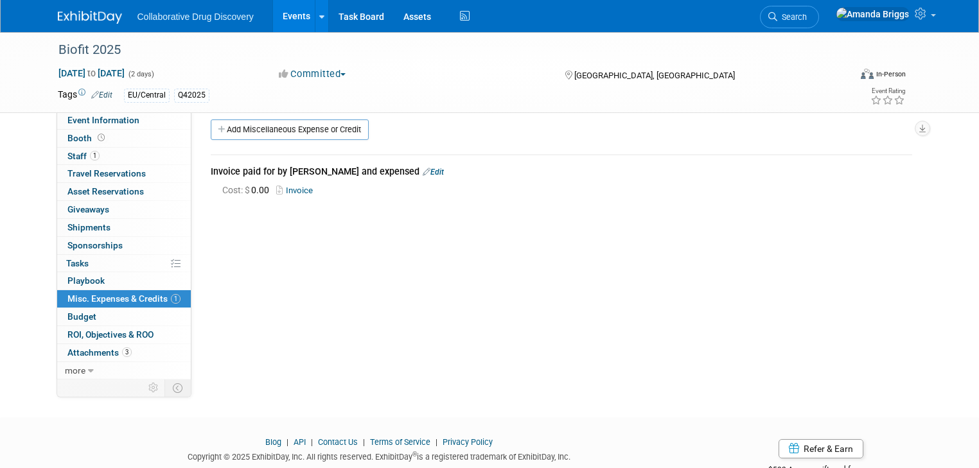
scroll to position [0, 0]
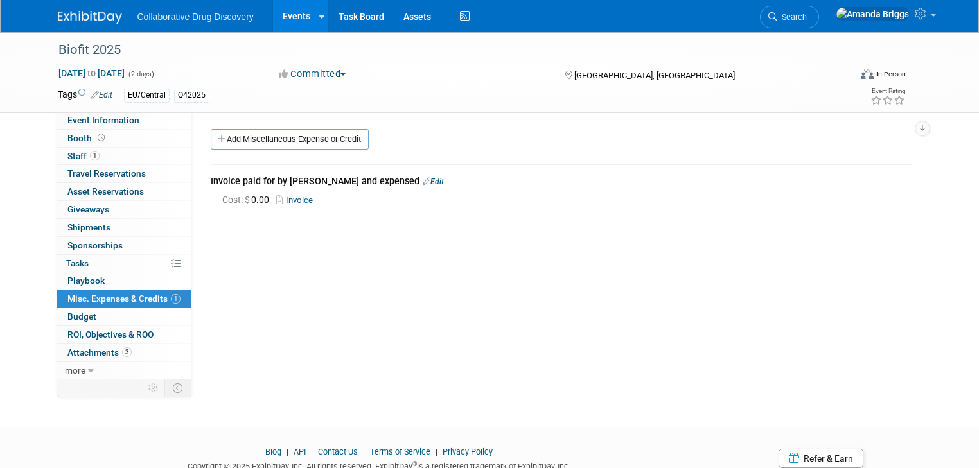
click at [98, 96] on link "Edit" at bounding box center [101, 95] width 21 height 9
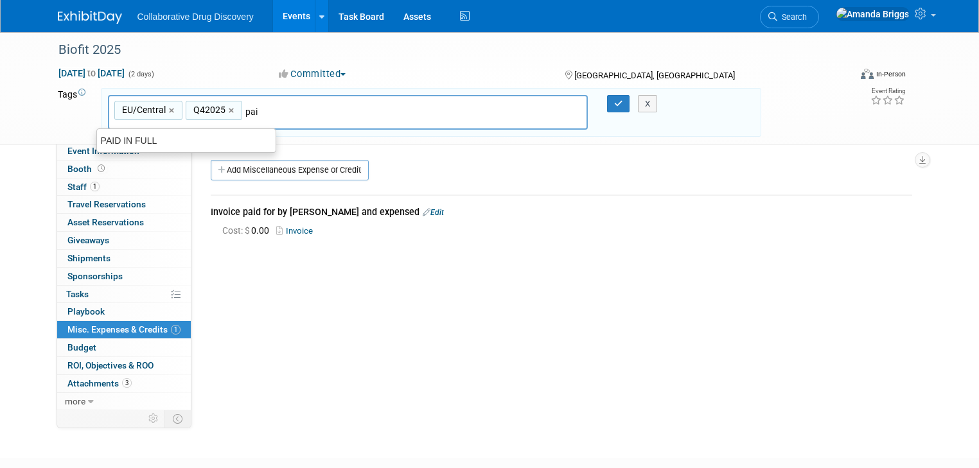
type input "paid"
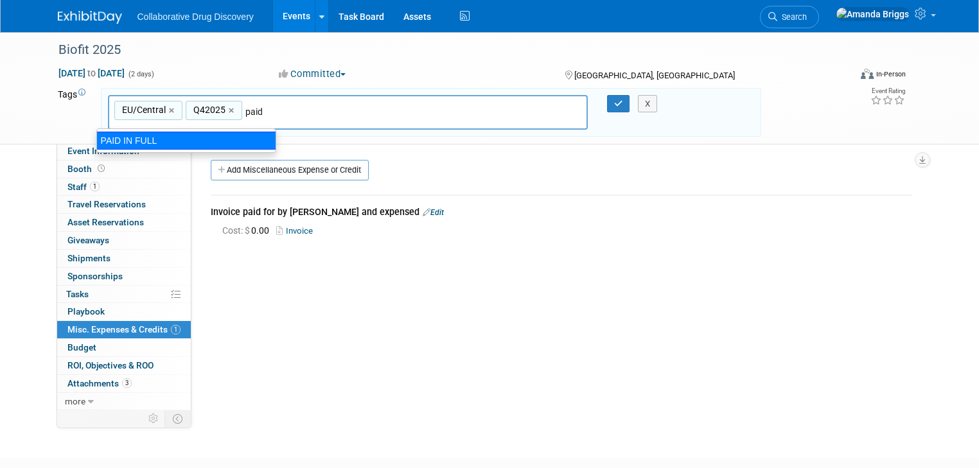
click at [131, 144] on div "PAID IN FULL" at bounding box center [186, 141] width 180 height 18
type input "EU/Central, Q42025, PAID IN FULL"
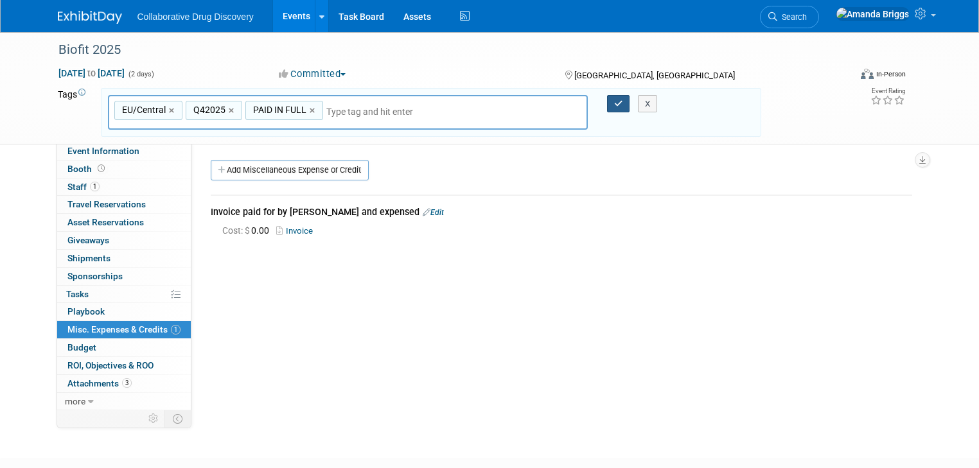
click at [622, 105] on icon "button" at bounding box center [618, 104] width 9 height 8
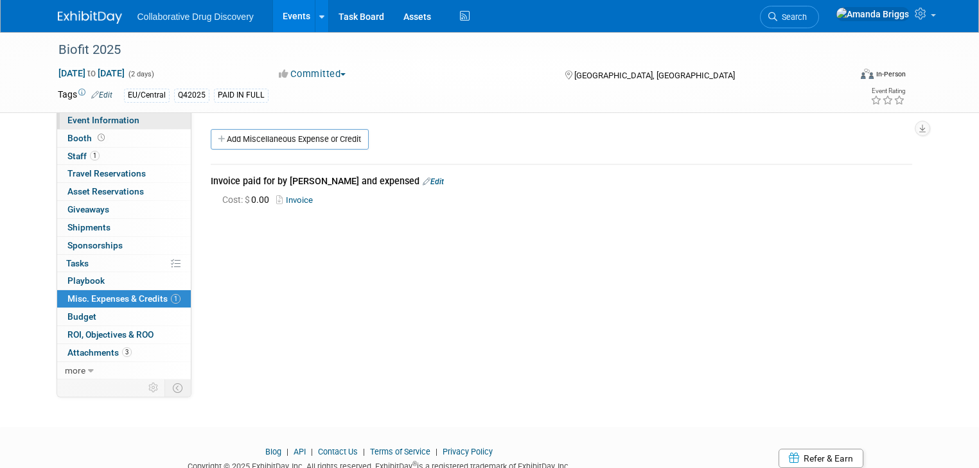
click at [85, 123] on span "Event Information" at bounding box center [103, 120] width 72 height 10
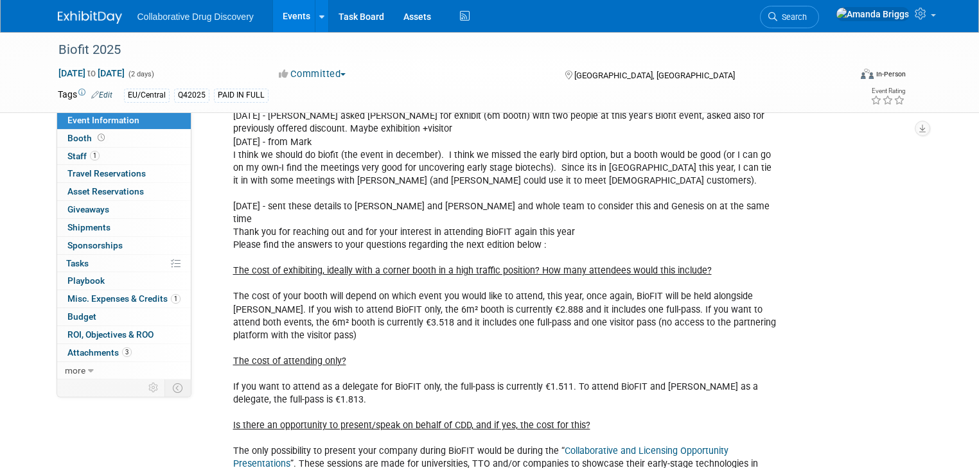
scroll to position [360, 0]
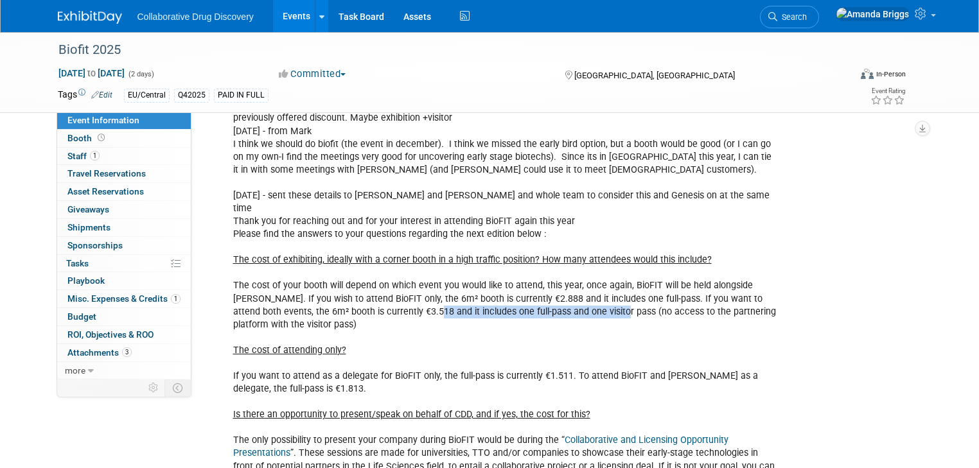
drag, startPoint x: 525, startPoint y: 286, endPoint x: 342, endPoint y: 287, distance: 183.1
click at [342, 287] on div "13AUG2025 - Mark paid through expenses for himself and booth. Should have an ex…" at bounding box center [504, 402] width 560 height 696
copy div "it includes one full-pass and one visitor pass"
click at [73, 264] on span "Tasks 0%" at bounding box center [77, 263] width 22 height 10
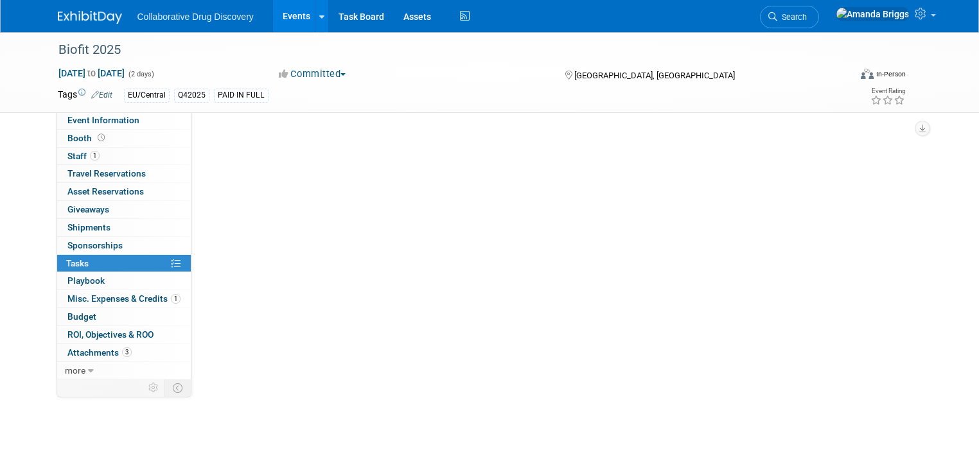
scroll to position [0, 0]
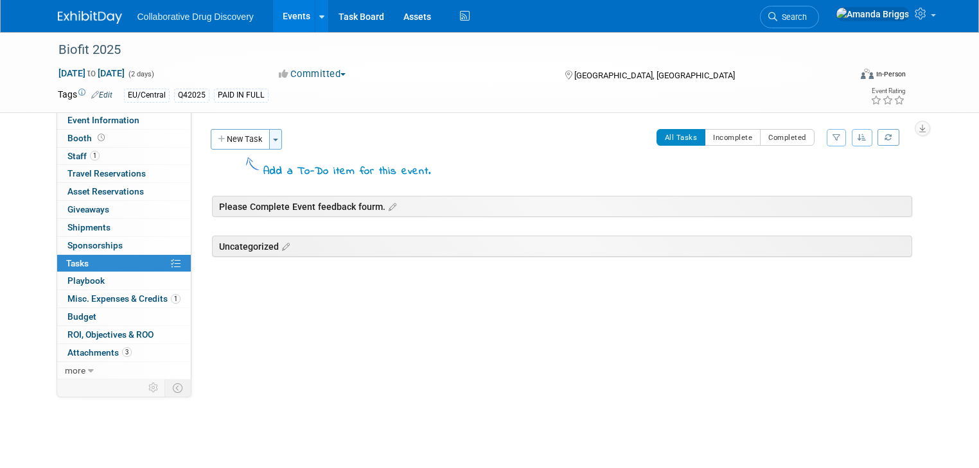
click at [273, 139] on span "button" at bounding box center [275, 140] width 5 height 3
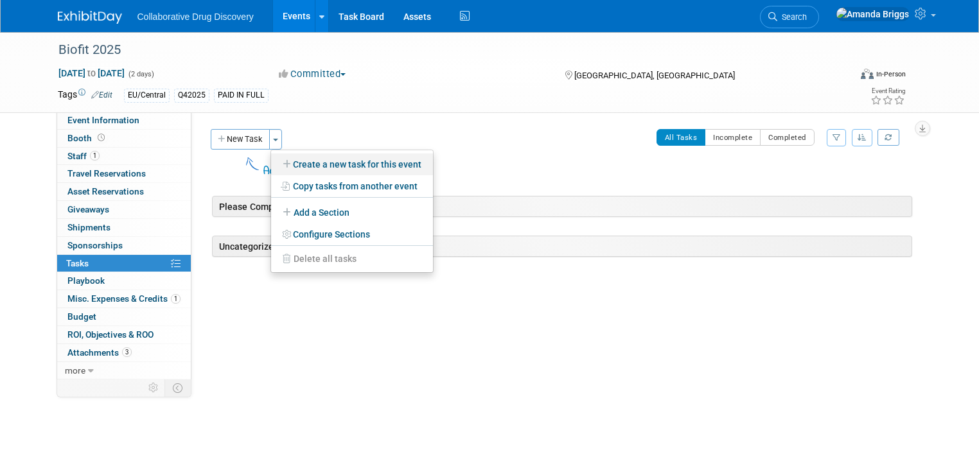
click at [296, 164] on link "Create a new task for this event" at bounding box center [352, 165] width 162 height 22
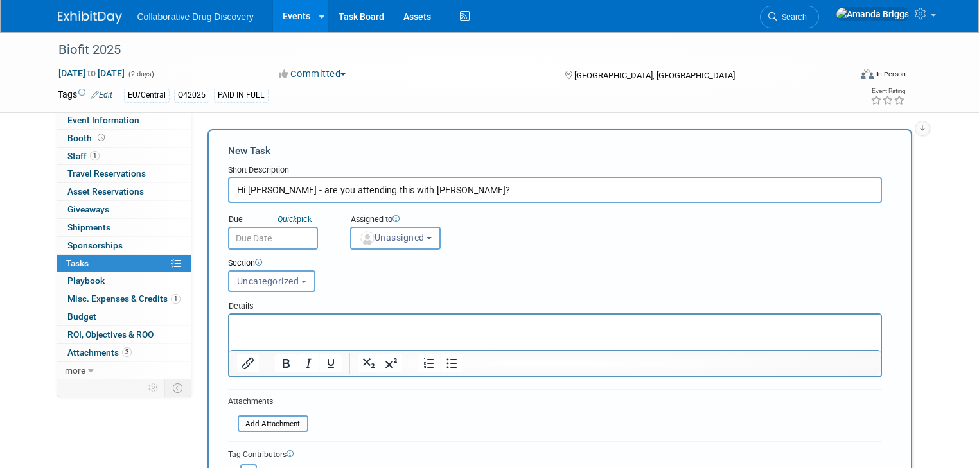
type input "Hi Joanna - are you attending this with Mark?"
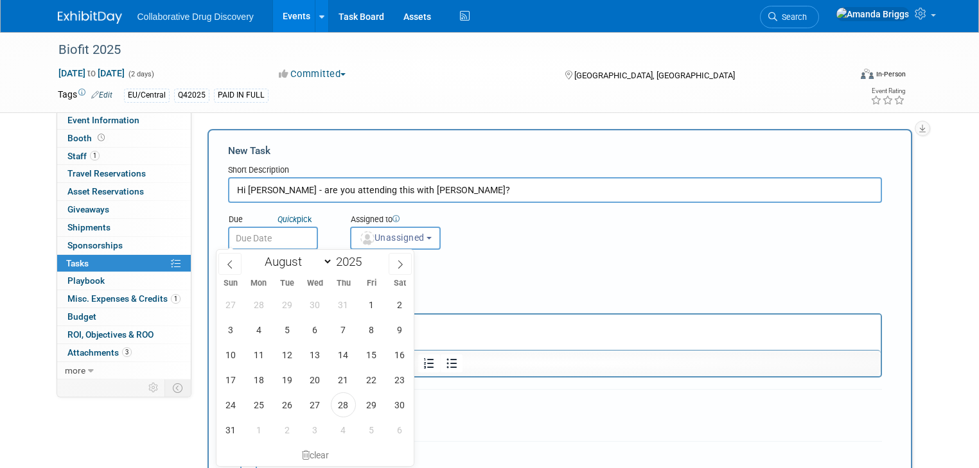
click at [279, 231] on input "text" at bounding box center [273, 238] width 90 height 23
click at [400, 263] on icon at bounding box center [400, 264] width 9 height 9
select select "8"
click at [255, 328] on span "8" at bounding box center [258, 329] width 25 height 25
type input "Sep 8, 2025"
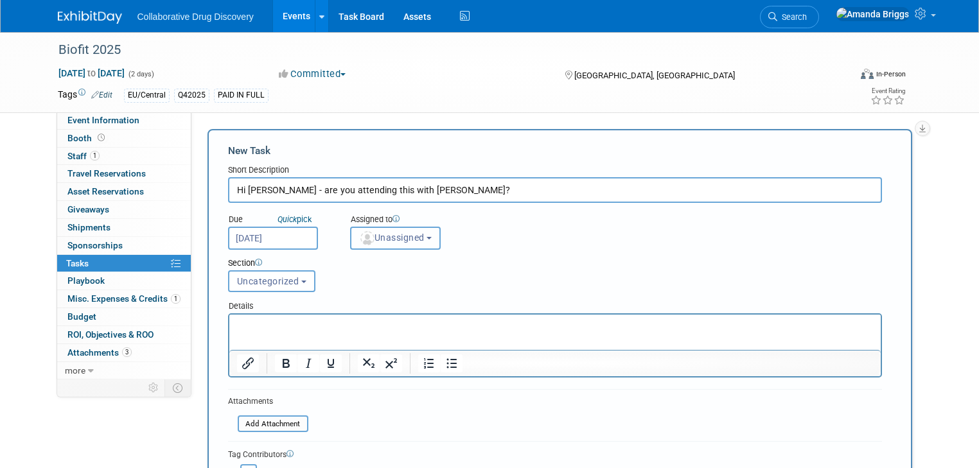
click at [419, 238] on button "Unassigned" at bounding box center [395, 238] width 91 height 23
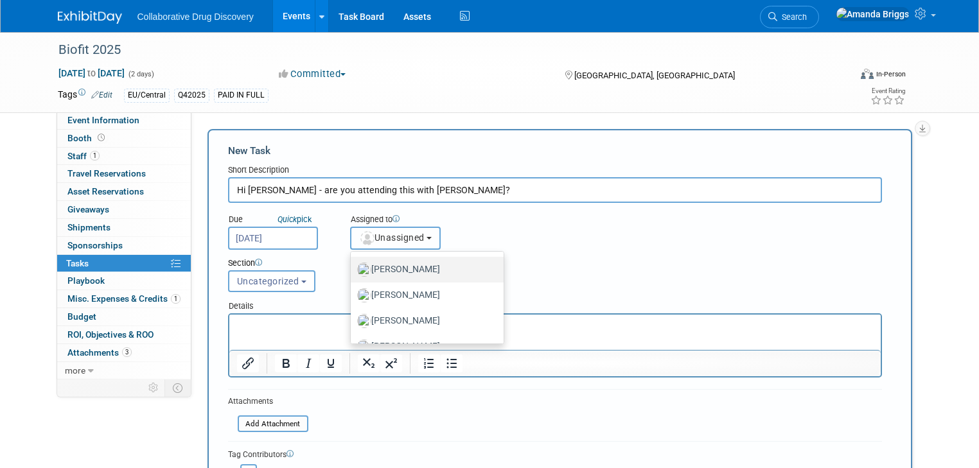
scroll to position [668, 0]
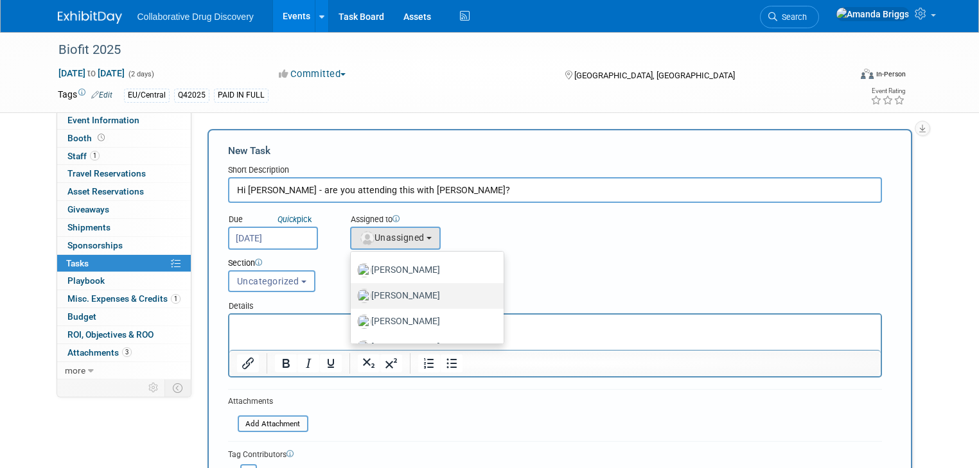
click at [401, 294] on label "[PERSON_NAME]" at bounding box center [424, 296] width 134 height 21
click at [353, 294] on input "[PERSON_NAME]" at bounding box center [348, 294] width 8 height 8
select select "dccf423c-71eb-42e0-87d7-f683c1d95491"
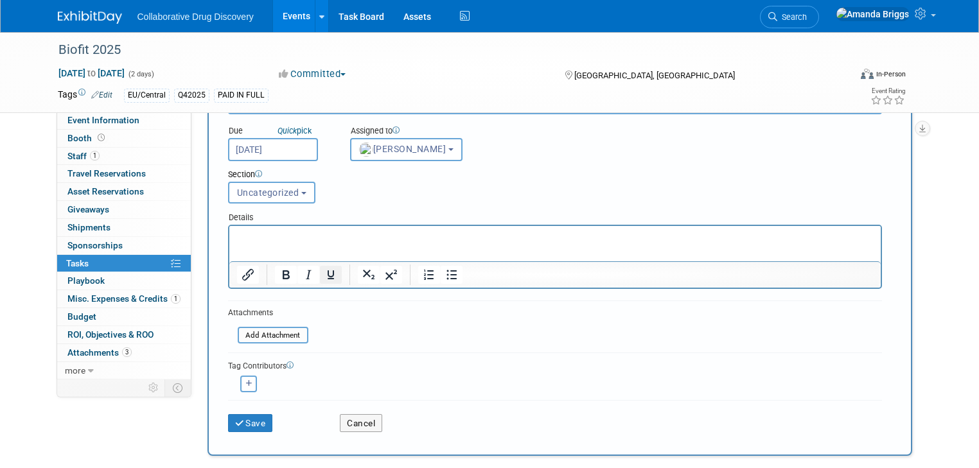
scroll to position [103, 0]
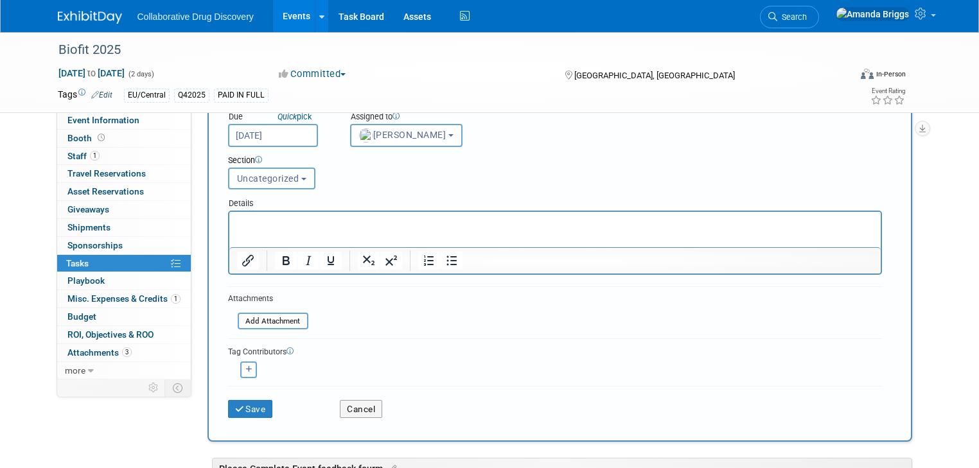
click at [246, 369] on icon "button" at bounding box center [249, 369] width 6 height 7
select select
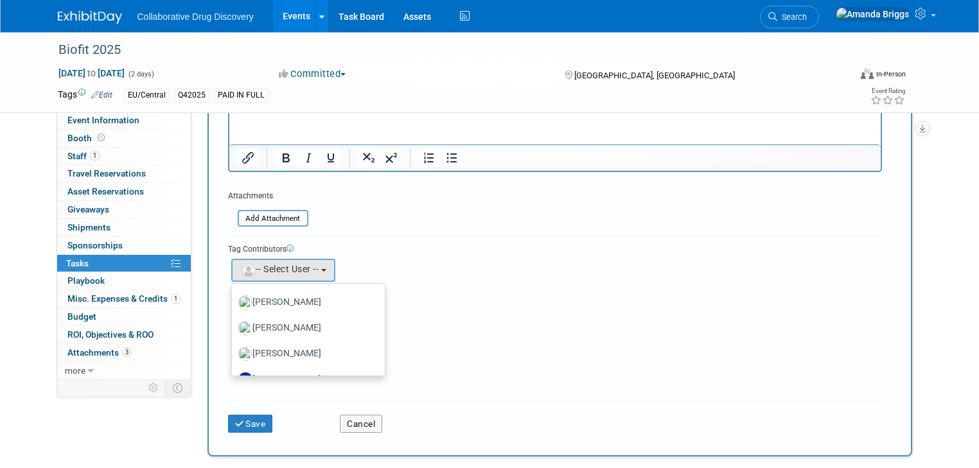
scroll to position [977, 0]
click at [283, 322] on label "[PERSON_NAME]" at bounding box center [305, 328] width 134 height 21
click at [234, 323] on input "[PERSON_NAME]" at bounding box center [230, 327] width 8 height 8
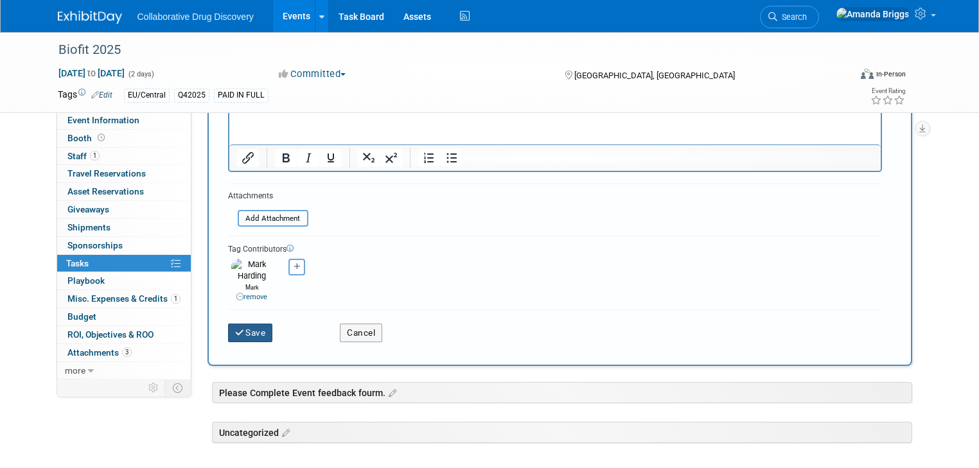
click at [253, 328] on button "Save" at bounding box center [250, 333] width 45 height 18
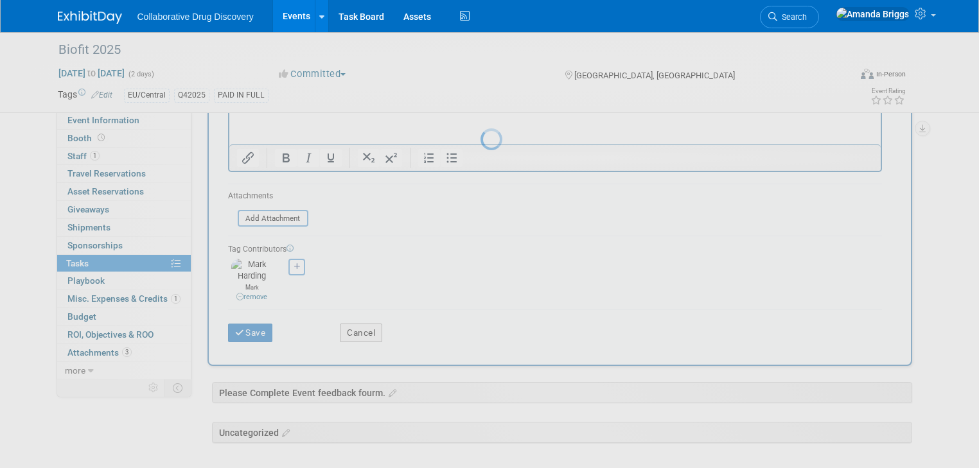
scroll to position [0, 0]
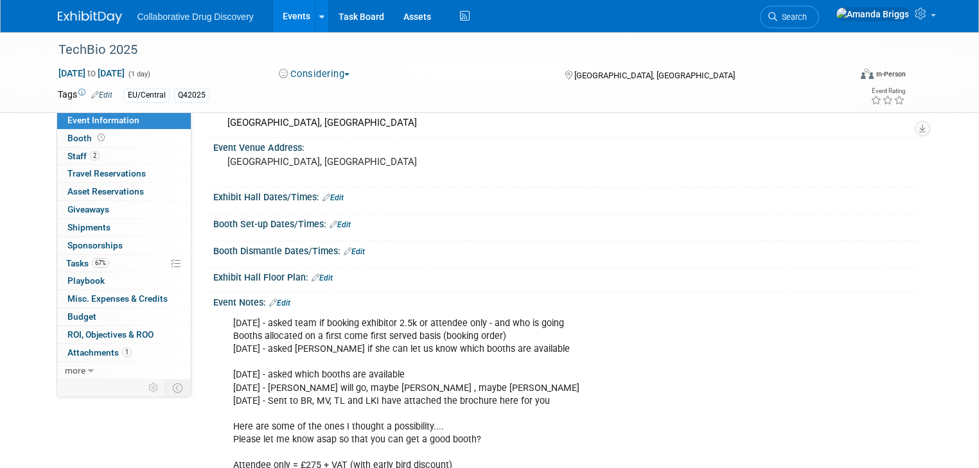
click at [289, 13] on link "Events" at bounding box center [296, 16] width 47 height 32
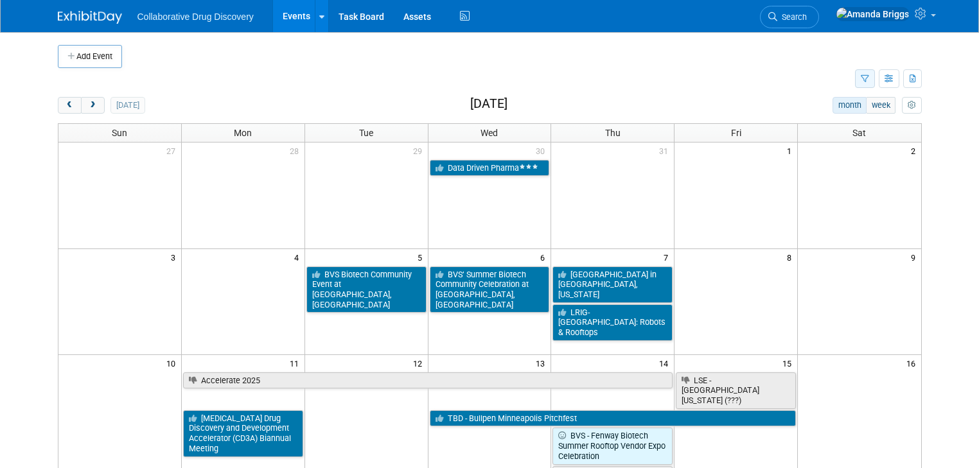
click at [875, 77] on button "button" at bounding box center [865, 78] width 20 height 19
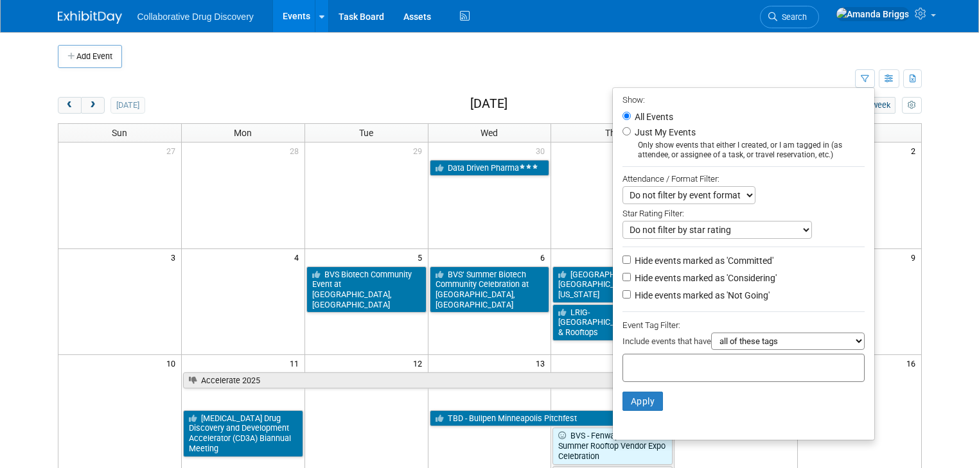
click at [662, 360] on input "text" at bounding box center [679, 366] width 103 height 13
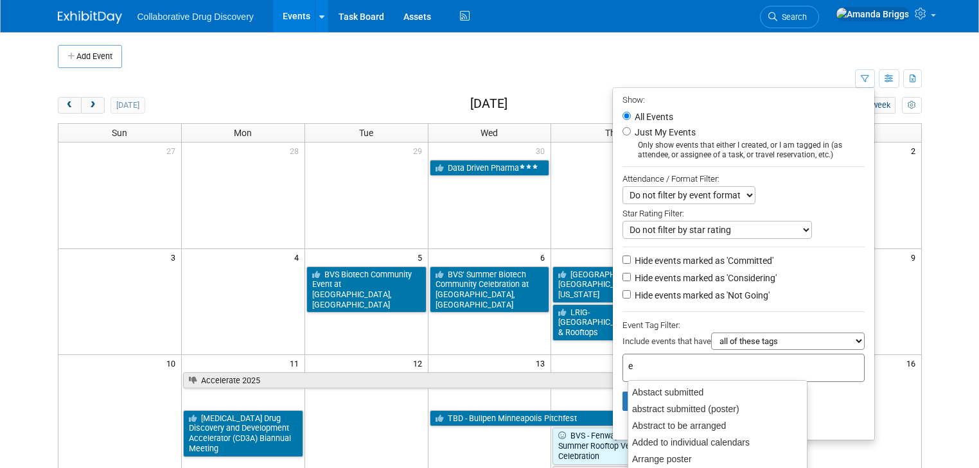
type input "eu"
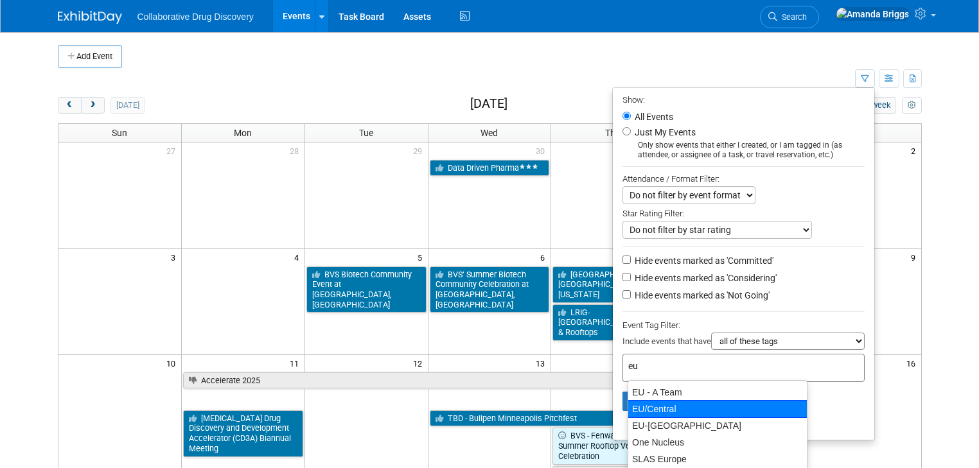
click at [657, 412] on div "EU/Central" at bounding box center [718, 409] width 180 height 18
type input "EU/Central"
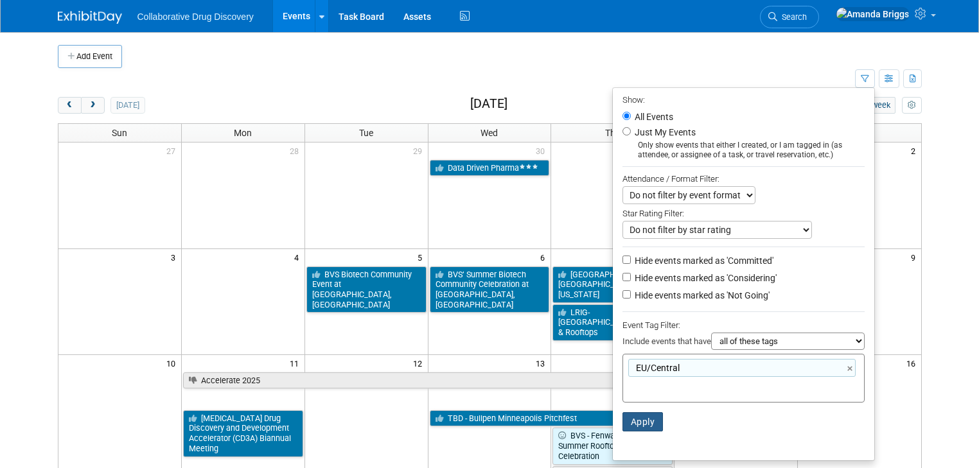
click at [648, 422] on button "Apply" at bounding box center [643, 421] width 41 height 19
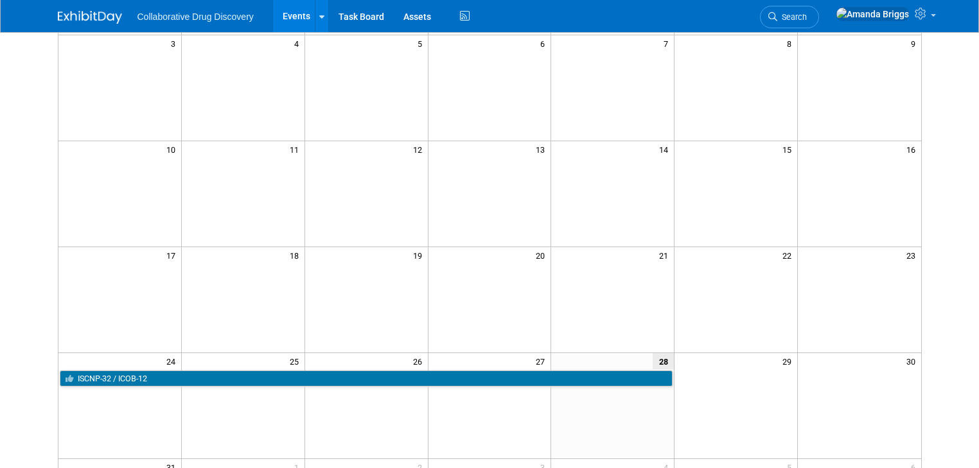
scroll to position [308, 0]
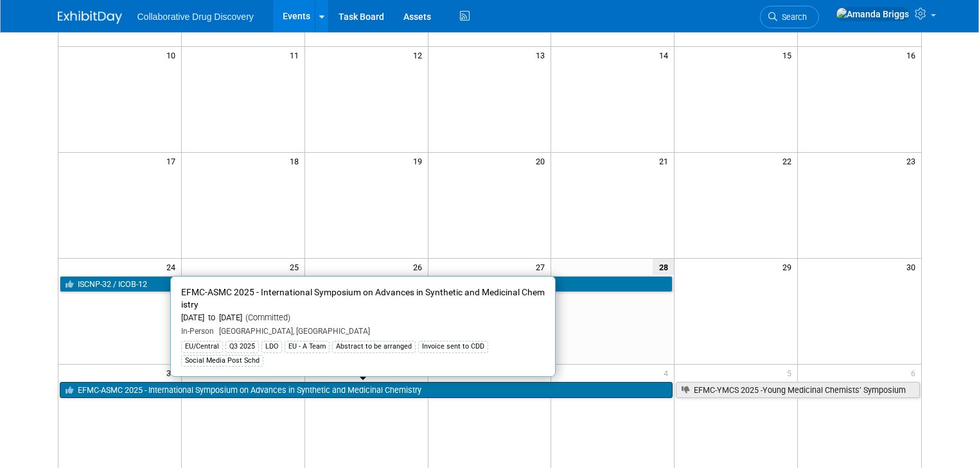
click at [411, 387] on link "EFMC-ASMC 2025 - International Symposium on Advances in Synthetic and Medicinal…" at bounding box center [367, 390] width 614 height 17
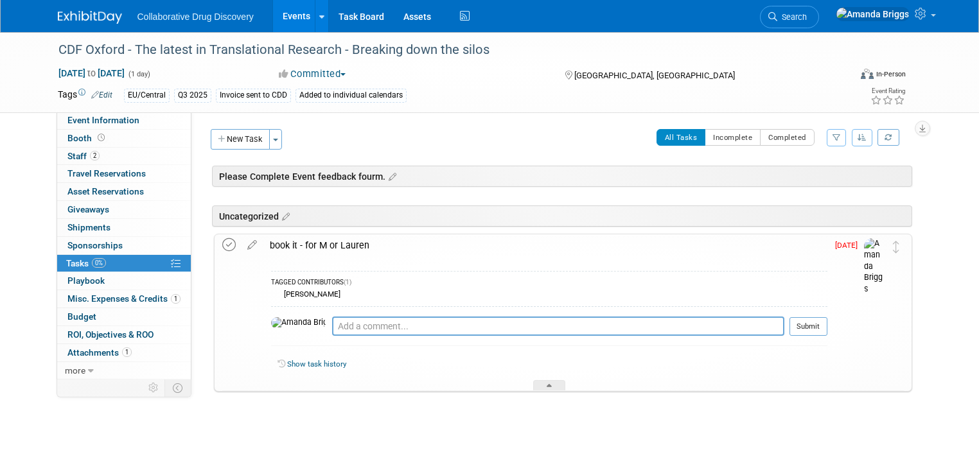
click at [222, 244] on icon at bounding box center [228, 244] width 13 height 13
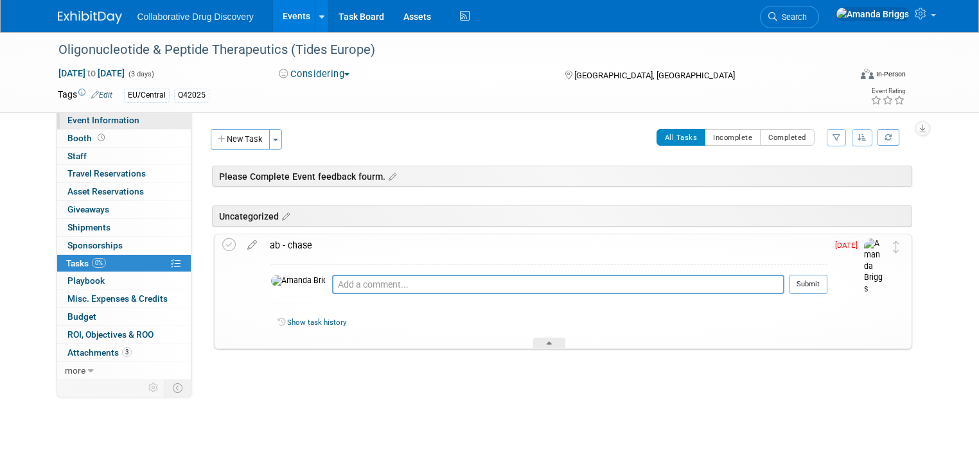
click at [87, 125] on span "Event Information" at bounding box center [103, 120] width 72 height 10
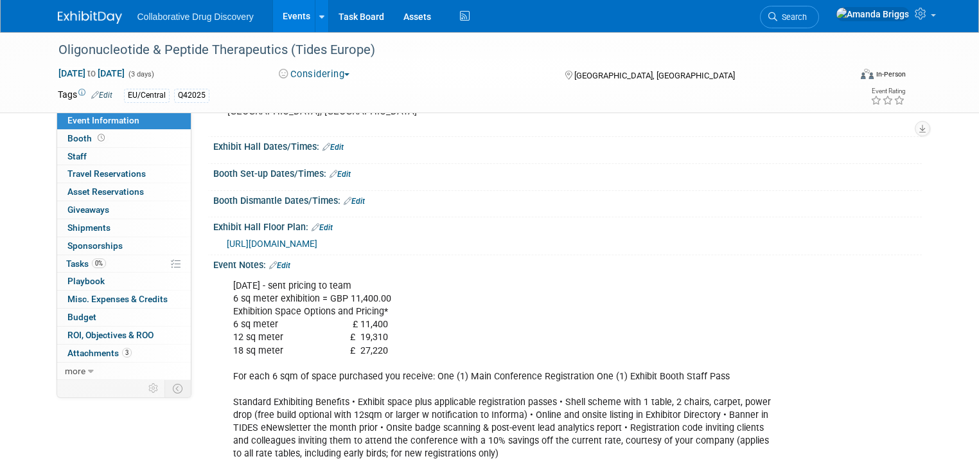
scroll to position [154, 0]
drag, startPoint x: 371, startPoint y: 54, endPoint x: 48, endPoint y: 51, distance: 323.2
click at [54, 51] on div "Oligonucleotide & Peptide Therapeutics (Tides Europe)" at bounding box center [444, 50] width 780 height 23
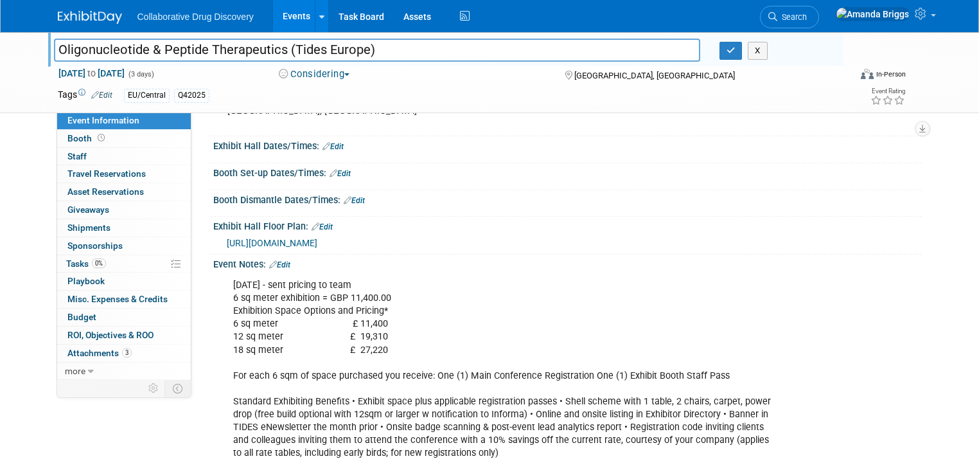
click at [395, 59] on input "Oligonucleotide & Peptide Therapeutics (Tides Europe)" at bounding box center [377, 50] width 646 height 22
drag, startPoint x: 390, startPoint y: 47, endPoint x: 30, endPoint y: 51, distance: 360.5
click at [30, 51] on div "Oligonucleotide & Peptide Therapeutics (Tides Europe) Oligonucleotide & Peptide…" at bounding box center [489, 72] width 979 height 81
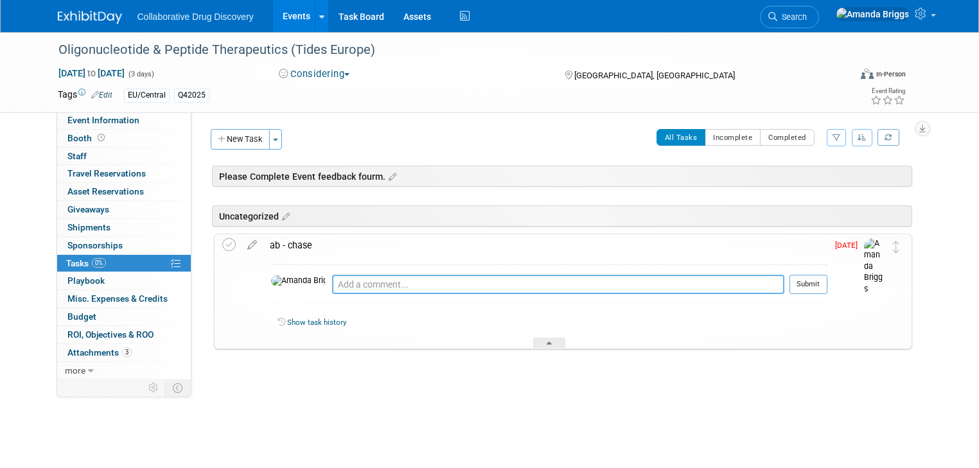
click at [357, 281] on textarea at bounding box center [558, 284] width 452 height 19
type textarea "chased team [DATE]"
click at [824, 287] on button "Submit" at bounding box center [809, 284] width 38 height 19
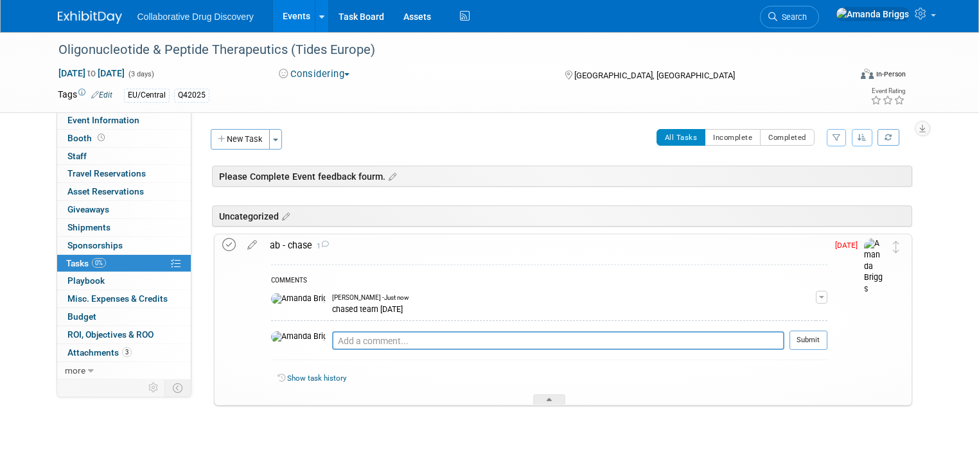
click at [222, 241] on icon at bounding box center [228, 244] width 13 height 13
click at [95, 126] on link "Event Information" at bounding box center [124, 120] width 134 height 17
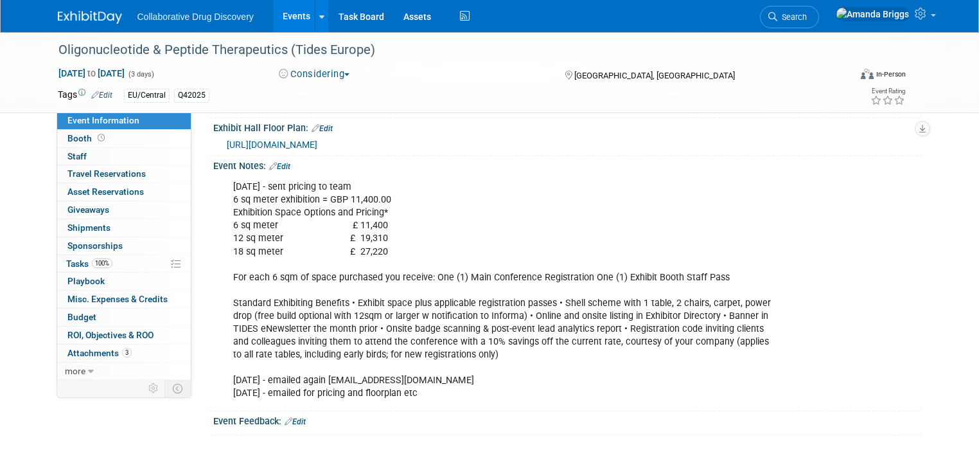
scroll to position [262, 0]
click at [280, 165] on link "Edit" at bounding box center [279, 166] width 21 height 9
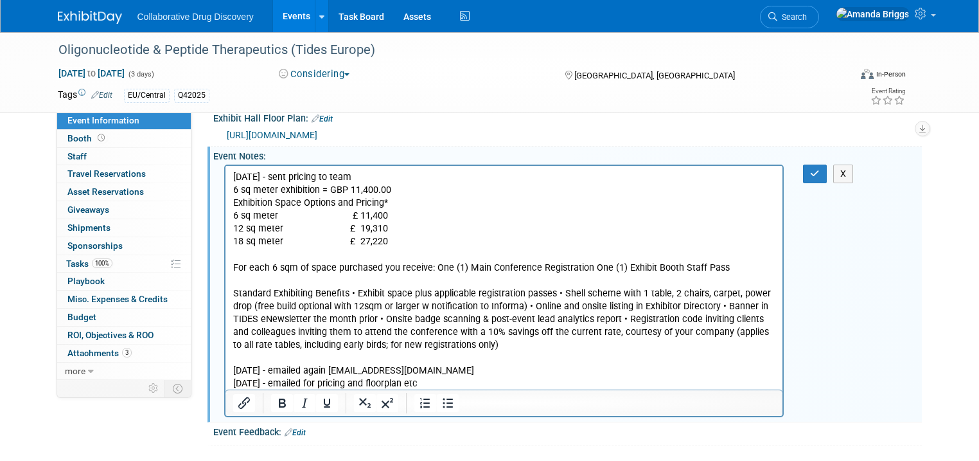
scroll to position [0, 0]
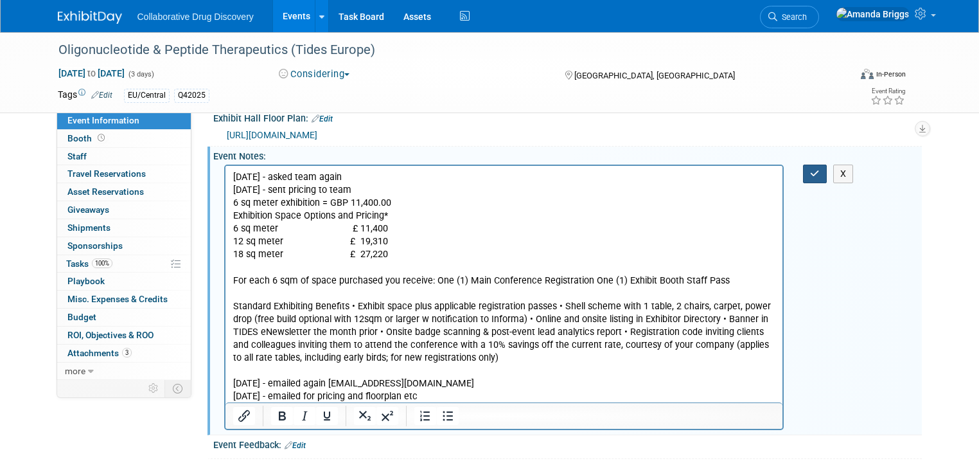
click at [820, 178] on icon "button" at bounding box center [815, 173] width 10 height 9
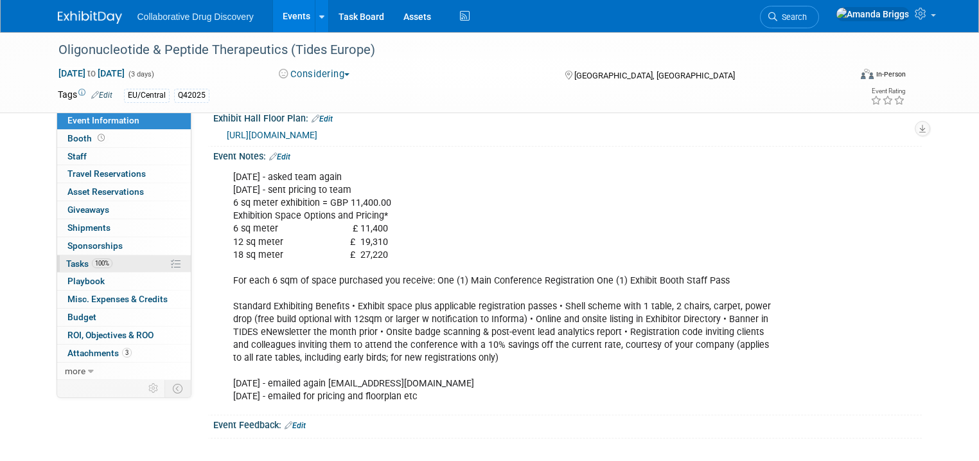
click at [66, 262] on span "Tasks 100%" at bounding box center [89, 263] width 46 height 10
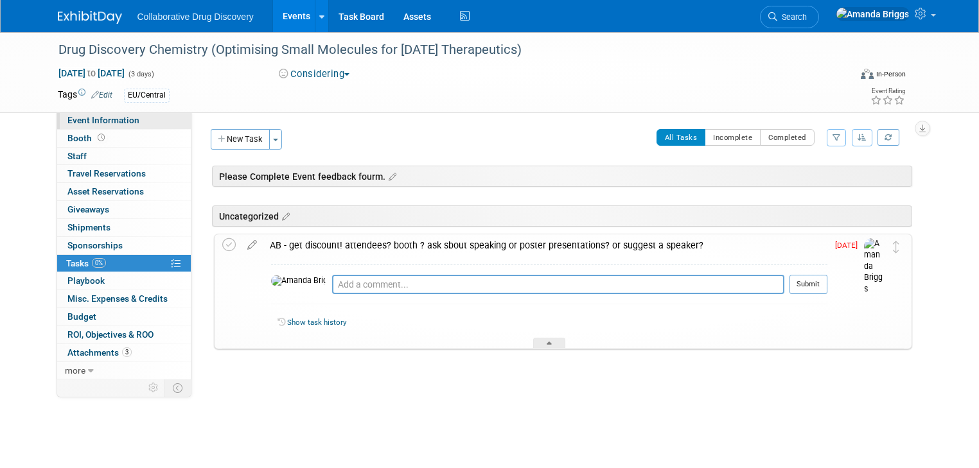
click at [73, 123] on span "Event Information" at bounding box center [103, 120] width 72 height 10
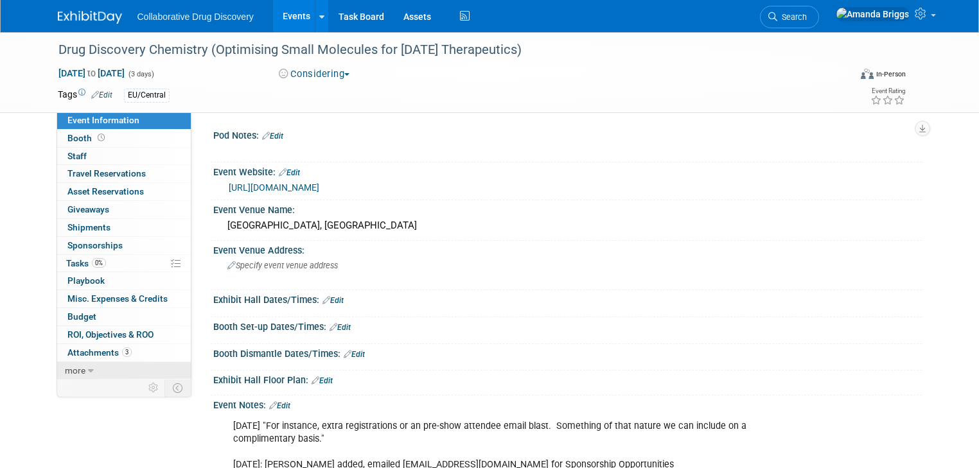
click at [89, 365] on link "more" at bounding box center [124, 370] width 134 height 17
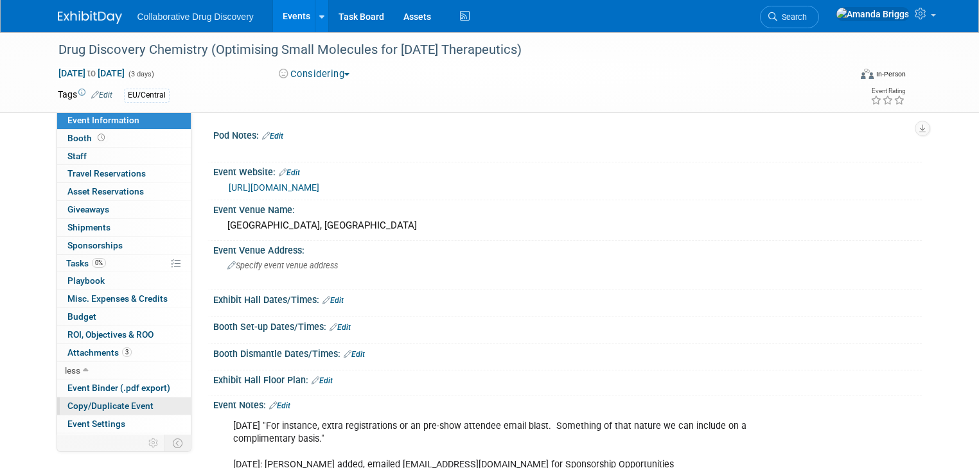
scroll to position [31, 0]
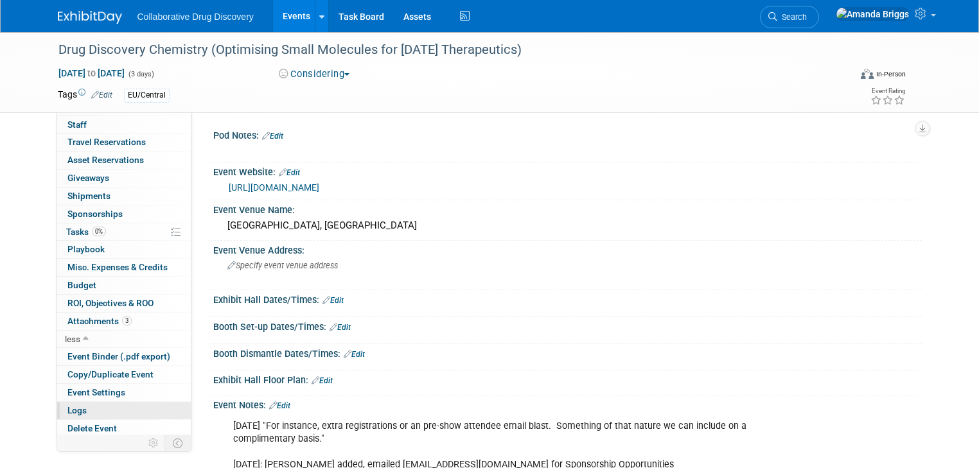
click at [82, 407] on link "Logs" at bounding box center [124, 410] width 134 height 17
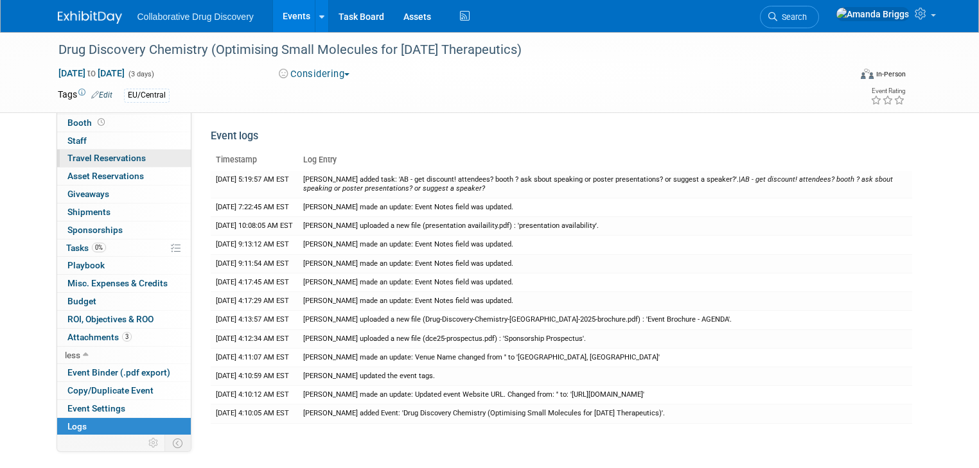
scroll to position [0, 0]
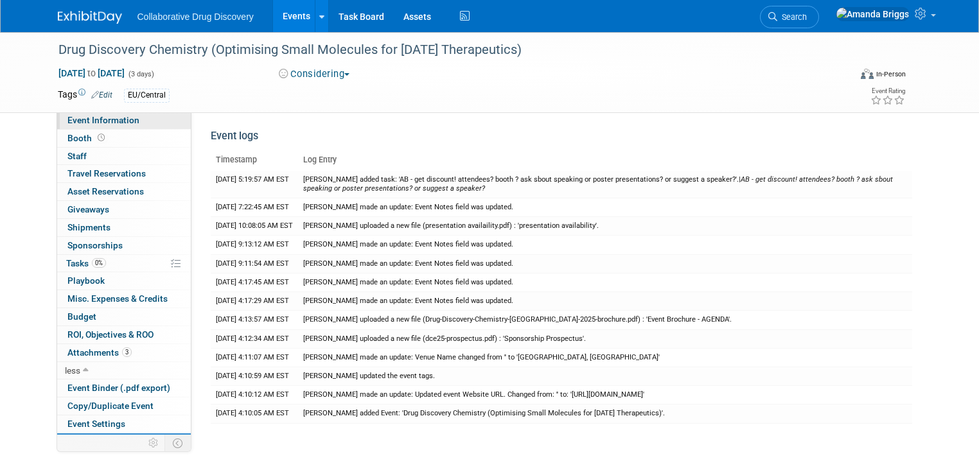
click at [95, 120] on span "Event Information" at bounding box center [103, 120] width 72 height 10
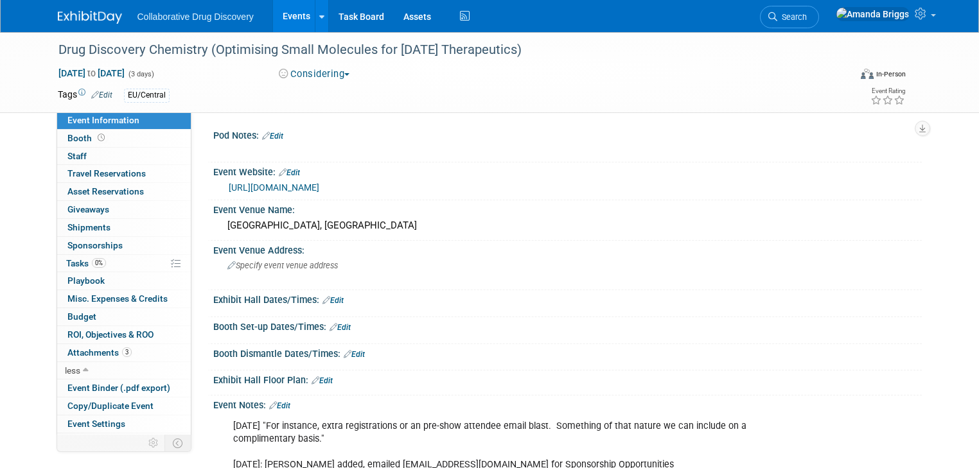
click at [319, 190] on link "https://www.drugdiscoverychemistry.com/europe#" at bounding box center [274, 187] width 91 height 10
click at [94, 95] on link "Edit" at bounding box center [101, 95] width 21 height 9
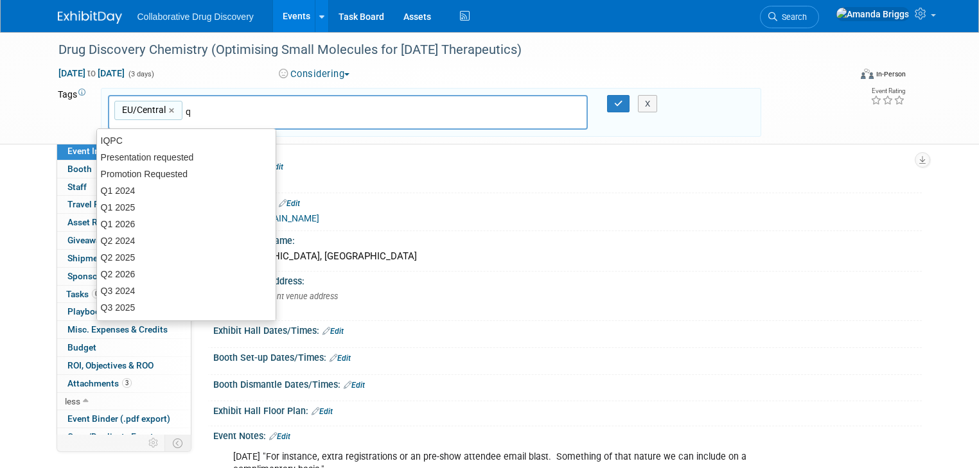
type input "q4"
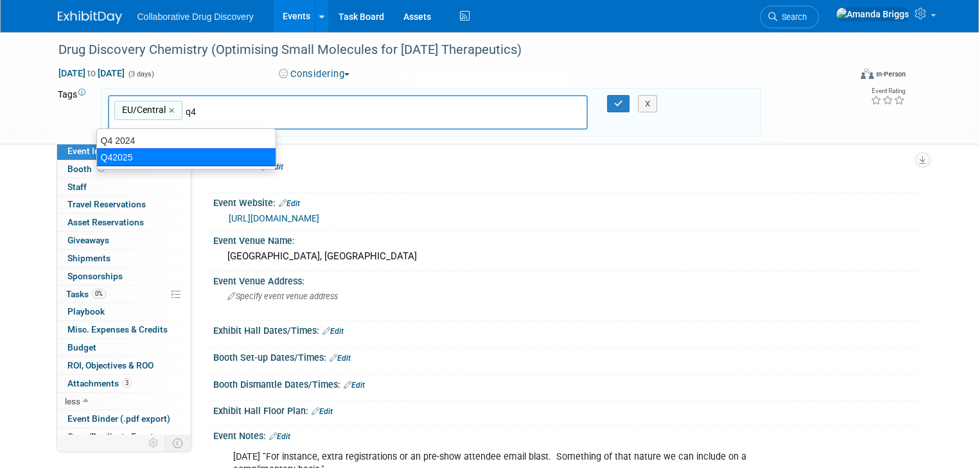
click at [121, 155] on div "Q42025" at bounding box center [186, 157] width 180 height 18
type input "EU/Central, Q42025"
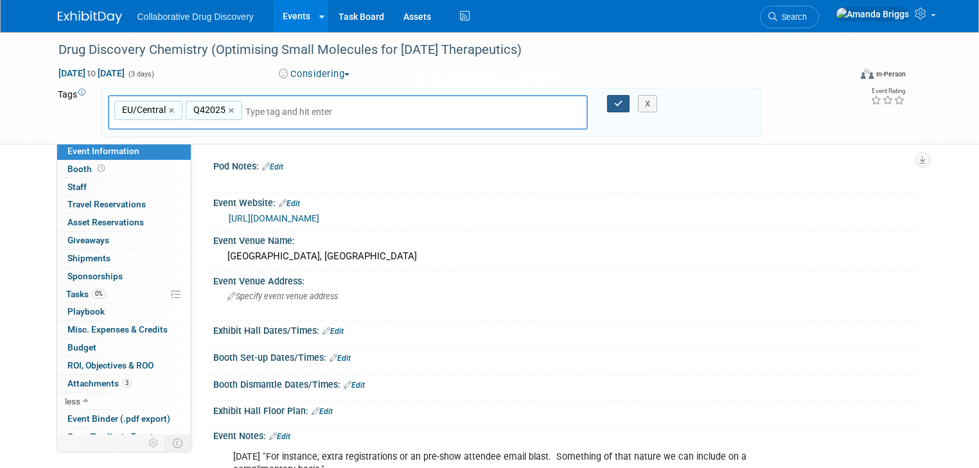
click at [623, 108] on button "button" at bounding box center [618, 104] width 23 height 18
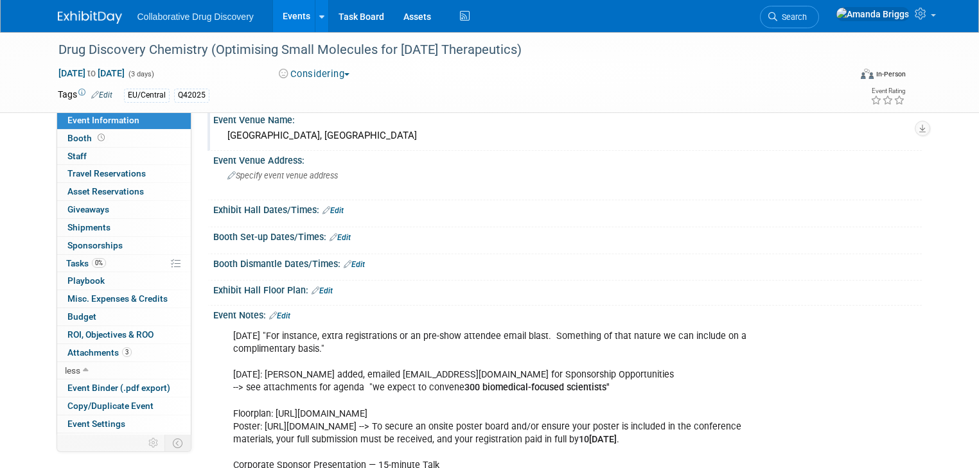
scroll to position [103, 0]
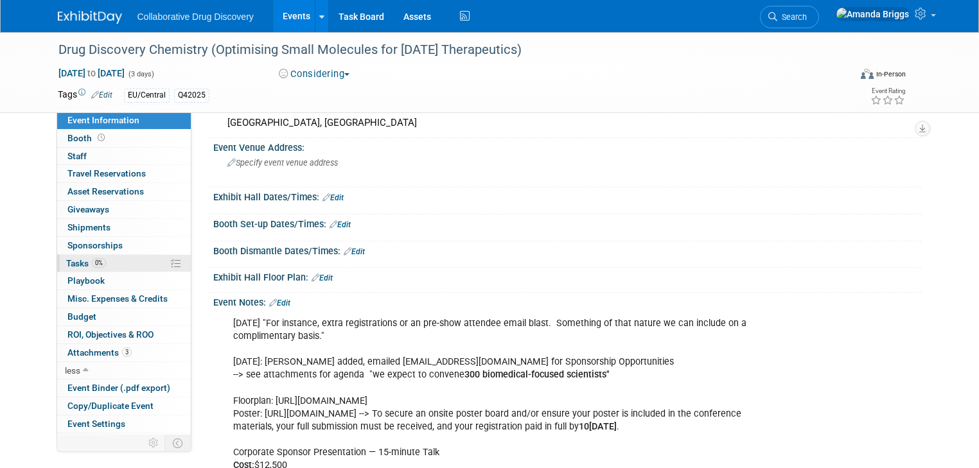
click at [92, 263] on span "0%" at bounding box center [99, 263] width 14 height 10
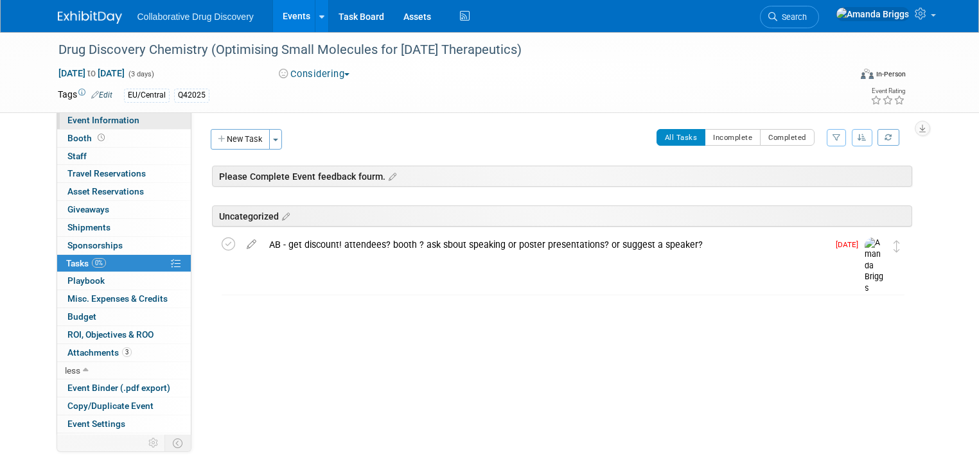
click at [106, 119] on span "Event Information" at bounding box center [103, 120] width 72 height 10
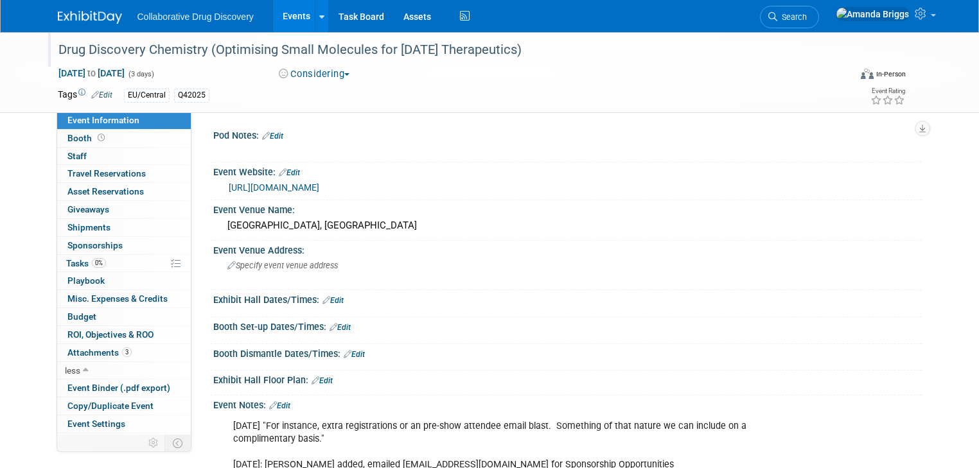
click at [393, 50] on div "Drug Discovery Chemistry (Optimising Small Molecules for [DATE] Therapeutics)" at bounding box center [444, 50] width 780 height 23
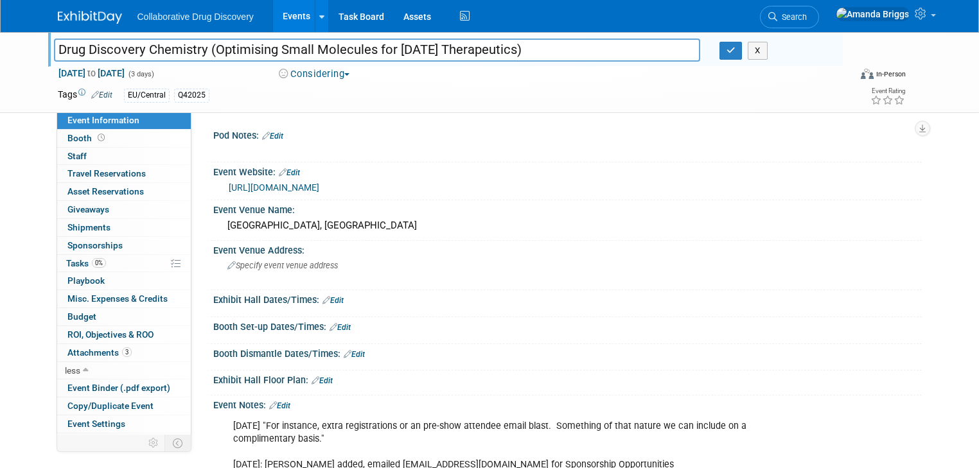
drag, startPoint x: 481, startPoint y: 51, endPoint x: 48, endPoint y: 46, distance: 433.1
click at [54, 46] on input "Drug Discovery Chemistry (Optimising Small Molecules for [DATE] Therapeutics)" at bounding box center [377, 50] width 646 height 22
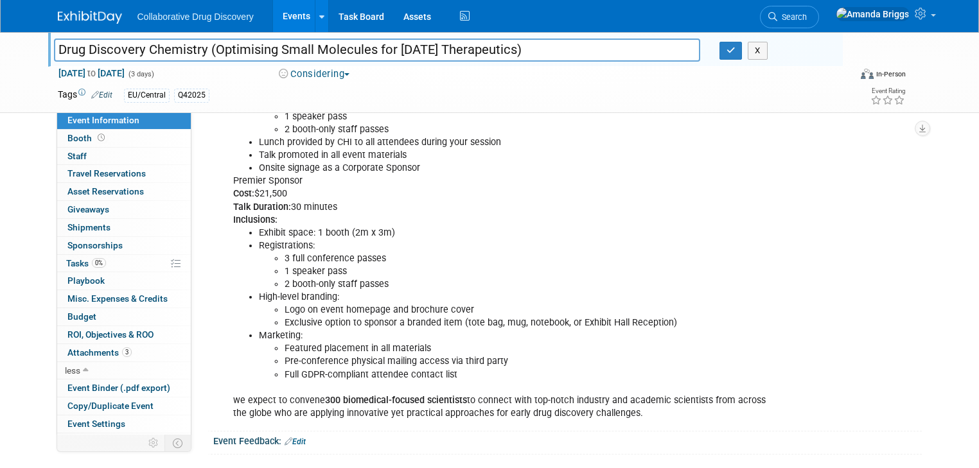
scroll to position [796, 0]
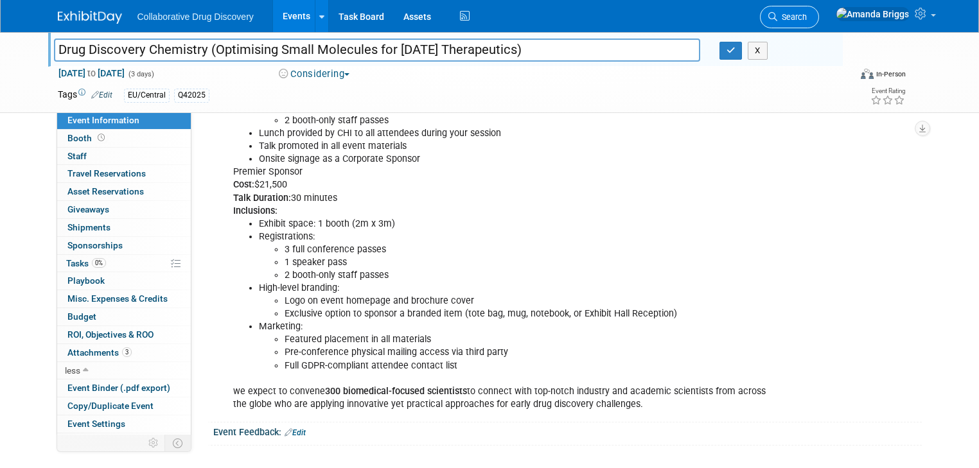
click at [807, 18] on span "Search" at bounding box center [792, 17] width 30 height 10
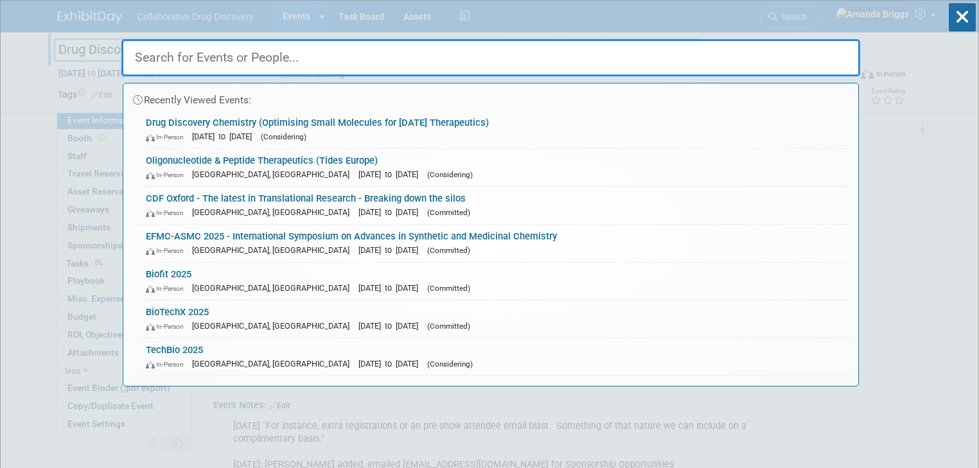
click at [447, 60] on input "text" at bounding box center [490, 57] width 739 height 37
paste input "Drug Discovery Chemistry (Optimising Small Molecules for [DATE] Therapeutics)"
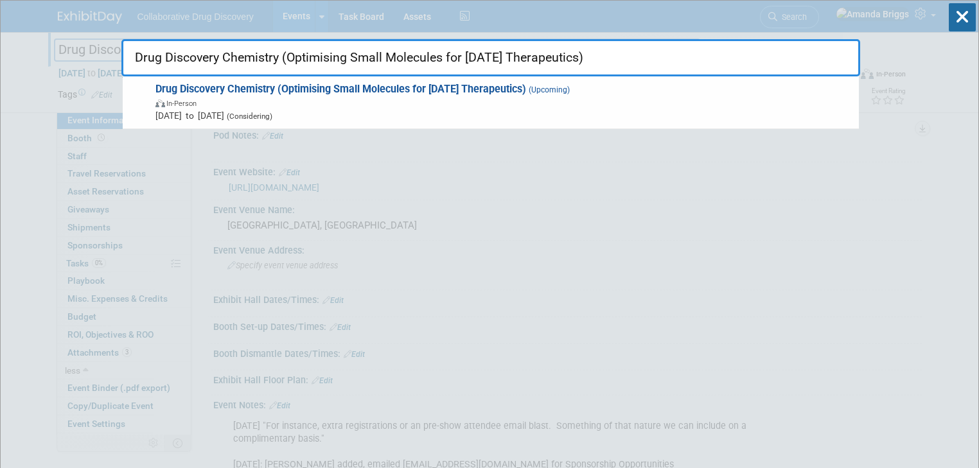
drag, startPoint x: 627, startPoint y: 55, endPoint x: 282, endPoint y: 59, distance: 345.1
click at [282, 59] on input "Drug Discovery Chemistry (Optimising Small Molecules for [DATE] Therapeutics)" at bounding box center [490, 57] width 739 height 37
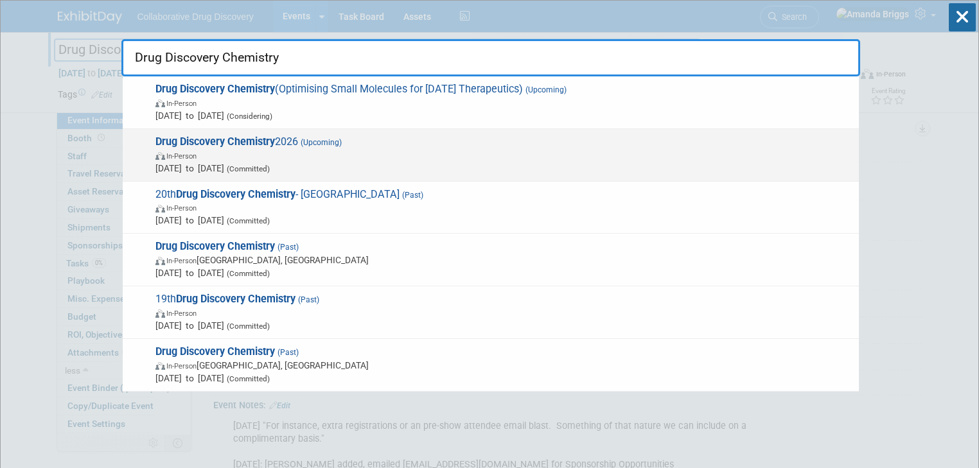
type input "Drug Discovery Chemistry"
click at [244, 141] on strong "Drug Discovery Chemistry" at bounding box center [215, 142] width 120 height 12
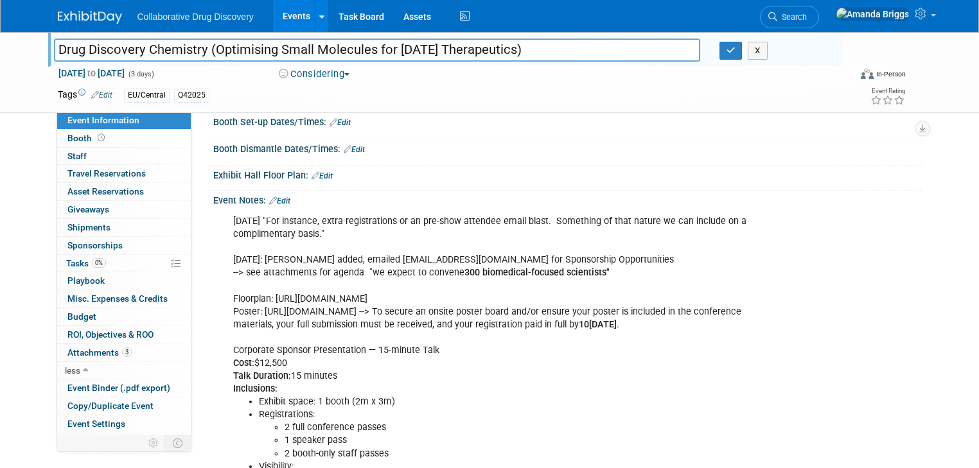
scroll to position [206, 0]
click at [67, 262] on span "Tasks 0%" at bounding box center [86, 263] width 40 height 10
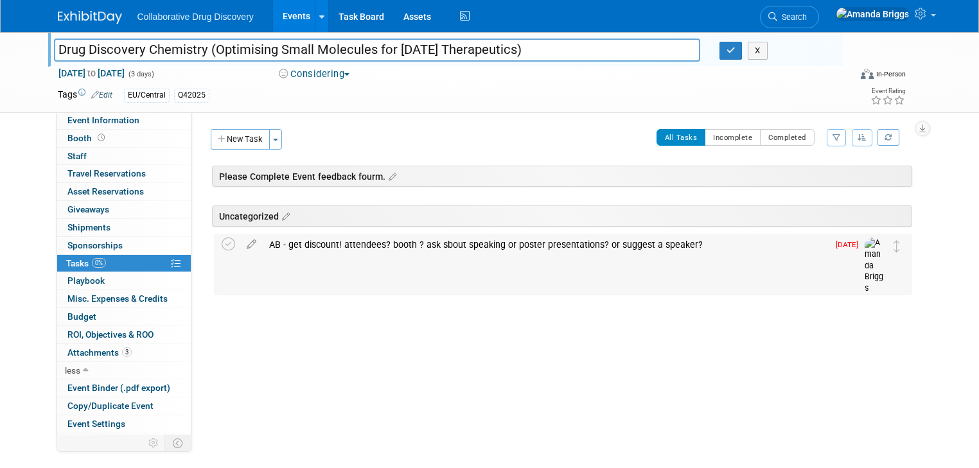
drag, startPoint x: 707, startPoint y: 242, endPoint x: 269, endPoint y: 244, distance: 437.6
click at [269, 244] on div "AB - get discount! attendees? booth ? ask sbout speaking or poster presentation…" at bounding box center [545, 245] width 565 height 22
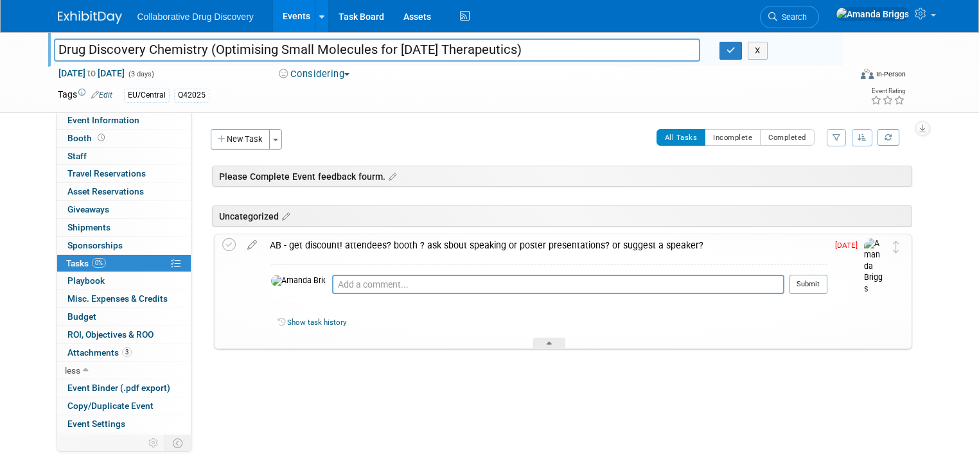
copy div "- get discount! attendees? booth ? ask sbout speaking or poster presentations? …"
click at [222, 246] on icon at bounding box center [228, 244] width 13 height 13
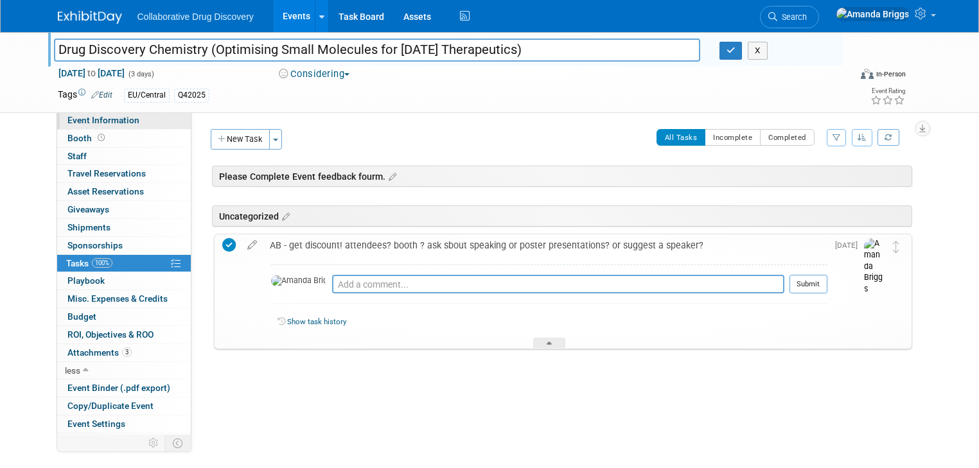
click at [99, 123] on span "Event Information" at bounding box center [103, 120] width 72 height 10
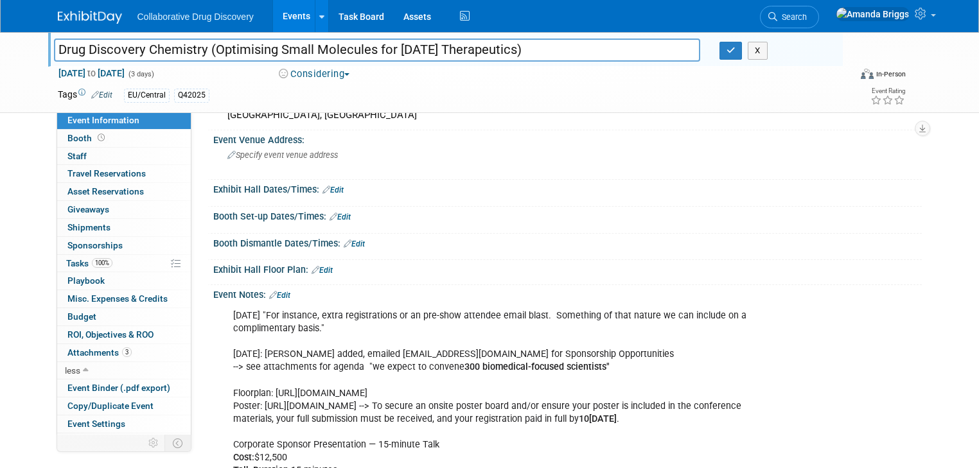
scroll to position [154, 0]
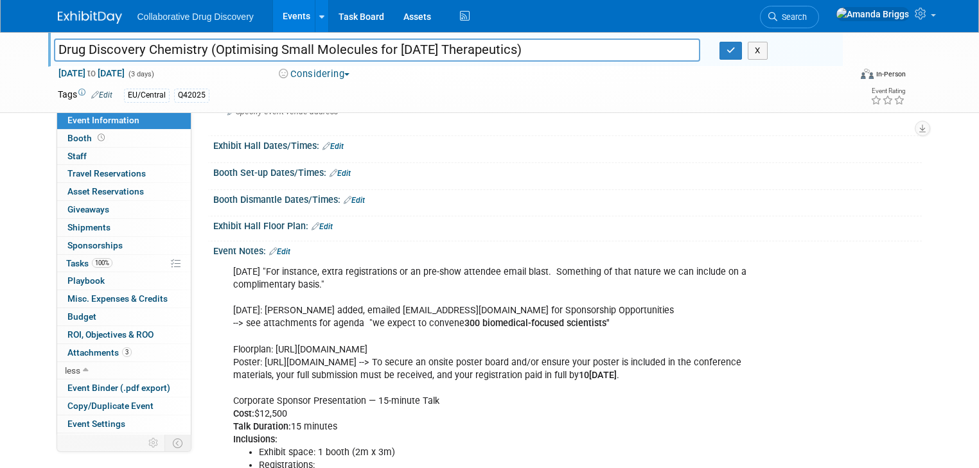
click at [275, 250] on link "Edit" at bounding box center [279, 251] width 21 height 9
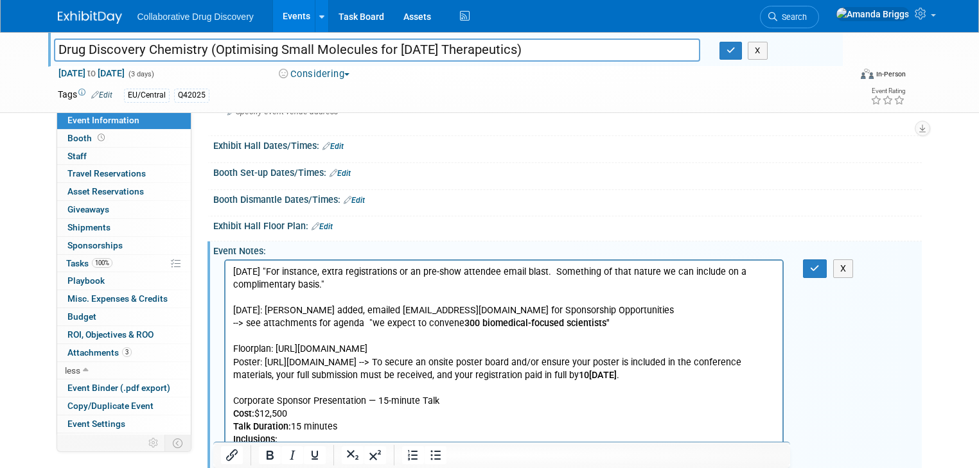
scroll to position [0, 0]
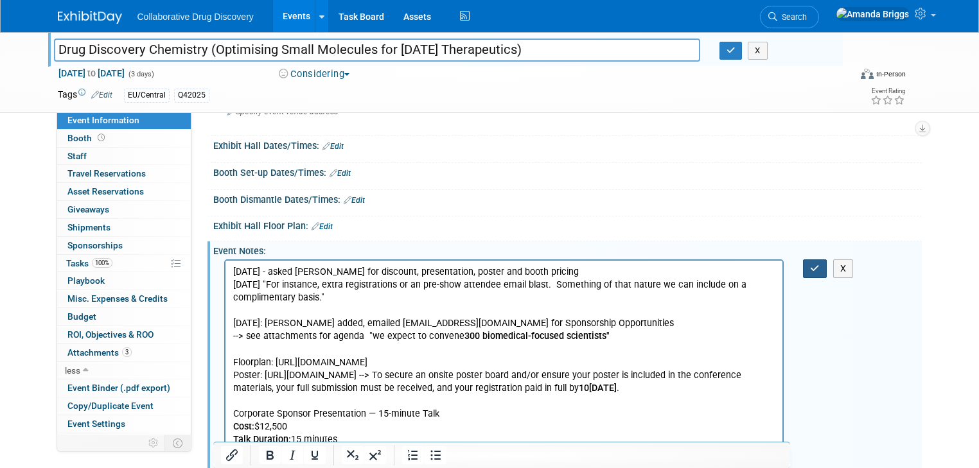
click at [820, 265] on icon "button" at bounding box center [815, 268] width 10 height 9
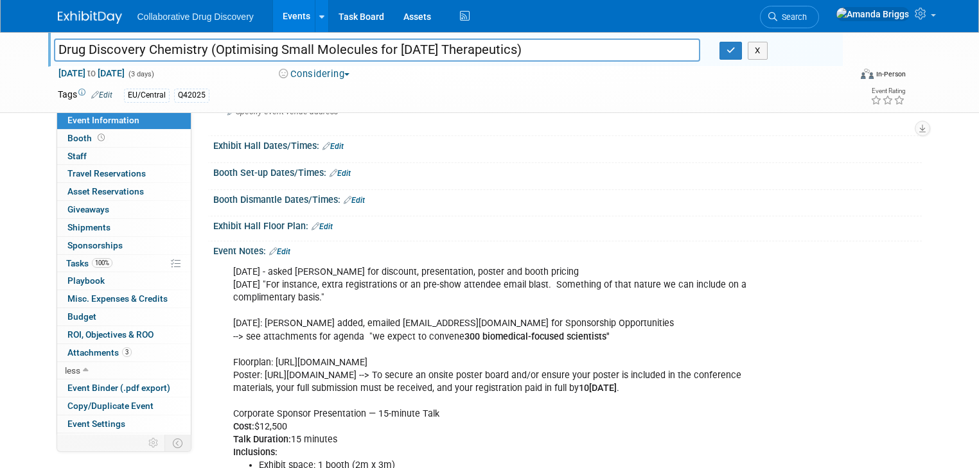
click at [285, 13] on link "Events" at bounding box center [296, 16] width 47 height 32
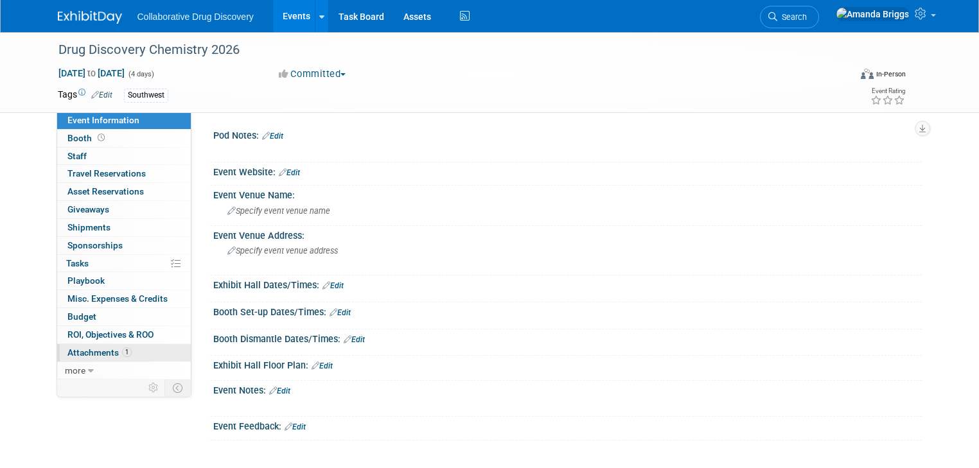
click at [75, 350] on span "Attachments 1" at bounding box center [99, 353] width 64 height 10
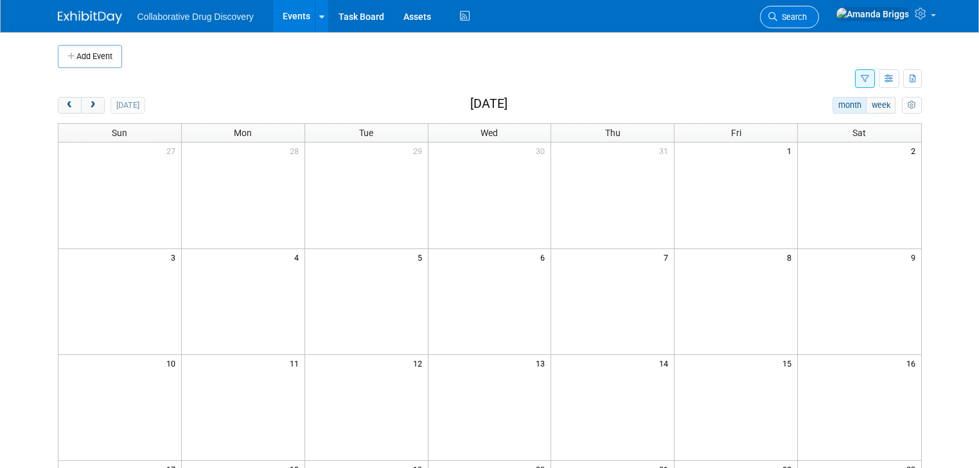
click at [807, 21] on span "Search" at bounding box center [792, 17] width 30 height 10
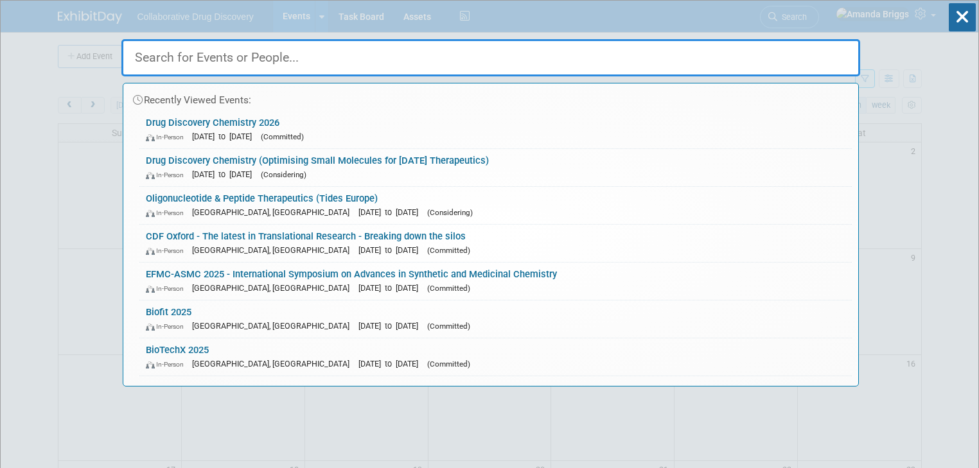
click at [394, 58] on input "text" at bounding box center [490, 57] width 739 height 37
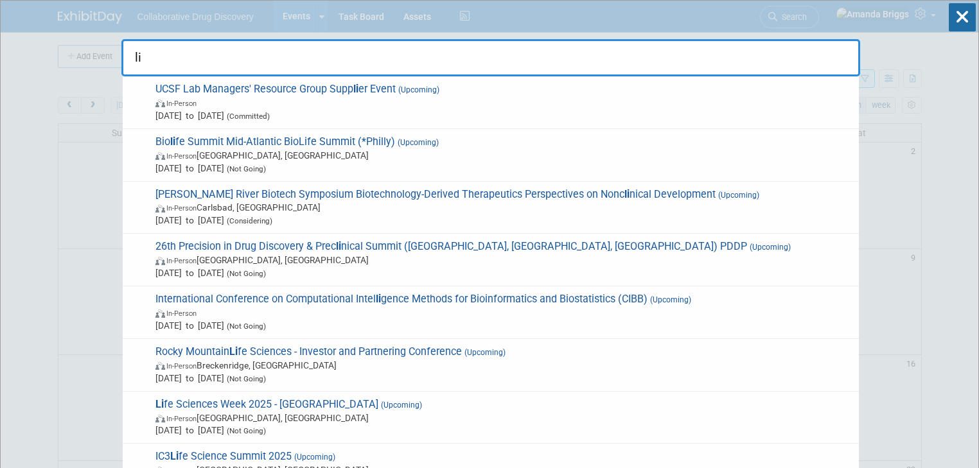
type input "l"
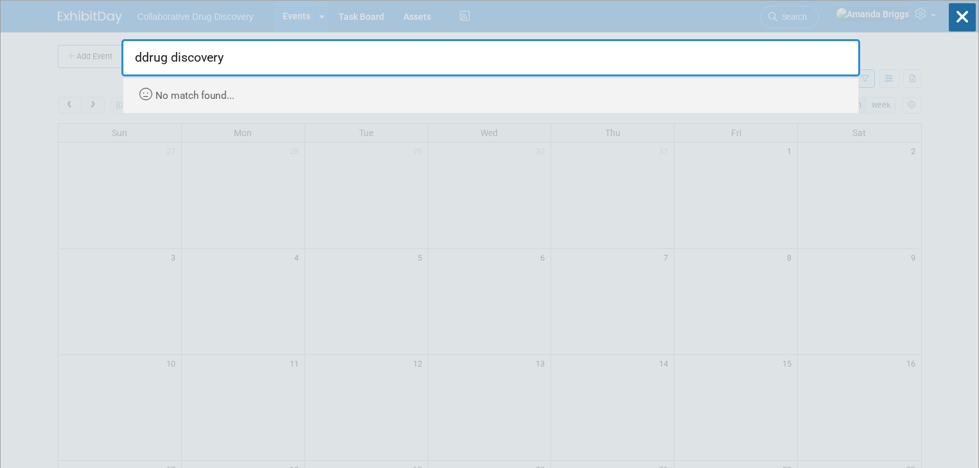
click at [145, 56] on input "ddrug discovery" at bounding box center [490, 57] width 739 height 37
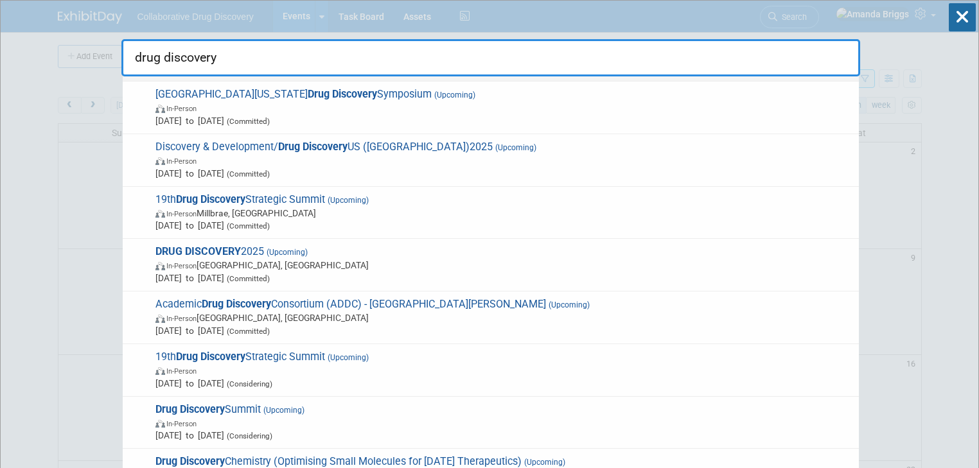
scroll to position [206, 0]
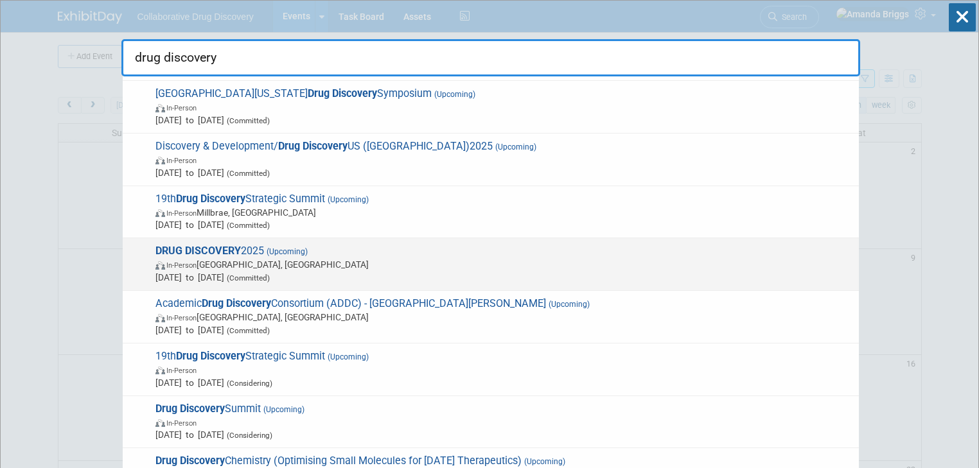
type input "drug discovery"
click at [219, 249] on strong "DRUG DISCOVERY" at bounding box center [197, 251] width 85 height 12
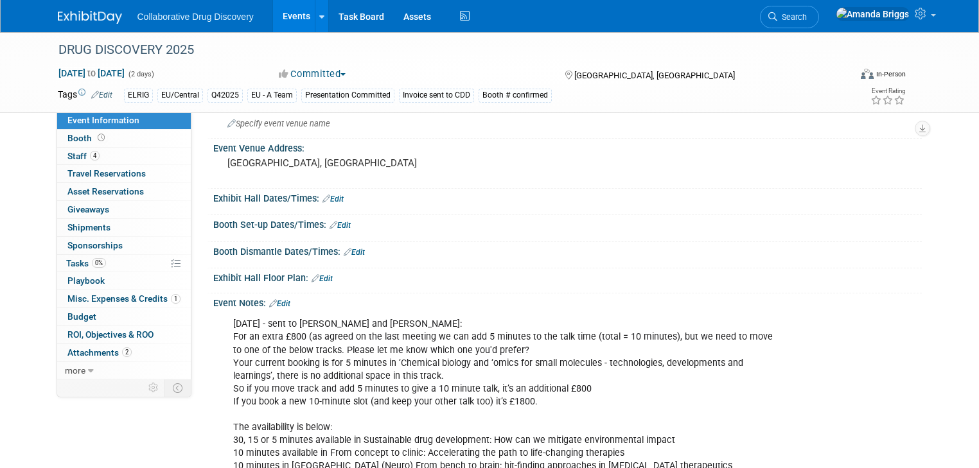
scroll to position [360, 0]
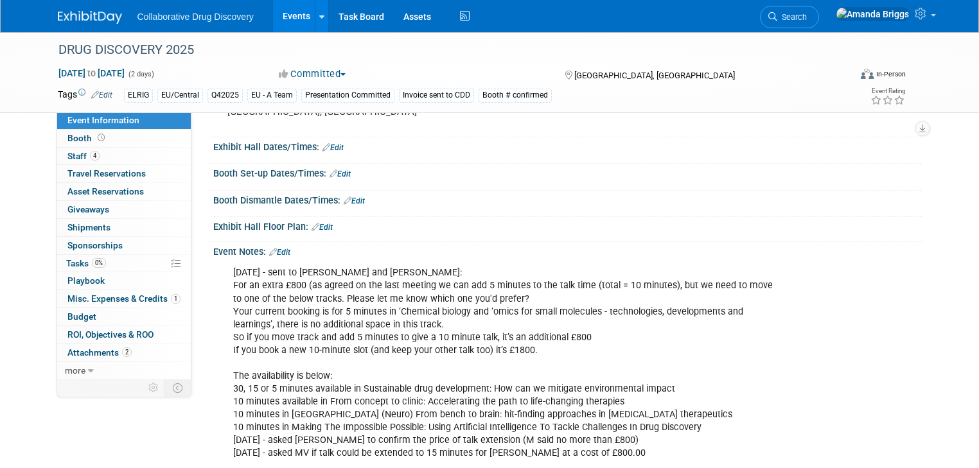
click at [273, 251] on link "Edit" at bounding box center [279, 252] width 21 height 9
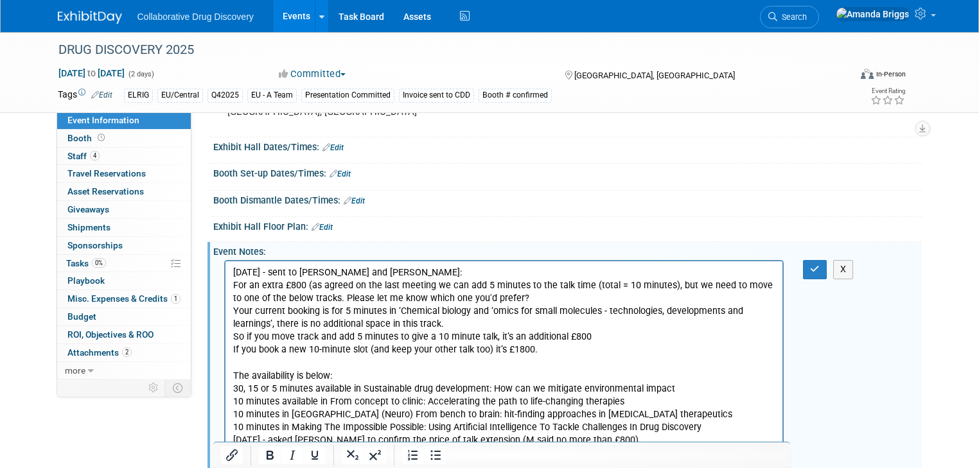
scroll to position [0, 0]
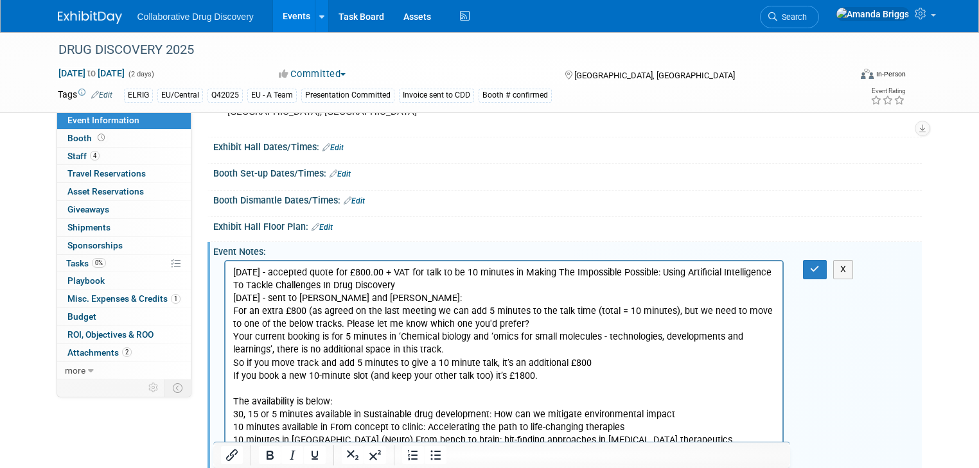
click at [776, 274] on p "28AUG2025 - accepted quote for £800.00 + VAT for talk to be 10 minutes in Makin…" at bounding box center [504, 280] width 543 height 26
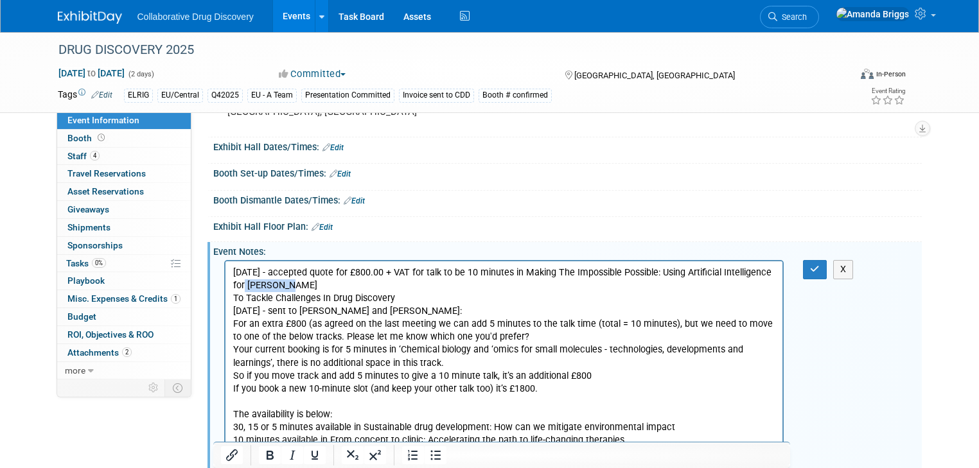
drag, startPoint x: 285, startPoint y: 285, endPoint x: 433, endPoint y: 542, distance: 296.5
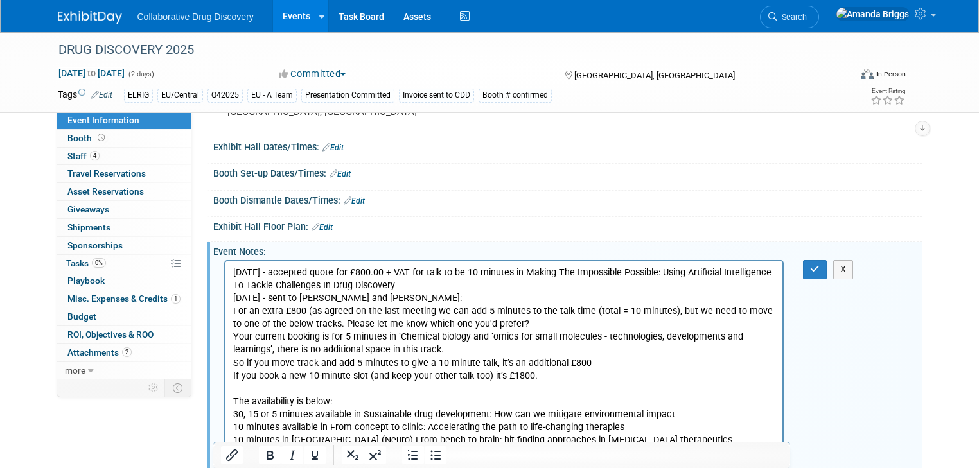
click at [236, 283] on p "To Tackle Challenges In Drug Discovery" at bounding box center [504, 285] width 543 height 13
click at [455, 285] on p "28AUG2025 - accepted quote for £800.00 + VAT for talk to be 10 minutes in Makin…" at bounding box center [504, 280] width 543 height 26
click at [820, 269] on icon "button" at bounding box center [815, 269] width 10 height 9
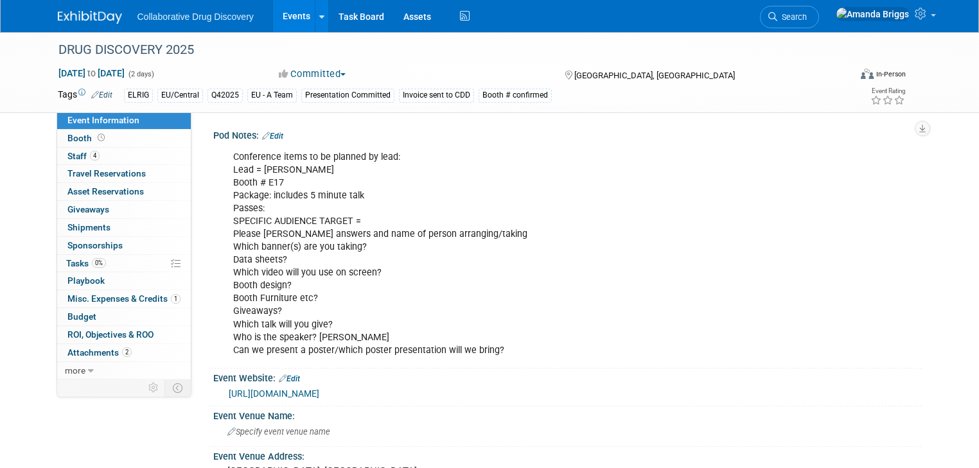
click at [335, 321] on div "Conference items to be planned by lead: Lead = Ben Booth # E17 Package: include…" at bounding box center [504, 254] width 560 height 219
click at [322, 325] on div "Conference items to be planned by lead: Lead = Ben Booth # E17 Package: include…" at bounding box center [504, 254] width 560 height 219
click at [272, 134] on link "Edit" at bounding box center [272, 136] width 21 height 9
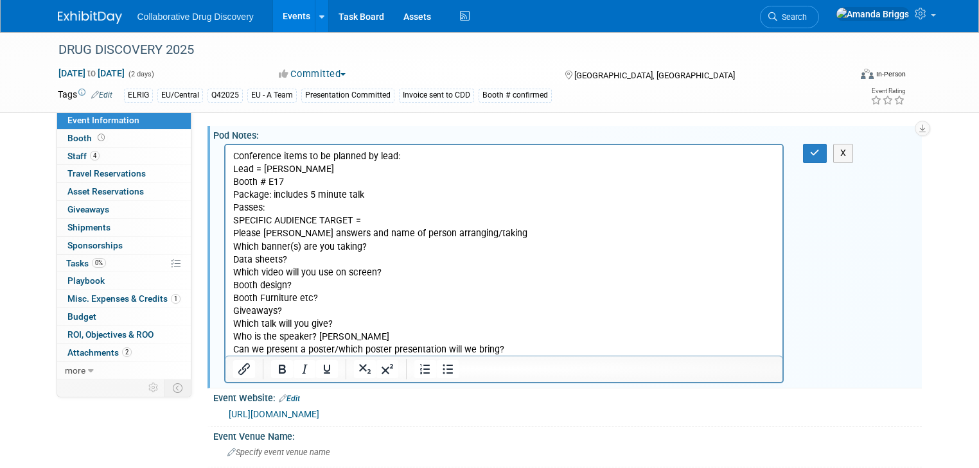
click at [340, 320] on p "Conference items to be planned by lead: Lead = Ben Booth # E17 Package: include…" at bounding box center [504, 253] width 543 height 206
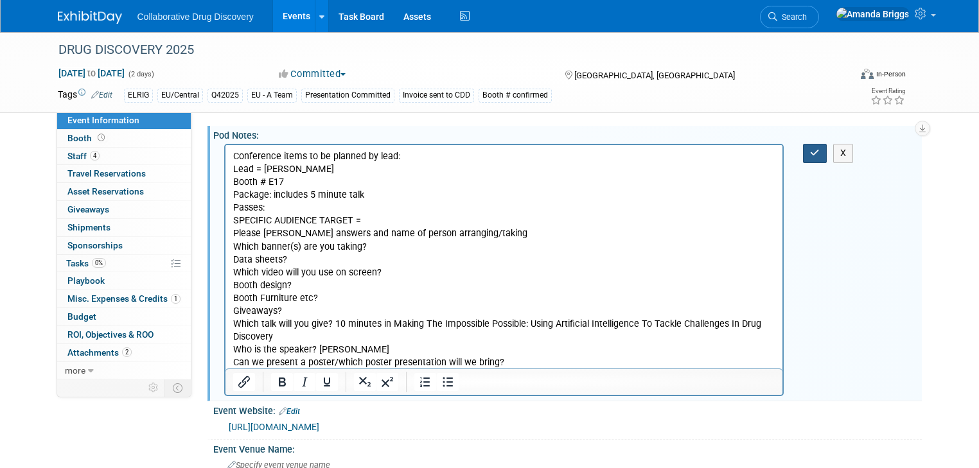
click at [820, 150] on icon "button" at bounding box center [815, 152] width 10 height 9
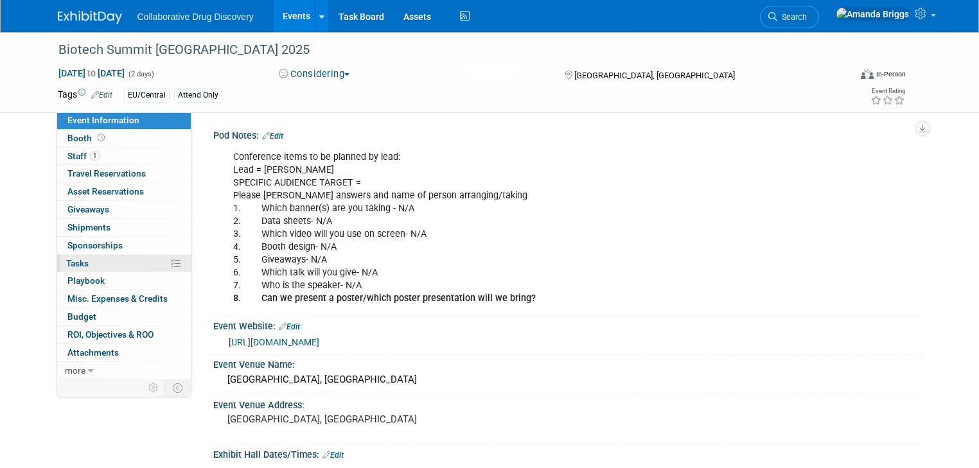
click at [72, 263] on span "Tasks 0%" at bounding box center [77, 263] width 22 height 10
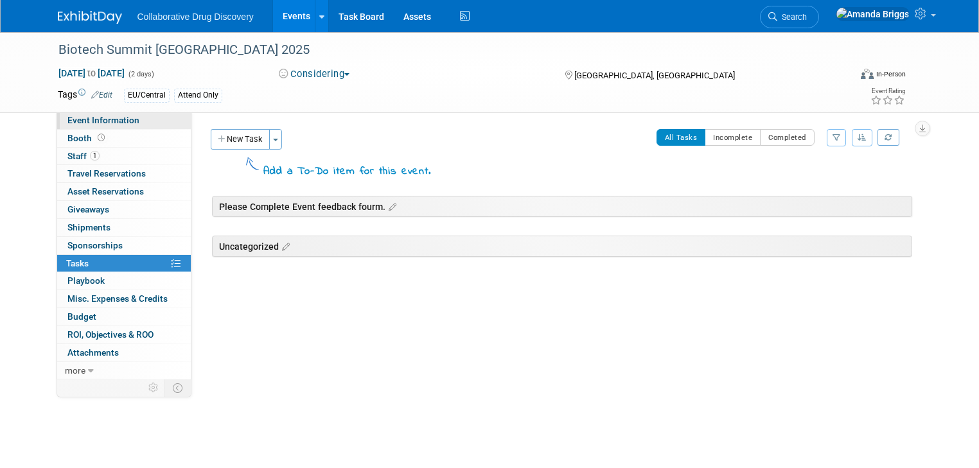
click at [99, 123] on span "Event Information" at bounding box center [103, 120] width 72 height 10
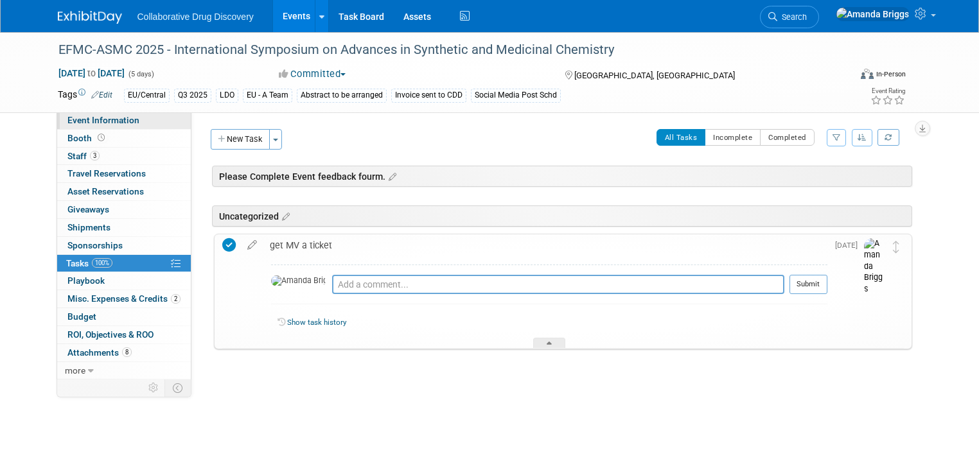
click at [98, 126] on link "Event Information" at bounding box center [124, 120] width 134 height 17
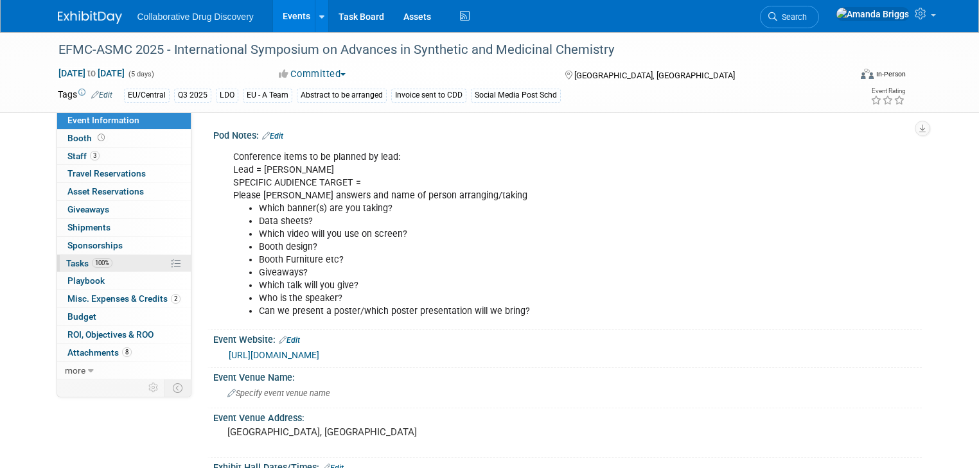
click at [75, 261] on span "Tasks 100%" at bounding box center [89, 263] width 46 height 10
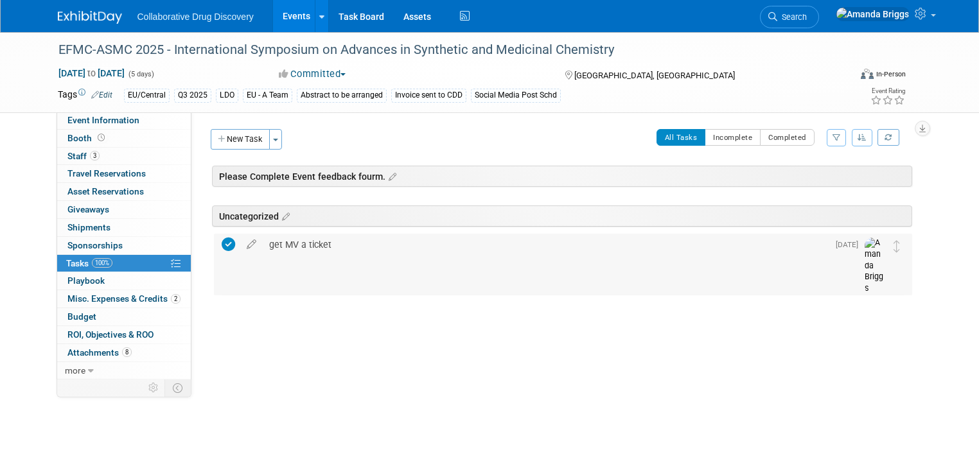
click at [222, 244] on icon at bounding box center [228, 244] width 13 height 13
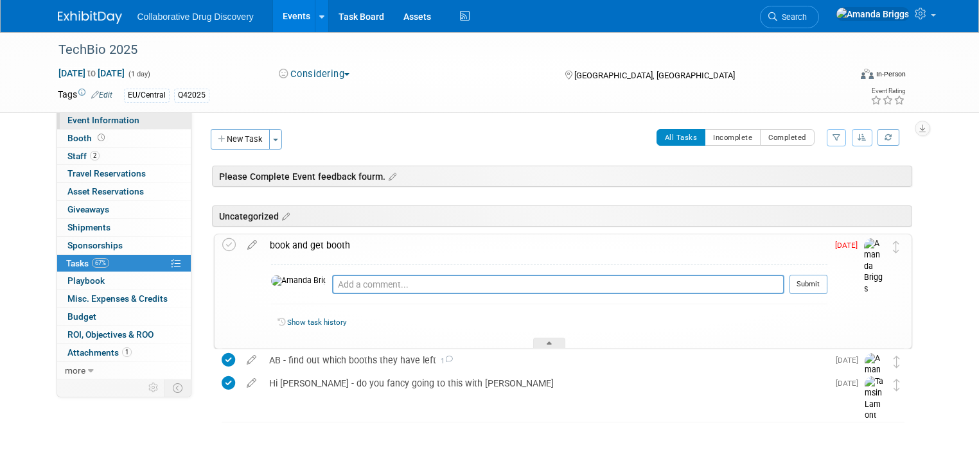
click at [91, 120] on span "Event Information" at bounding box center [103, 120] width 72 height 10
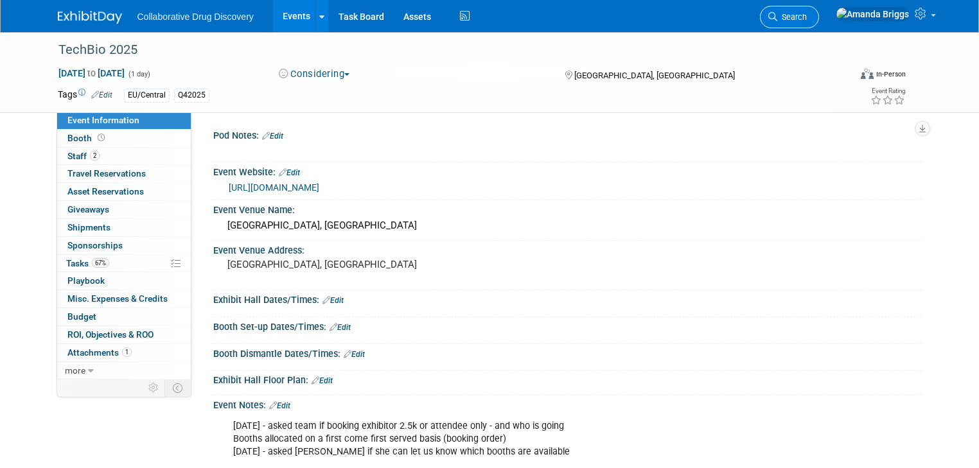
click at [807, 21] on span "Search" at bounding box center [792, 17] width 30 height 10
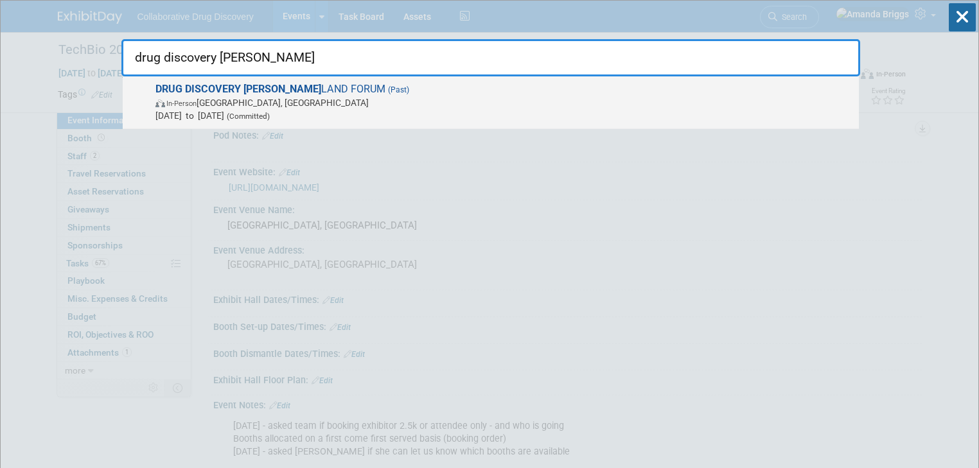
type input "drug discovery scot"
click at [253, 91] on strong "DRUG DISCOVERY SCOT" at bounding box center [238, 89] width 166 height 12
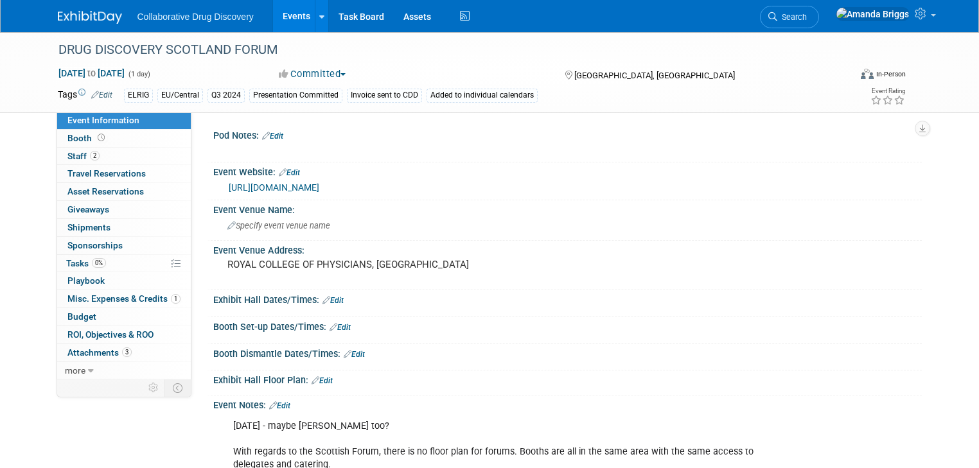
click at [267, 135] on link "Edit" at bounding box center [272, 136] width 21 height 9
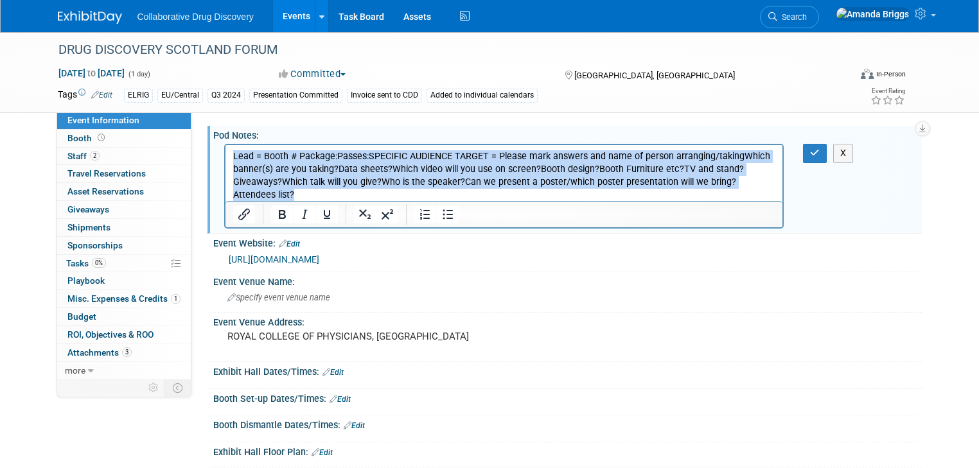
drag, startPoint x: 289, startPoint y: 188, endPoint x: 233, endPoint y: 159, distance: 63.2
click at [233, 159] on p "Lead = Booth # Package:Passes:SPECIFIC AUDIENCE TARGET = Please mark answers an…" at bounding box center [504, 175] width 543 height 51
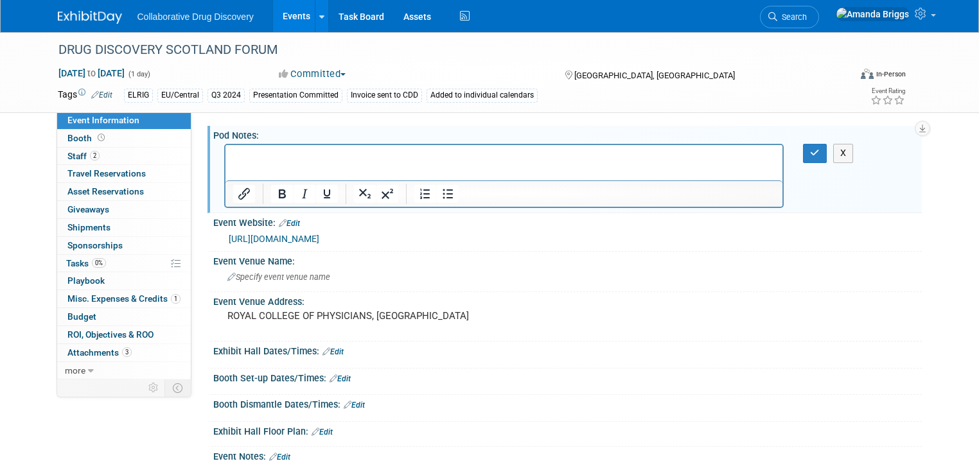
click at [254, 154] on p "Rich Text Area. Press ALT-0 for help." at bounding box center [504, 156] width 543 height 13
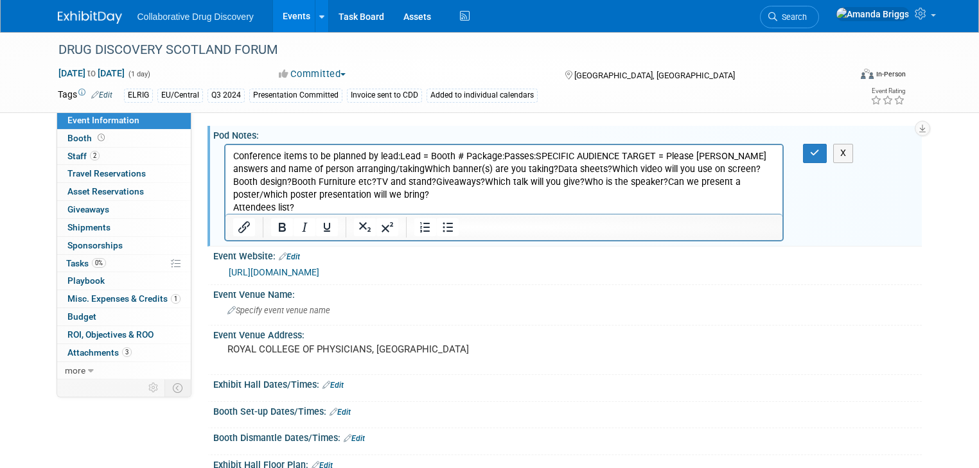
click at [396, 157] on p "Conference items to be planned by lead:Lead = Booth # Package:Passes:SPECIFIC A…" at bounding box center [504, 182] width 543 height 64
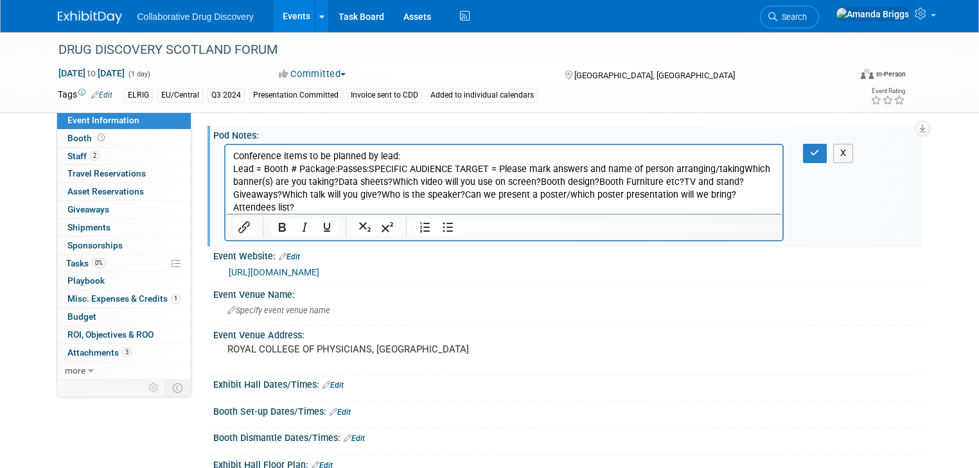
click at [263, 168] on p "Lead = Booth # Package:Passes:SPECIFIC AUDIENCE TARGET = Please mark answers an…" at bounding box center [504, 188] width 543 height 51
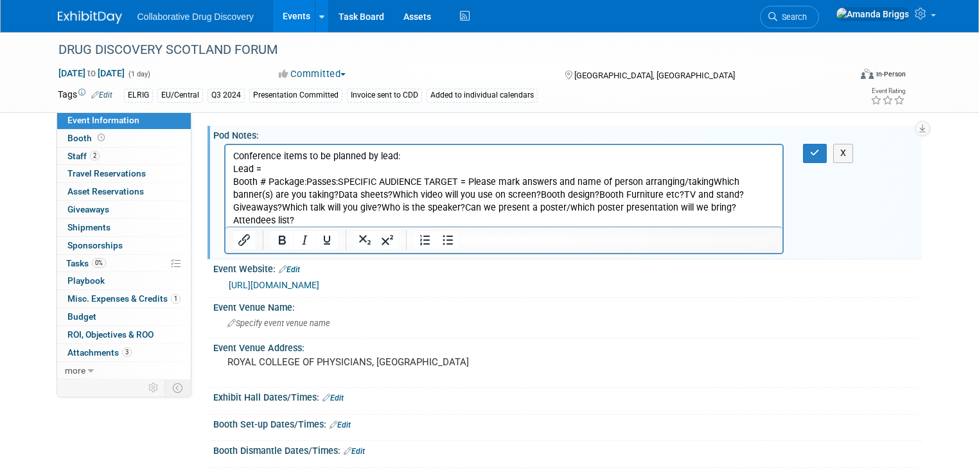
click at [267, 181] on p "Booth # Package:Passes:SPECIFIC AUDIENCE TARGET = Please mark answers and name …" at bounding box center [504, 201] width 543 height 51
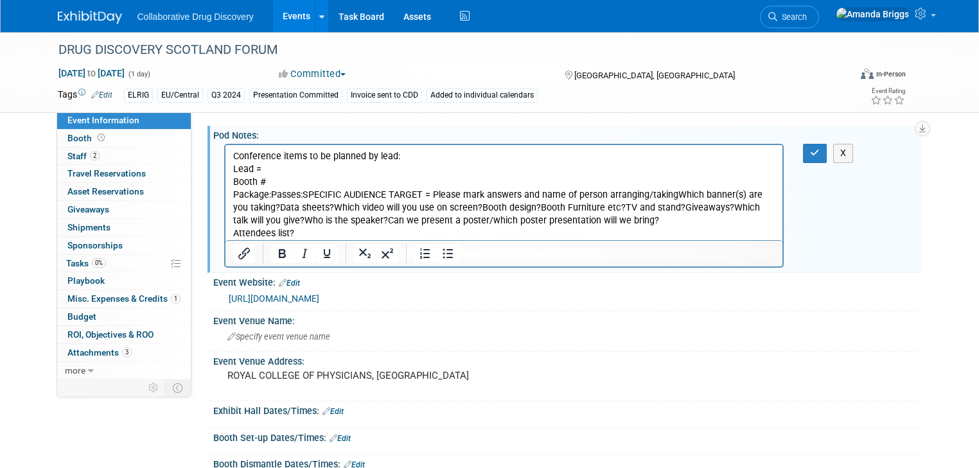
click at [270, 193] on p "Package:Passes:SPECIFIC AUDIENCE TARGET = Please mark answers and name of perso…" at bounding box center [504, 214] width 543 height 51
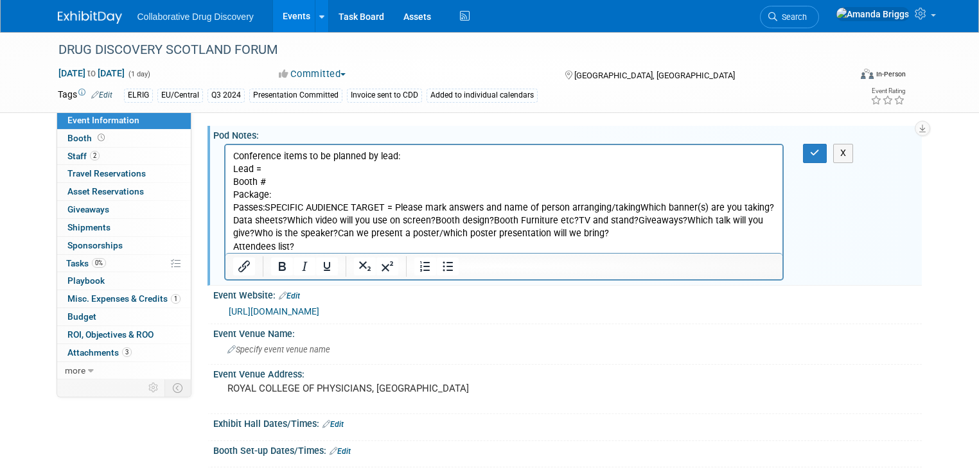
click at [265, 209] on p "Passes:SPECIFIC AUDIENCE TARGET = Please mark answers and name of person arrang…" at bounding box center [504, 227] width 543 height 51
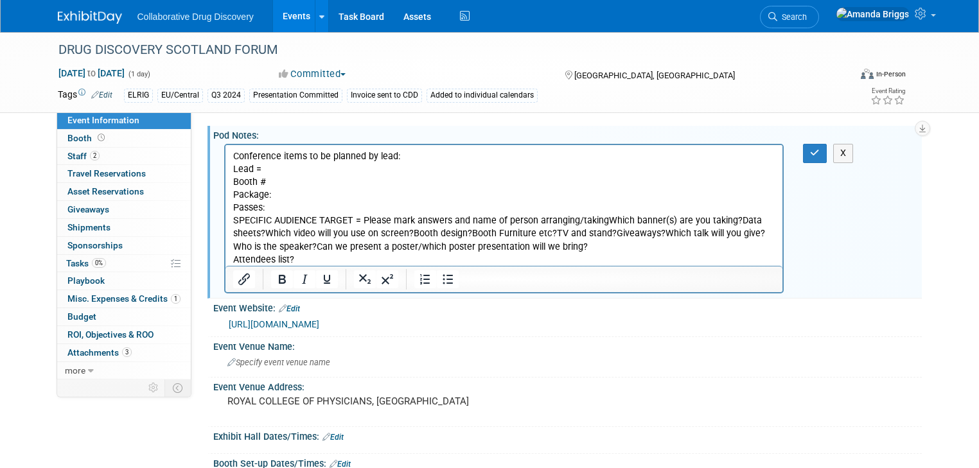
click at [363, 220] on p "SPECIFIC AUDIENCE TARGET = Please mark answers and name of person arranging/tak…" at bounding box center [504, 240] width 543 height 51
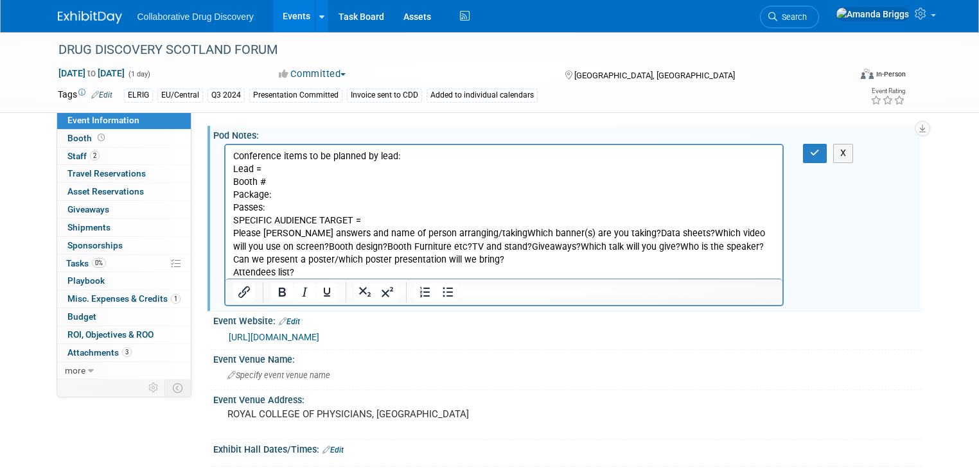
click at [474, 232] on p "Please mark answers and name of person arranging/takingWhich banner(s) are you …" at bounding box center [504, 252] width 543 height 51
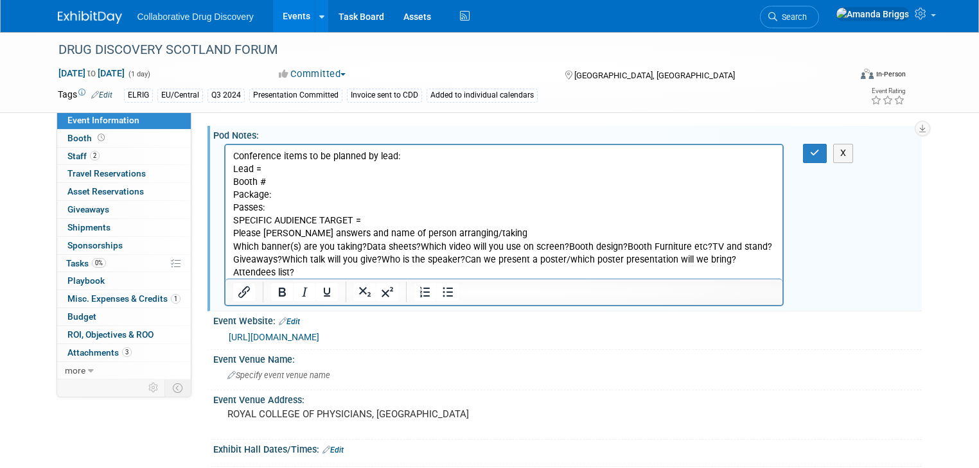
click at [363, 246] on p "Which banner(s) are you taking?Data sheets?Which video will you use on screen?B…" at bounding box center [504, 260] width 543 height 39
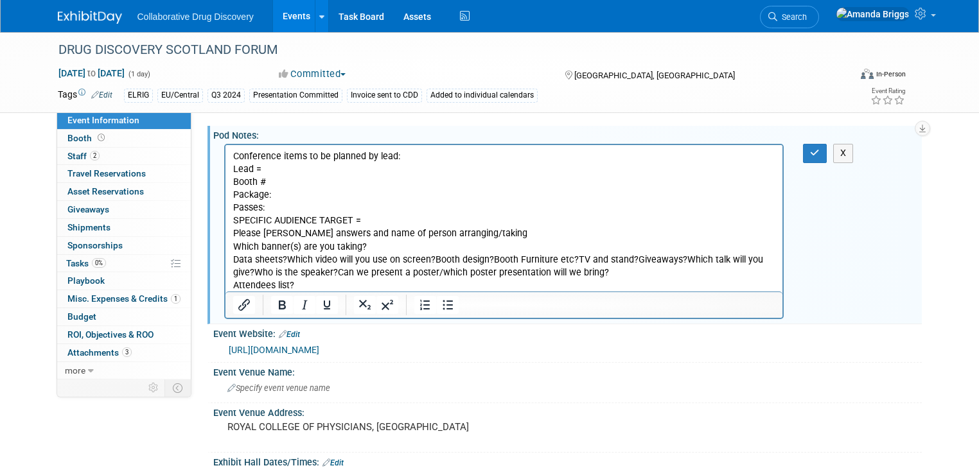
click at [287, 260] on p "Data sheets?Which video will you use on screen?Booth design?Booth Furniture etc…" at bounding box center [504, 273] width 543 height 39
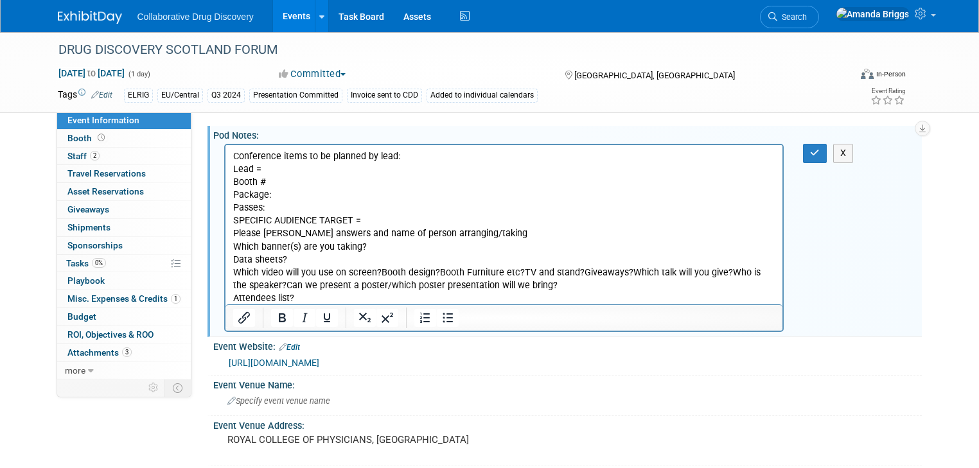
click at [379, 274] on p "Which video will you use on screen?Booth design?Booth Furniture etc?TV and stan…" at bounding box center [504, 286] width 543 height 39
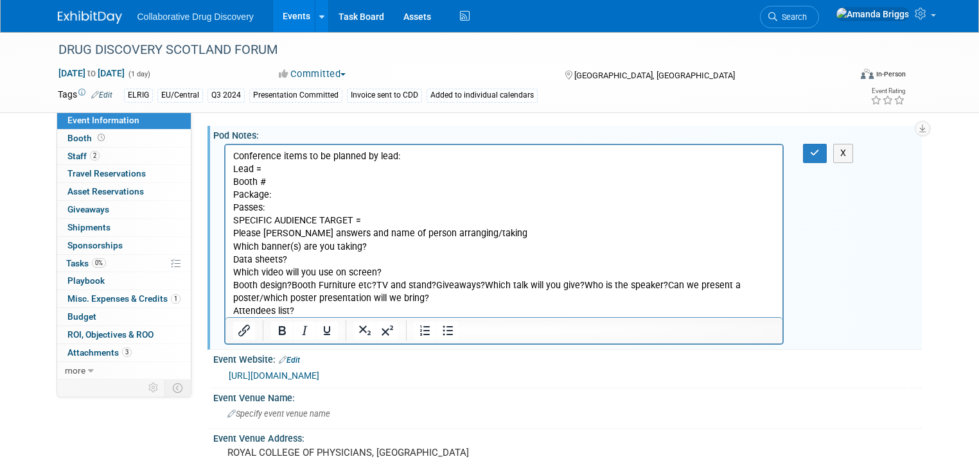
click at [292, 284] on p "Booth design?Booth Furniture etc?TV and stand?Giveaways?Which talk will you giv…" at bounding box center [504, 298] width 543 height 39
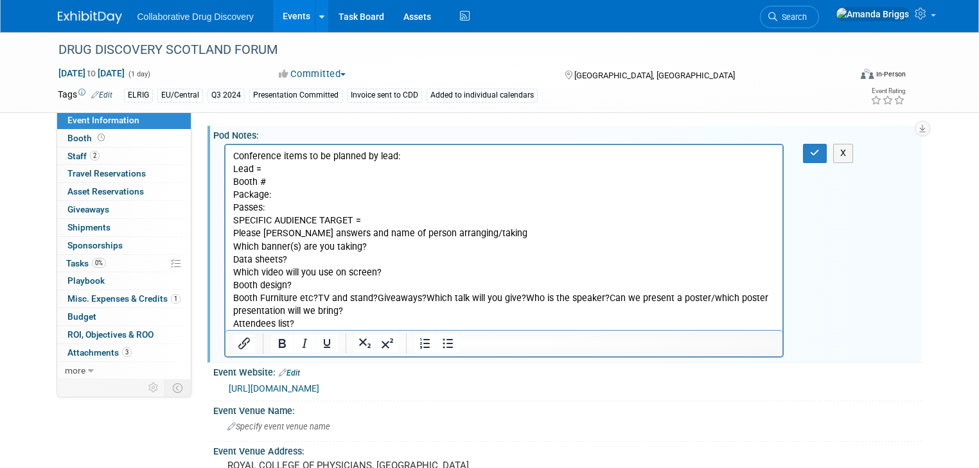
click at [317, 298] on p "Booth Furniture etc?TV and stand?Giveaways?Which talk will you give?Who is the …" at bounding box center [504, 311] width 543 height 39
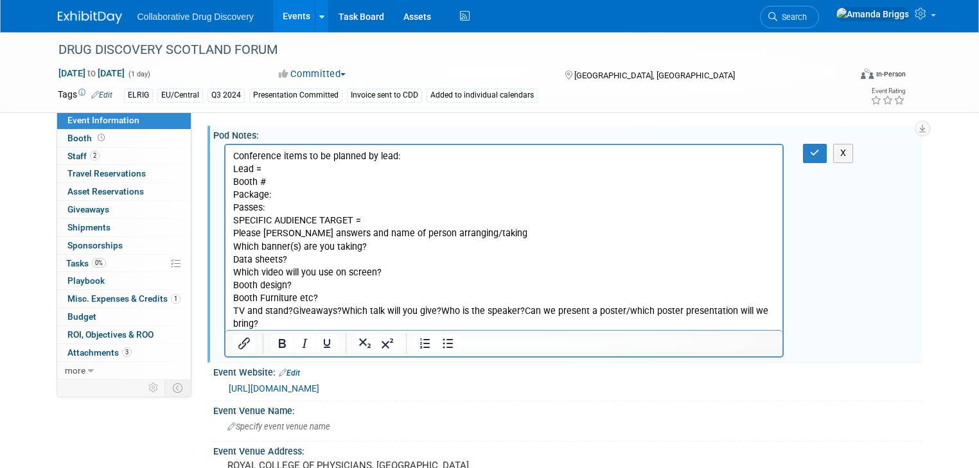
click at [291, 312] on p "TV and stand?Giveaways?Which talk will you give?Who is the speaker?Can we prese…" at bounding box center [504, 324] width 543 height 39
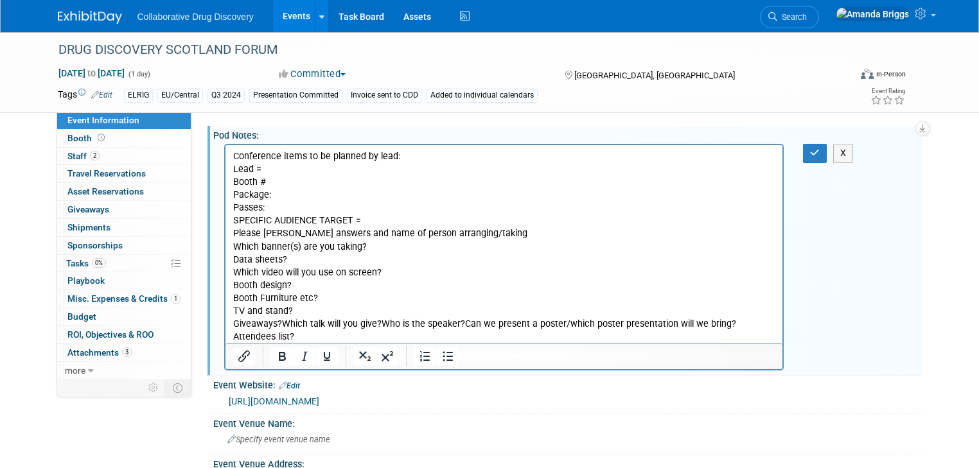
click at [281, 324] on p "Giveaways?Which talk will you give?Who is the speaker?Can we present a poster/w…" at bounding box center [504, 331] width 543 height 26
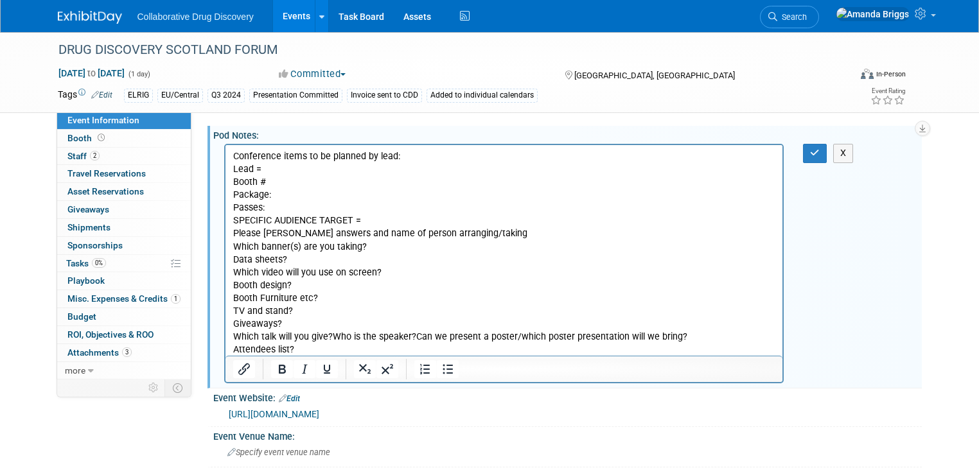
click at [330, 335] on p "Which talk will you give?Who is the speaker?Can we present a poster/which poste…" at bounding box center [504, 344] width 543 height 26
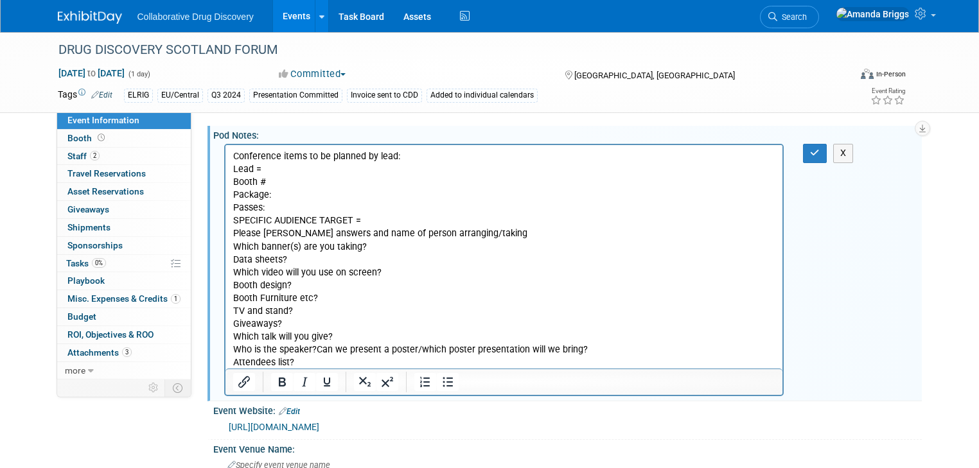
click at [315, 350] on p "Who is the speaker?Can we present a poster/which poster presentation will we br…" at bounding box center [504, 357] width 543 height 26
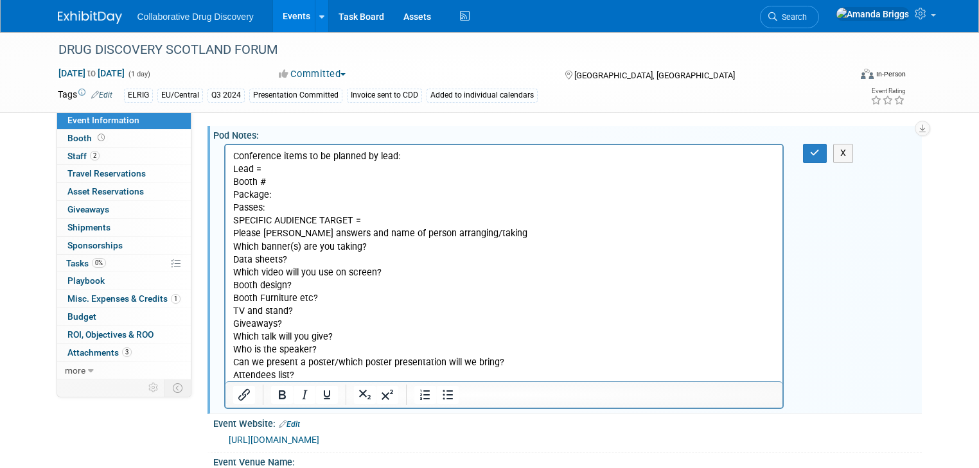
click at [306, 376] on p "Can we present a poster/which poster presentation will we bring? Attendees list?" at bounding box center [504, 370] width 543 height 26
click at [824, 159] on button "button" at bounding box center [815, 153] width 24 height 19
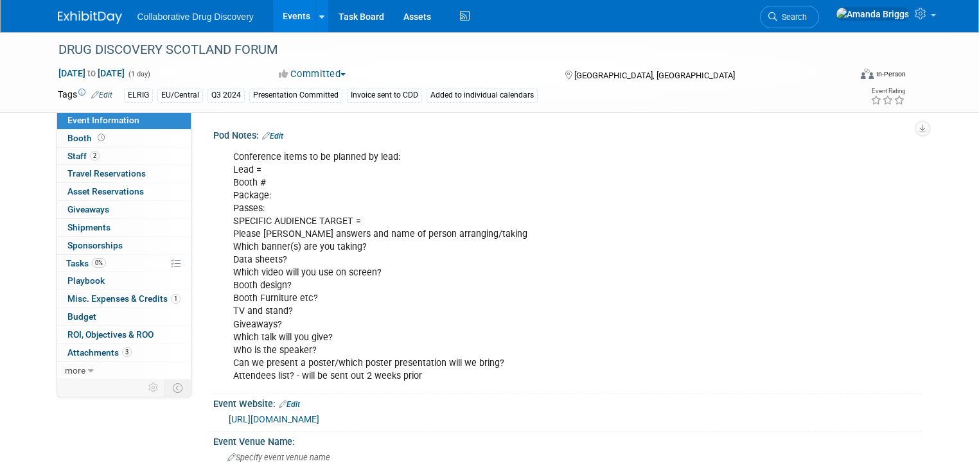
click at [268, 137] on link "Edit" at bounding box center [272, 136] width 21 height 9
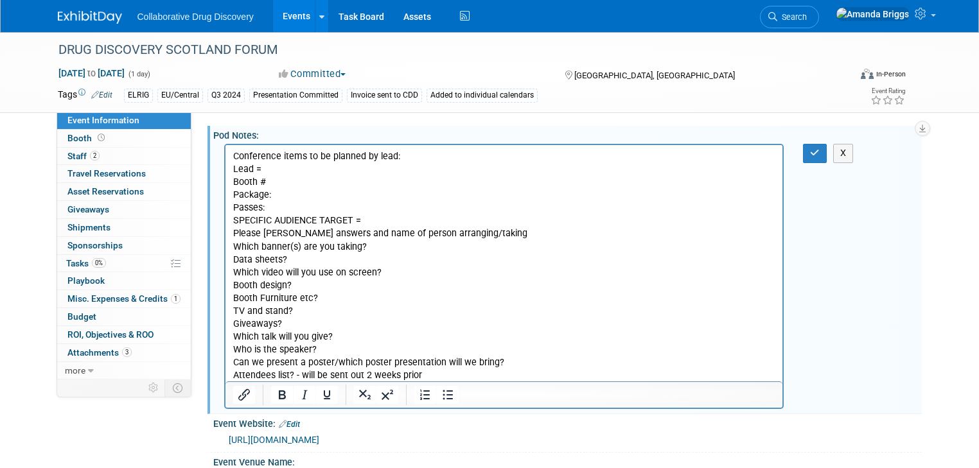
click at [272, 166] on p "Conference items to be planned by lead: Lead = Booth # Package: Passes: SPECIFI…" at bounding box center [504, 266] width 543 height 232
click at [817, 155] on icon "button" at bounding box center [815, 152] width 10 height 9
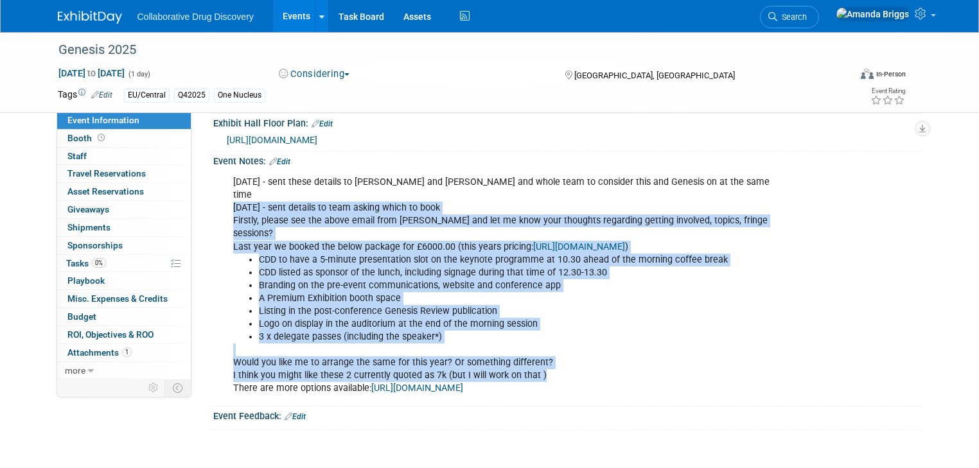
drag, startPoint x: 538, startPoint y: 348, endPoint x: 216, endPoint y: 197, distance: 355.3
click at [224, 197] on div "[DATE] - sent these details to [PERSON_NAME] and [PERSON_NAME] and whole team t…" at bounding box center [504, 286] width 560 height 232
copy div "16APR2025 - sent details to team asking which to book Firstly, please see the a…"
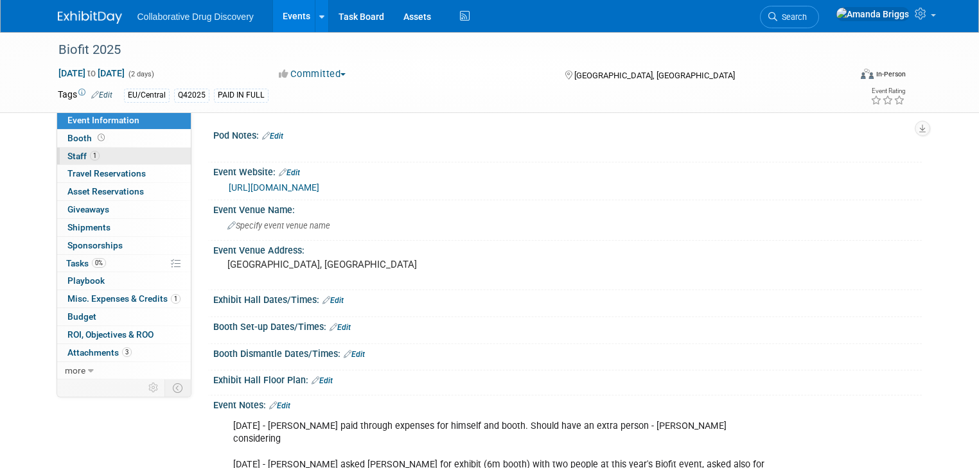
click at [75, 156] on span "Staff 1" at bounding box center [83, 156] width 32 height 10
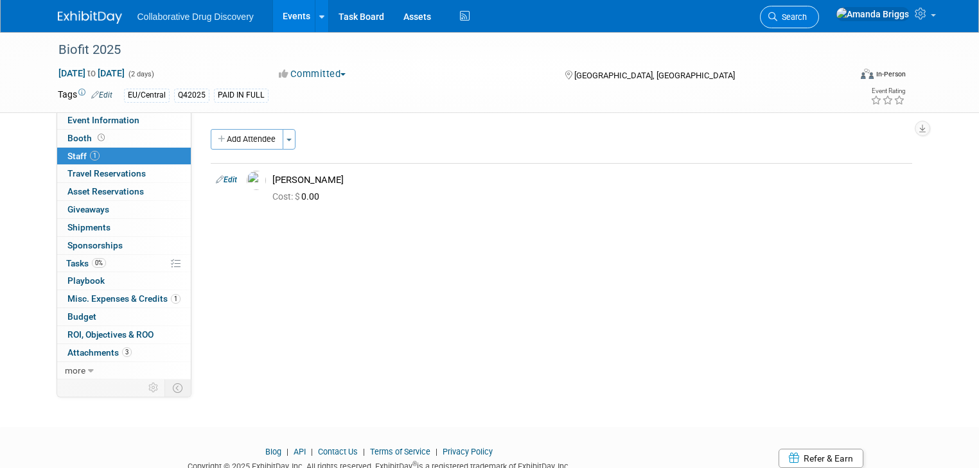
click at [807, 19] on span "Search" at bounding box center [792, 17] width 30 height 10
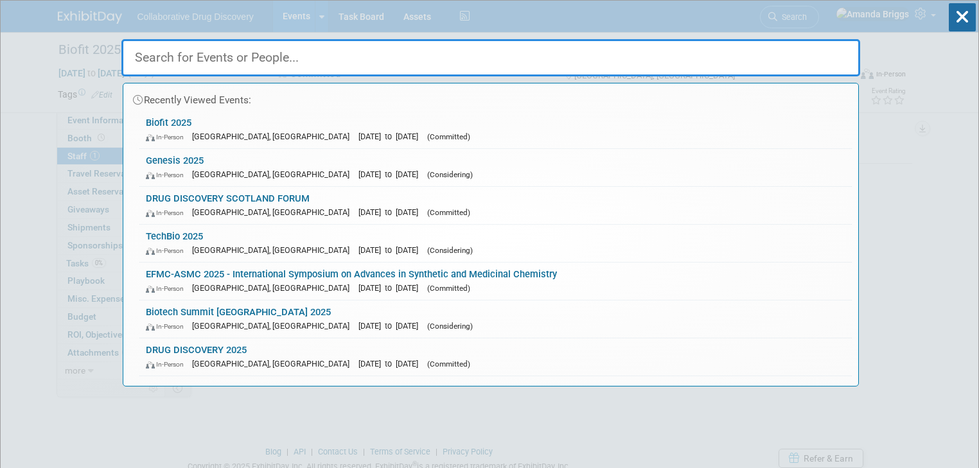
click at [488, 60] on input "text" at bounding box center [490, 57] width 739 height 37
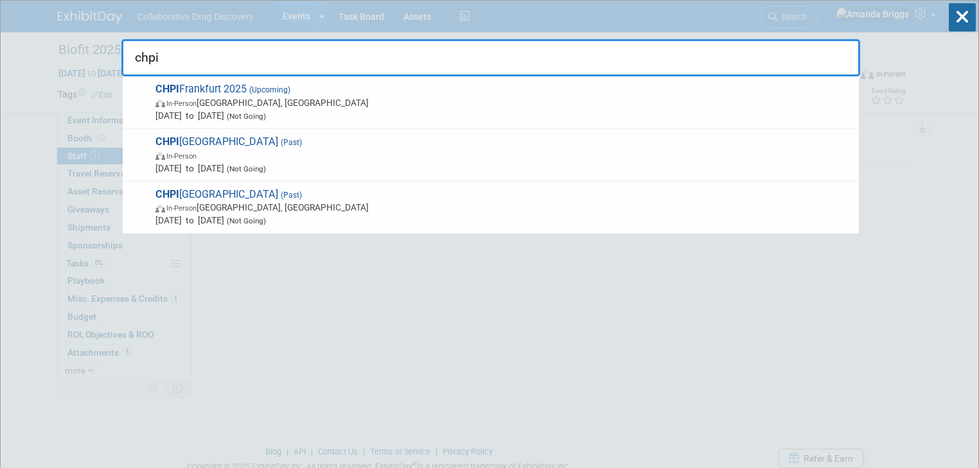
type input "chpi"
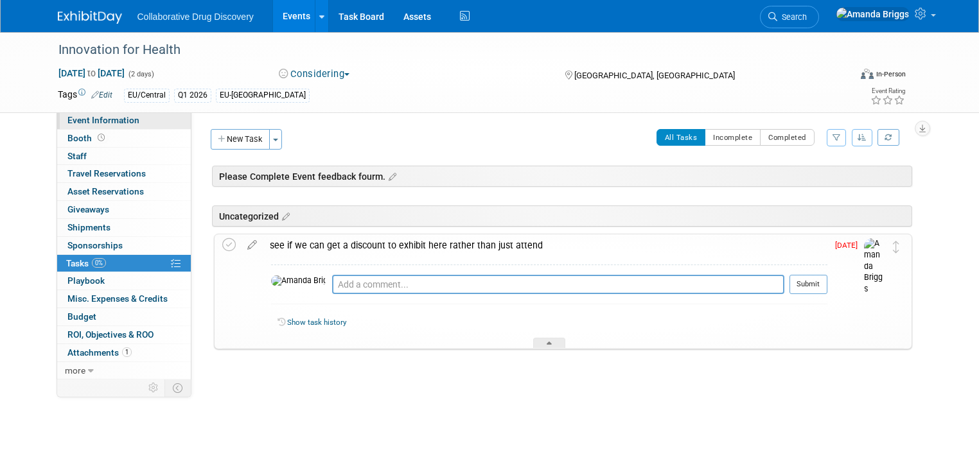
click at [113, 123] on span "Event Information" at bounding box center [103, 120] width 72 height 10
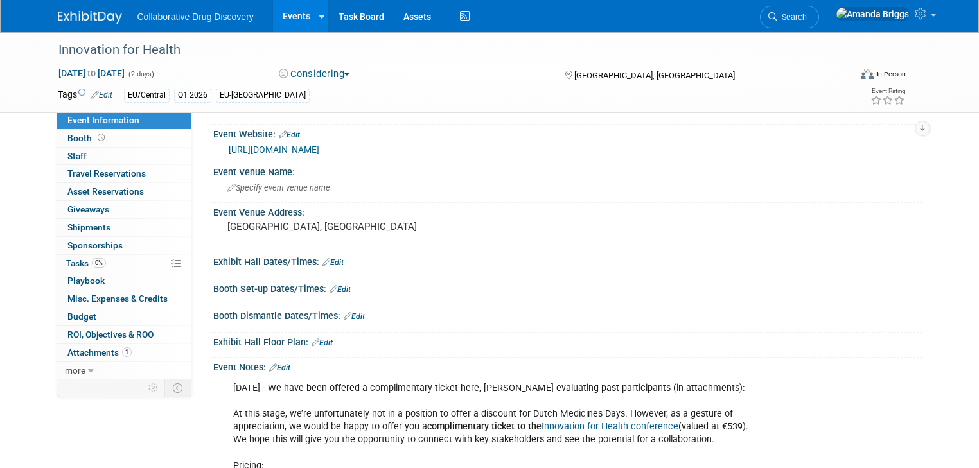
scroll to position [37, 0]
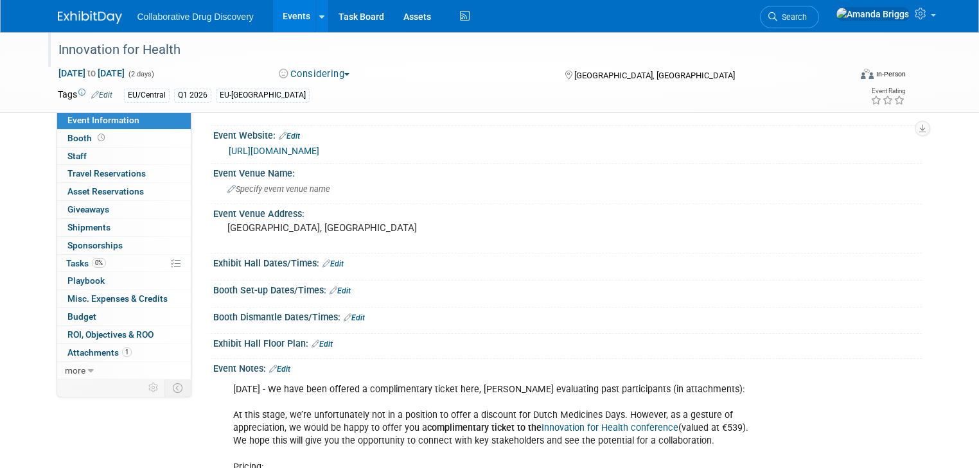
drag, startPoint x: 155, startPoint y: 53, endPoint x: 47, endPoint y: 54, distance: 108.6
click at [54, 54] on div "Innovation for Health" at bounding box center [444, 50] width 780 height 23
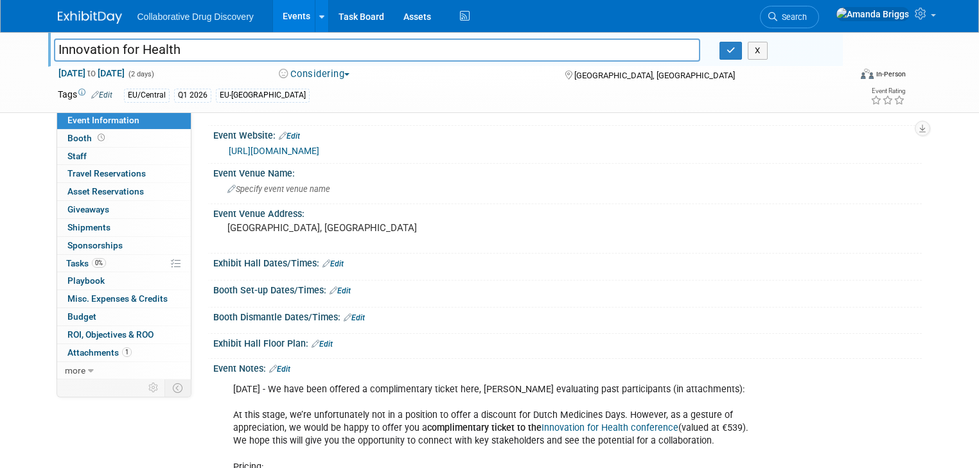
drag, startPoint x: 149, startPoint y: 51, endPoint x: 46, endPoint y: 51, distance: 103.4
click at [54, 51] on input "Innovation for Health" at bounding box center [377, 50] width 646 height 22
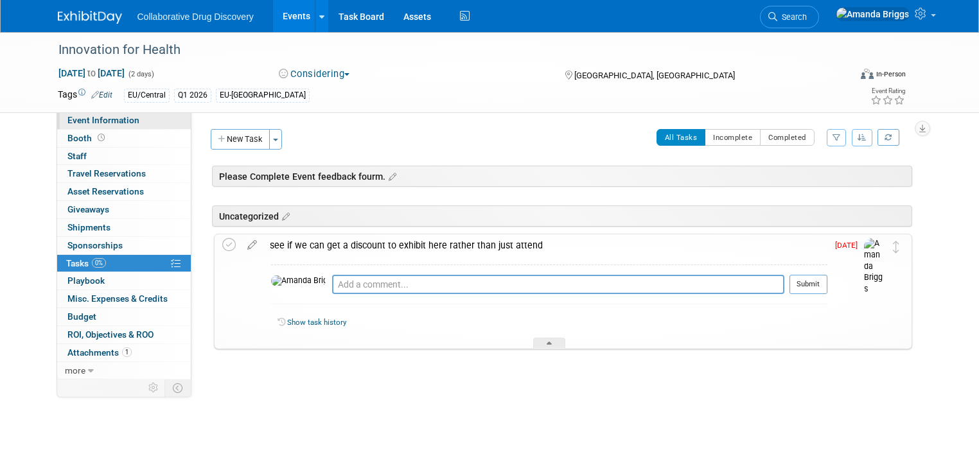
click at [105, 120] on span "Event Information" at bounding box center [103, 120] width 72 height 10
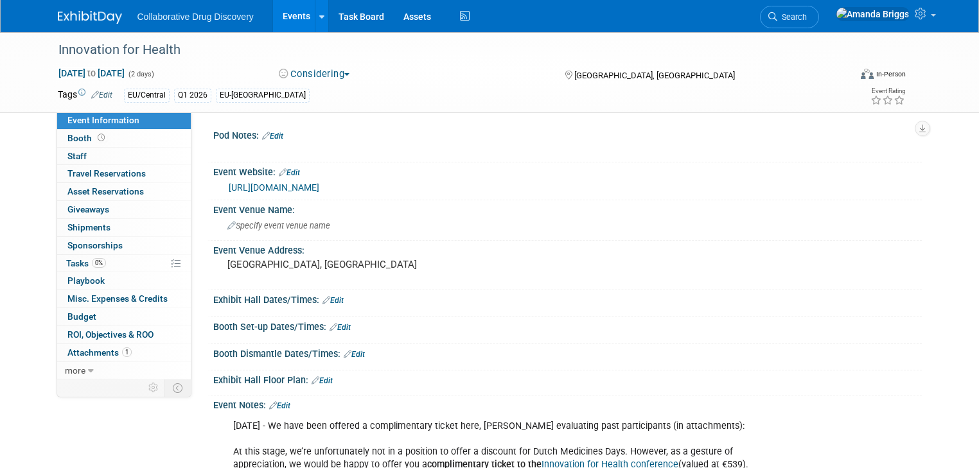
click at [295, 188] on link "[URL][DOMAIN_NAME]" at bounding box center [274, 187] width 91 height 10
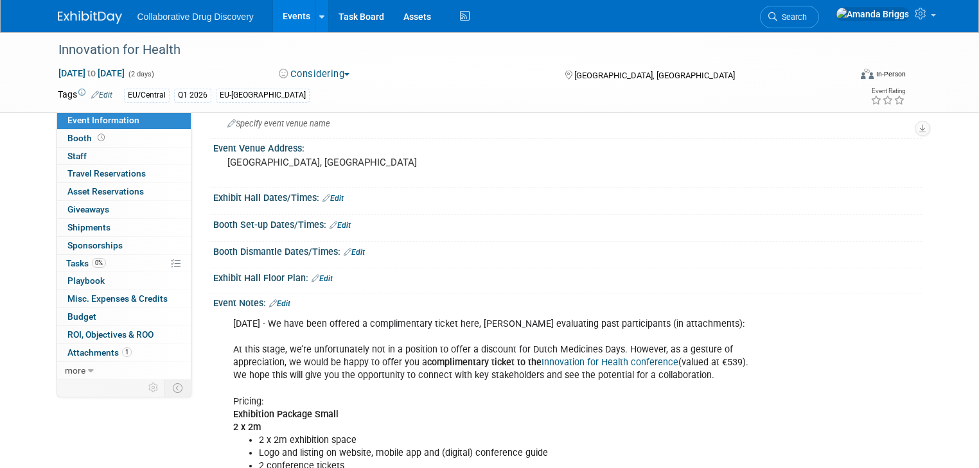
scroll to position [103, 0]
click at [280, 299] on link "Edit" at bounding box center [279, 303] width 21 height 9
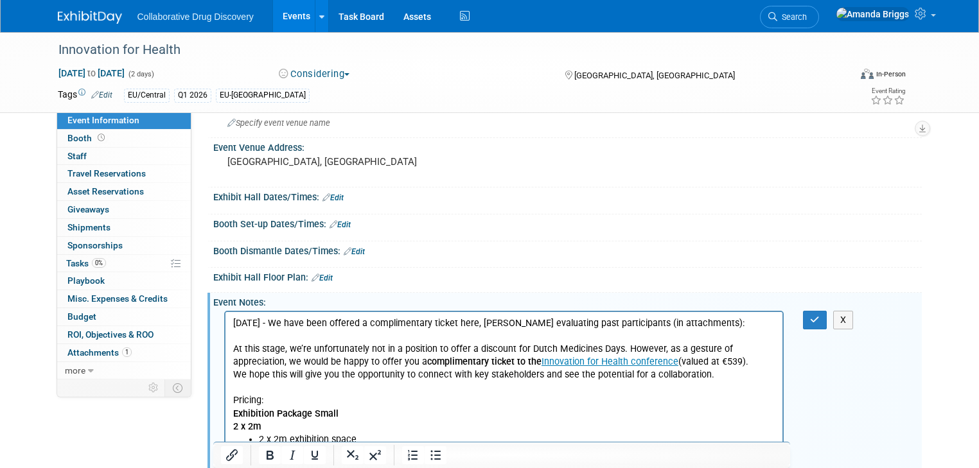
scroll to position [0, 0]
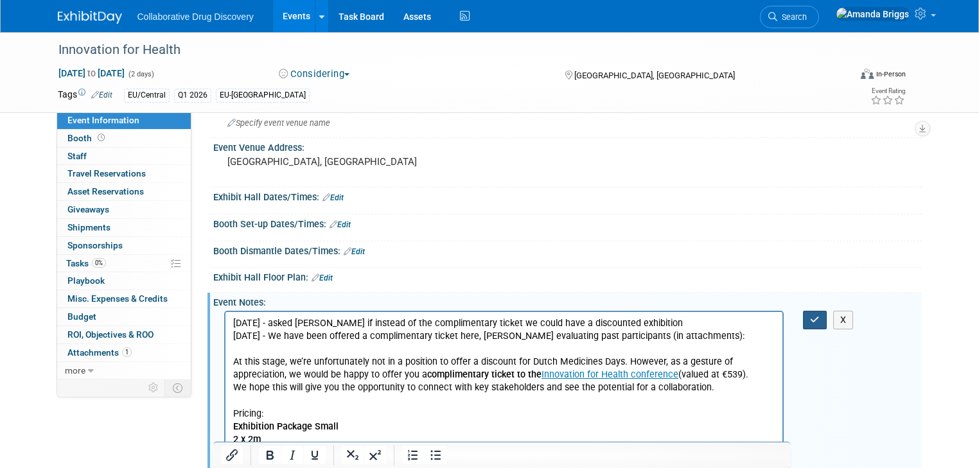
click at [820, 312] on button "button" at bounding box center [815, 320] width 24 height 19
